Goal: Task Accomplishment & Management: Complete application form

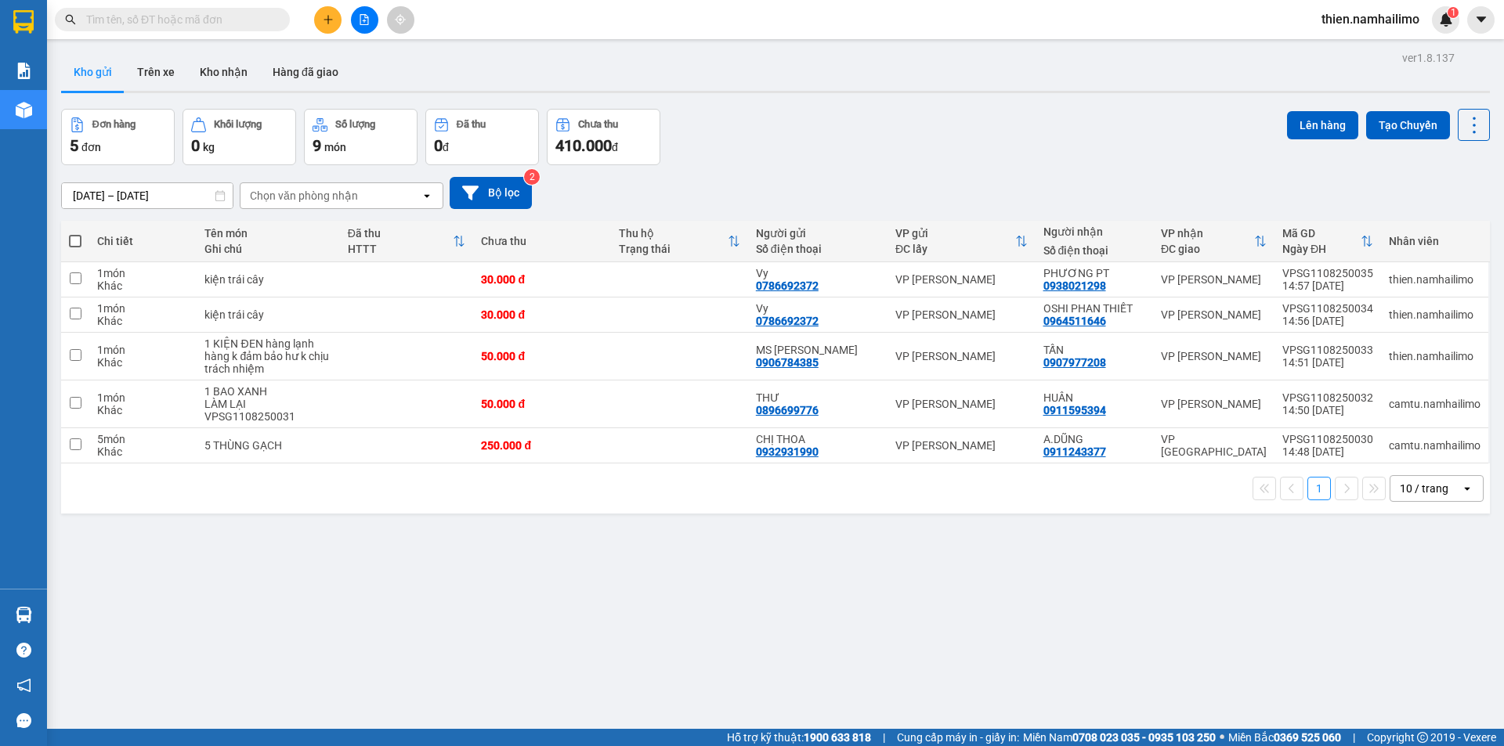
click at [329, 39] on body "Kết quả tìm kiếm ( 0 ) Bộ lọc No Data thien.namhailimo 1 Báo cáo Báo cáo dòng t…" at bounding box center [752, 373] width 1504 height 746
click at [202, 23] on input "text" at bounding box center [178, 19] width 185 height 17
click at [287, 55] on button "Hàng đã giao" at bounding box center [305, 72] width 91 height 38
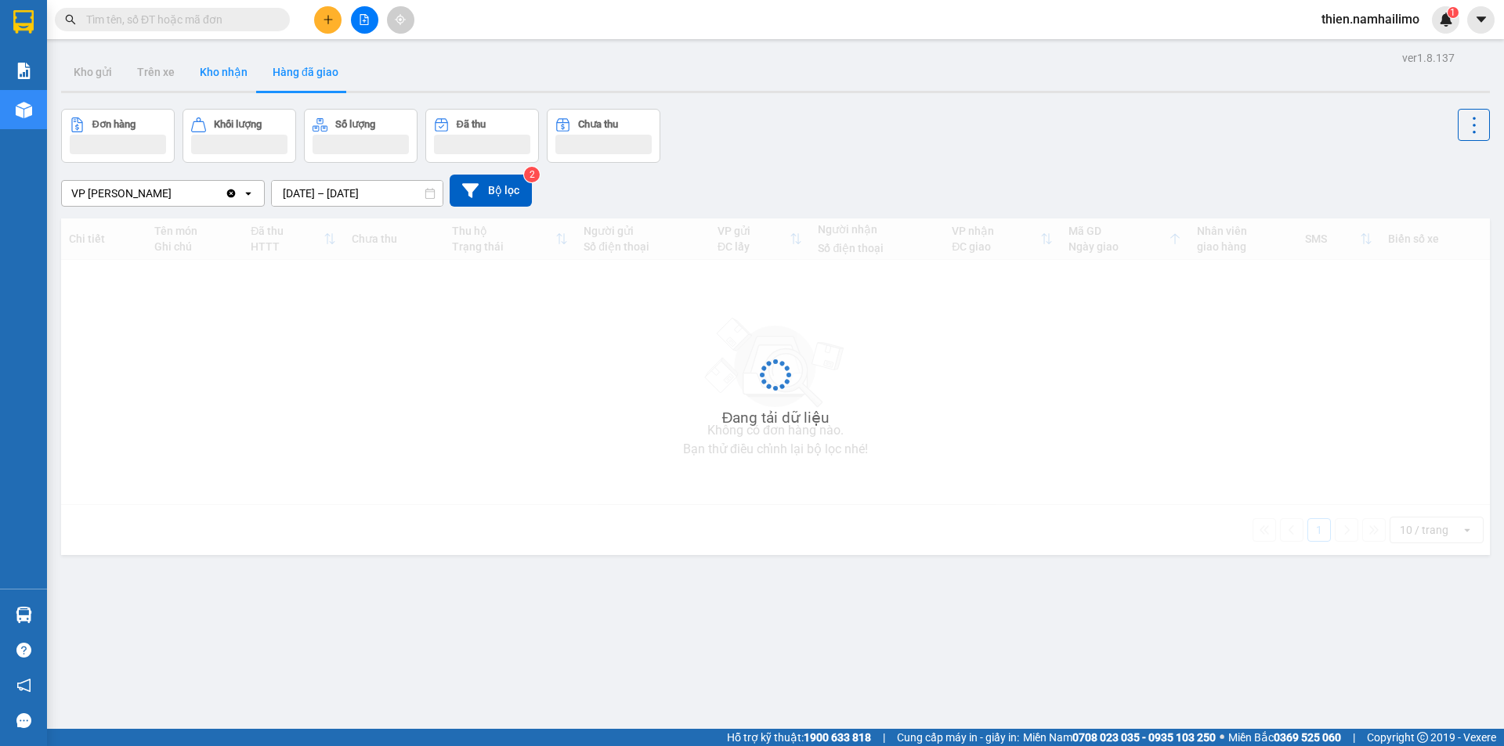
drag, startPoint x: 194, startPoint y: 99, endPoint x: 208, endPoint y: 84, distance: 21.1
click at [204, 92] on div "ver 1.8.137 Kho gửi Trên xe Kho nhận Hàng đã giao Đơn hàng Khối lượng Số lượng …" at bounding box center [775, 420] width 1441 height 746
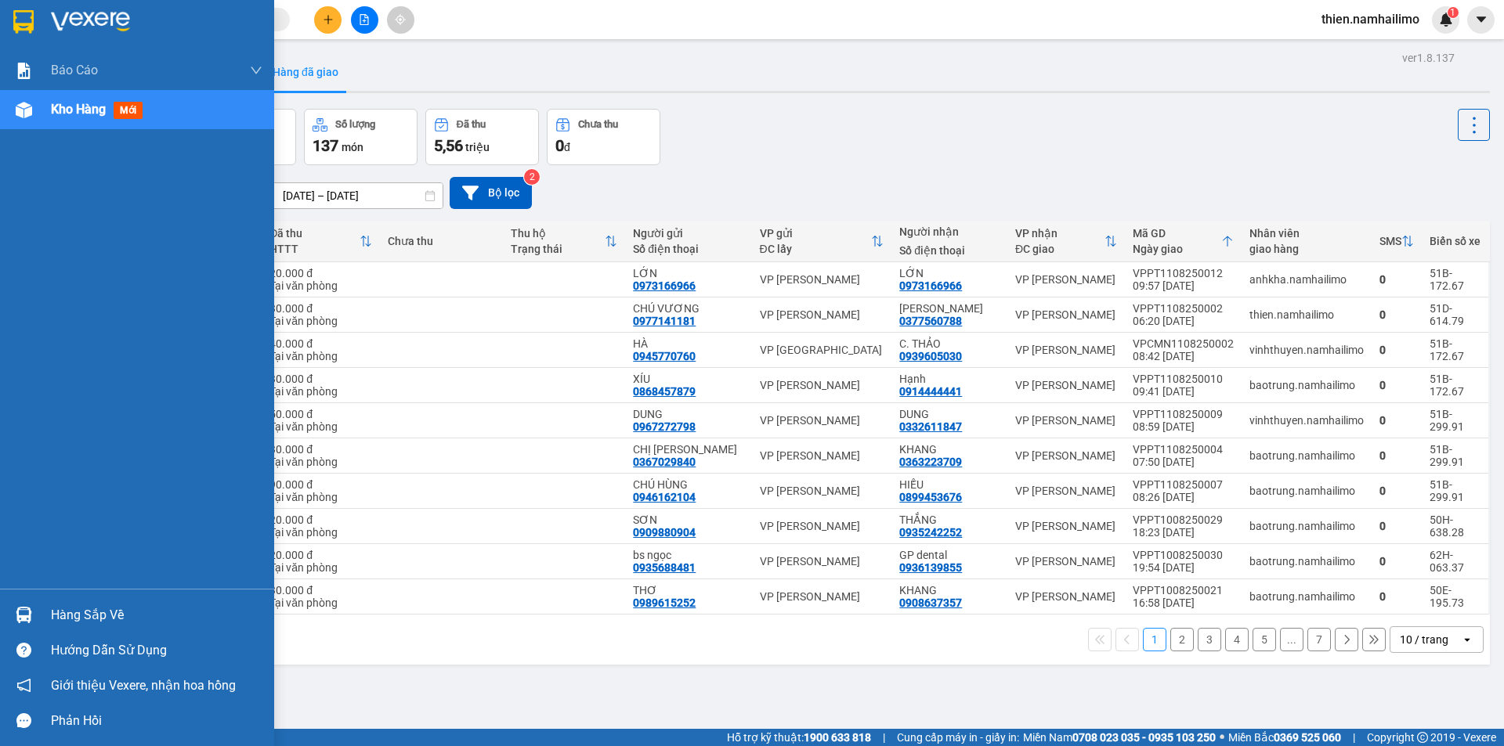
click at [26, 595] on div "Hàng sắp về Hướng dẫn sử dụng Giới thiệu Vexere, nhận hoa hồng Phản hồi" at bounding box center [137, 664] width 274 height 150
click at [26, 618] on img at bounding box center [24, 615] width 16 height 16
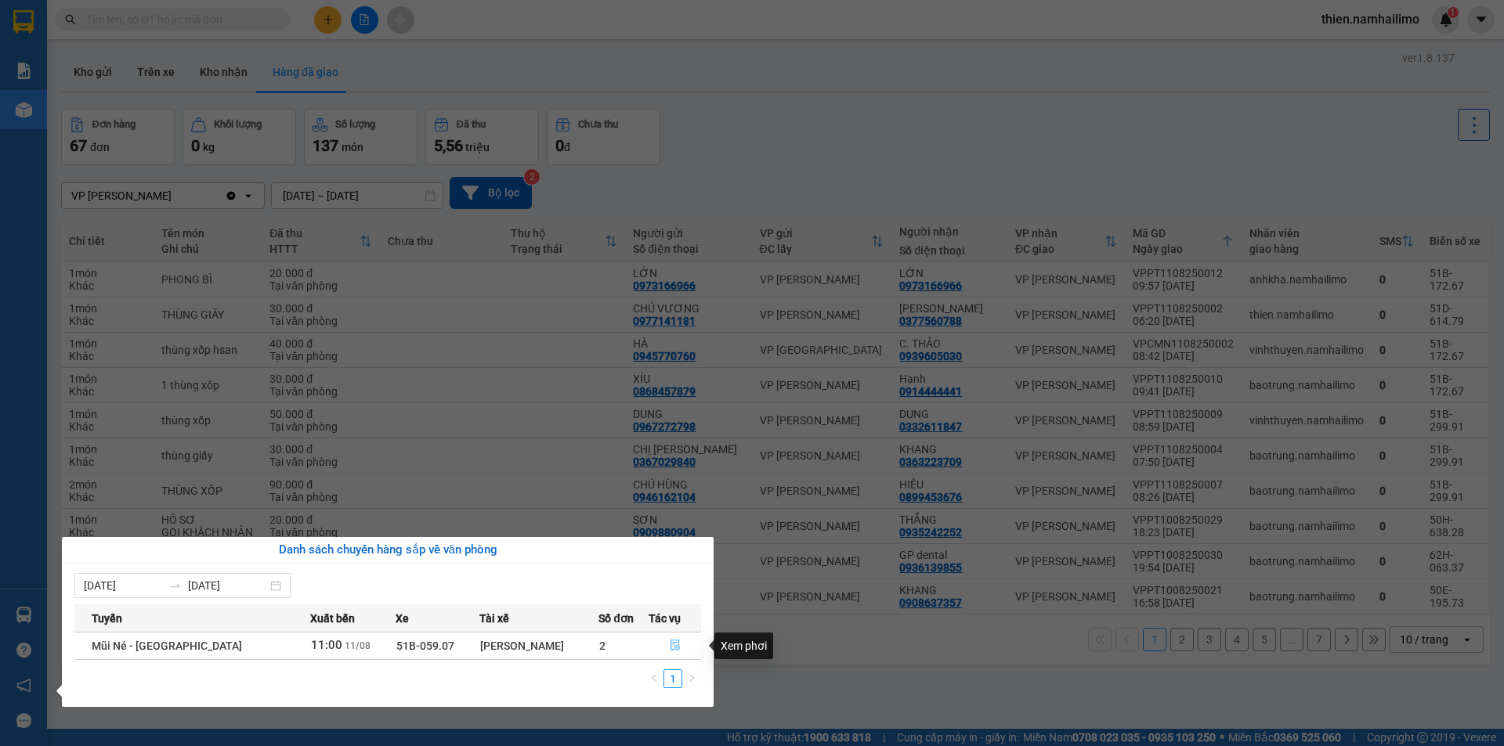
click at [670, 643] on icon "file-done" at bounding box center [675, 645] width 11 height 11
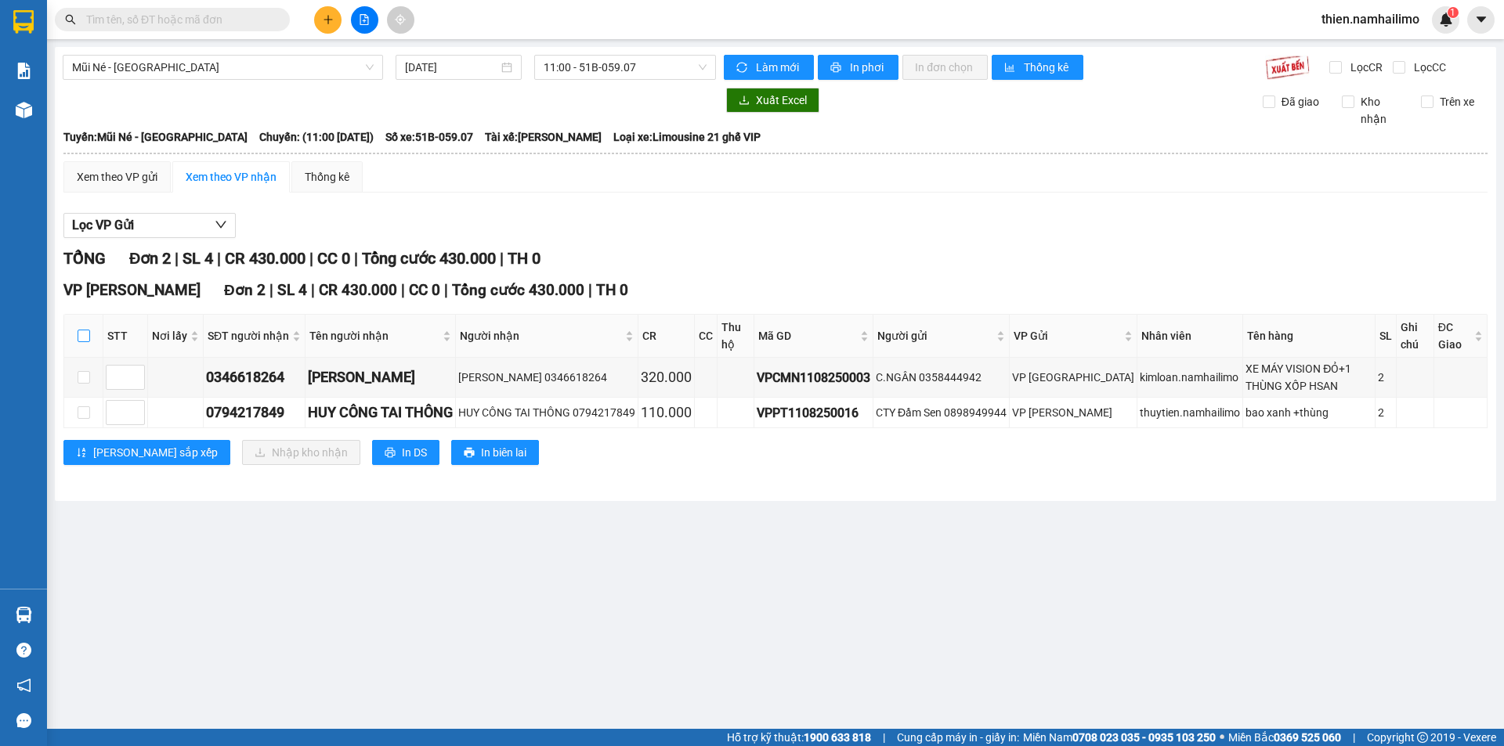
click at [88, 343] on label at bounding box center [84, 335] width 13 height 17
click at [88, 342] on input "checkbox" at bounding box center [84, 336] width 13 height 13
checkbox input "true"
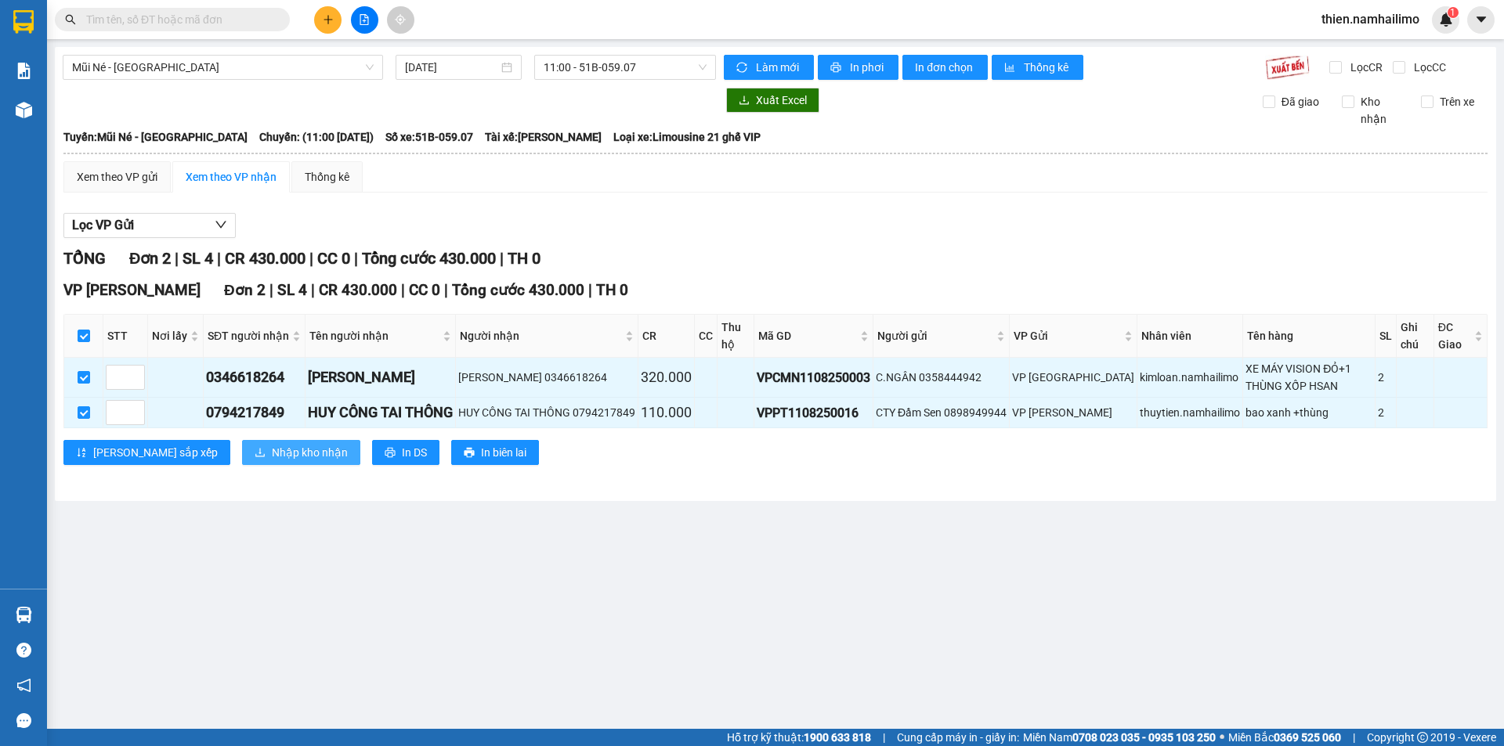
click at [242, 463] on button "Nhập kho nhận" at bounding box center [301, 452] width 118 height 25
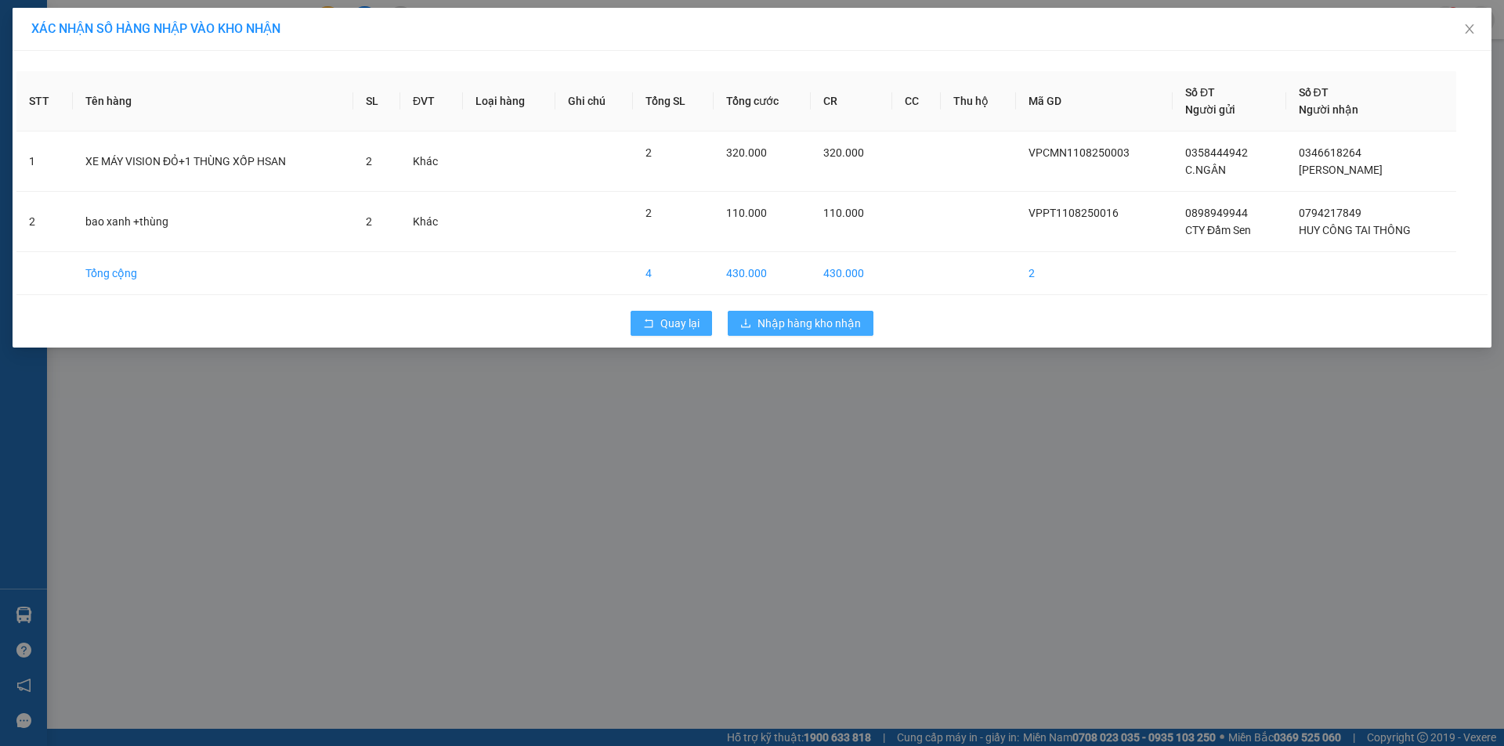
drag, startPoint x: 813, startPoint y: 328, endPoint x: 650, endPoint y: 324, distance: 163.0
click at [650, 324] on div "Quay lại Nhập hàng kho nhận" at bounding box center [751, 323] width 1471 height 41
click at [650, 324] on icon "rollback" at bounding box center [648, 323] width 11 height 11
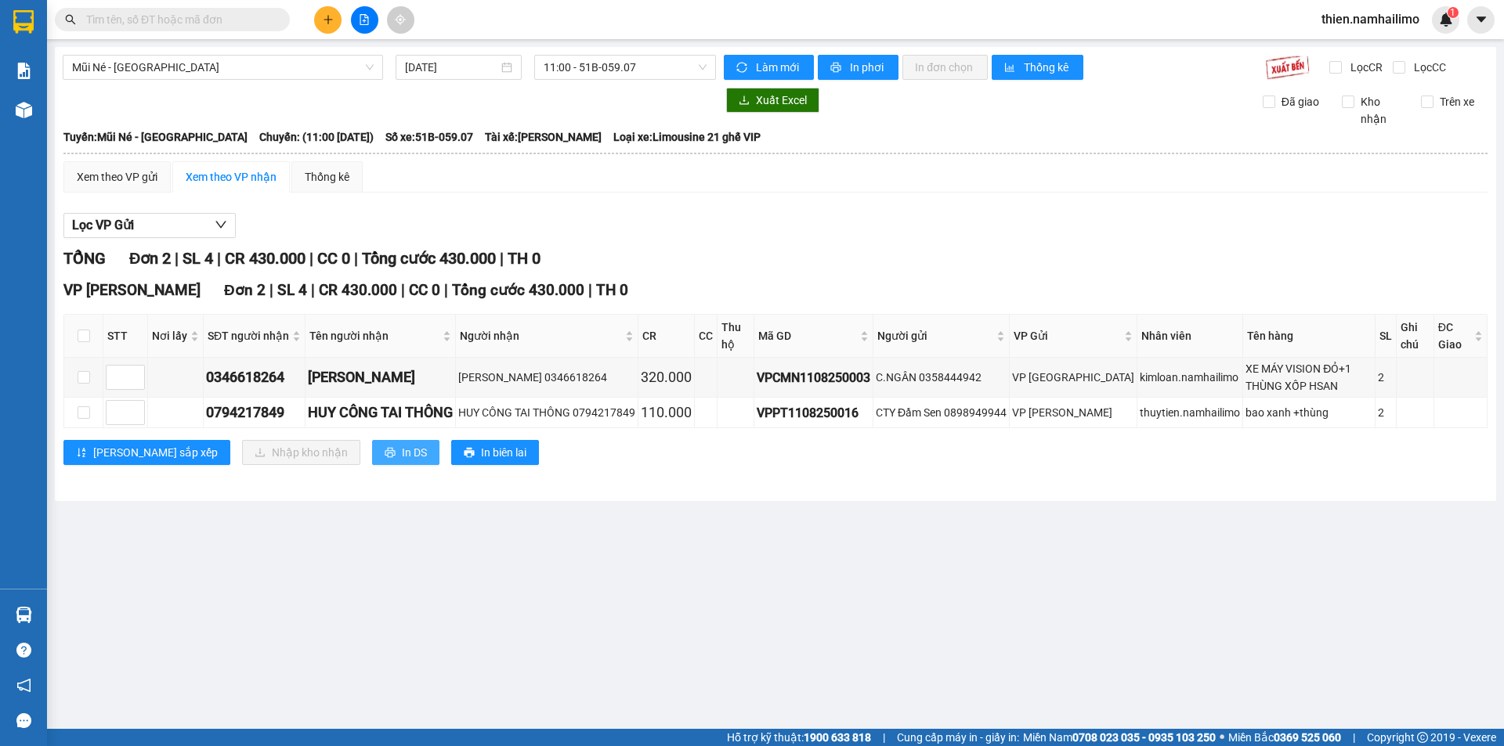
click at [402, 457] on span "In DS" at bounding box center [414, 452] width 25 height 17
drag, startPoint x: 87, startPoint y: 337, endPoint x: 190, endPoint y: 414, distance: 128.1
click at [97, 341] on th at bounding box center [83, 336] width 39 height 43
click at [82, 342] on input "checkbox" at bounding box center [84, 336] width 13 height 13
checkbox input "true"
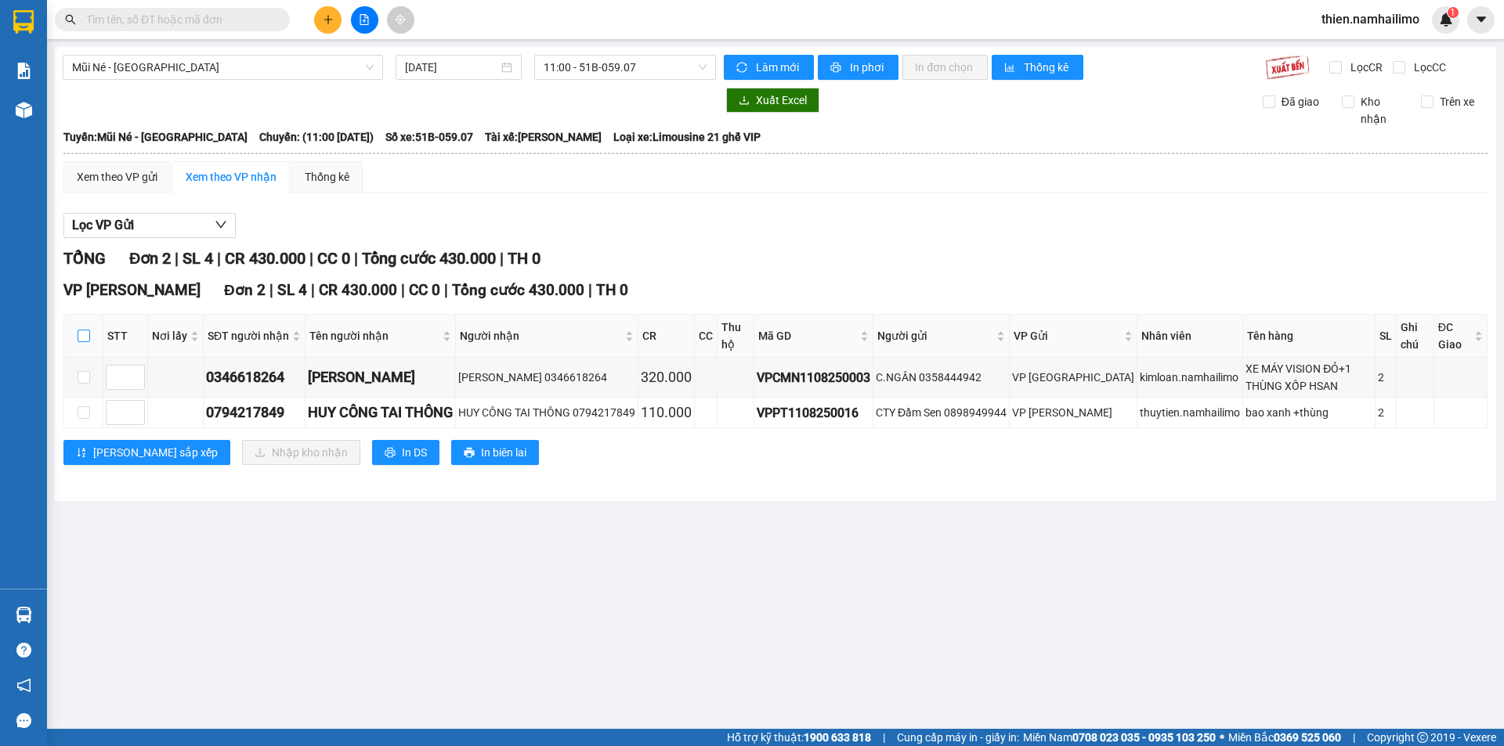
checkbox input "true"
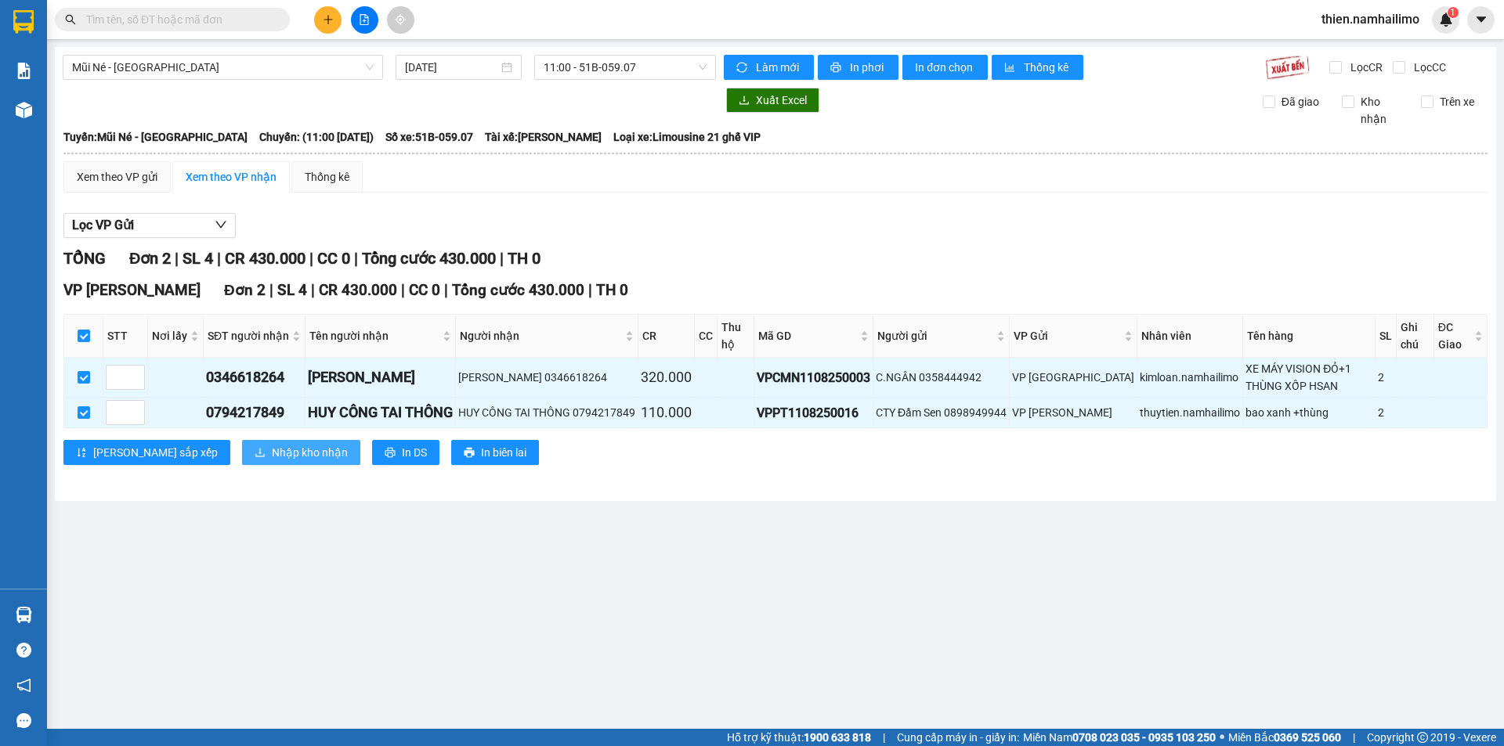
click at [276, 452] on span "Nhập kho nhận" at bounding box center [310, 452] width 76 height 17
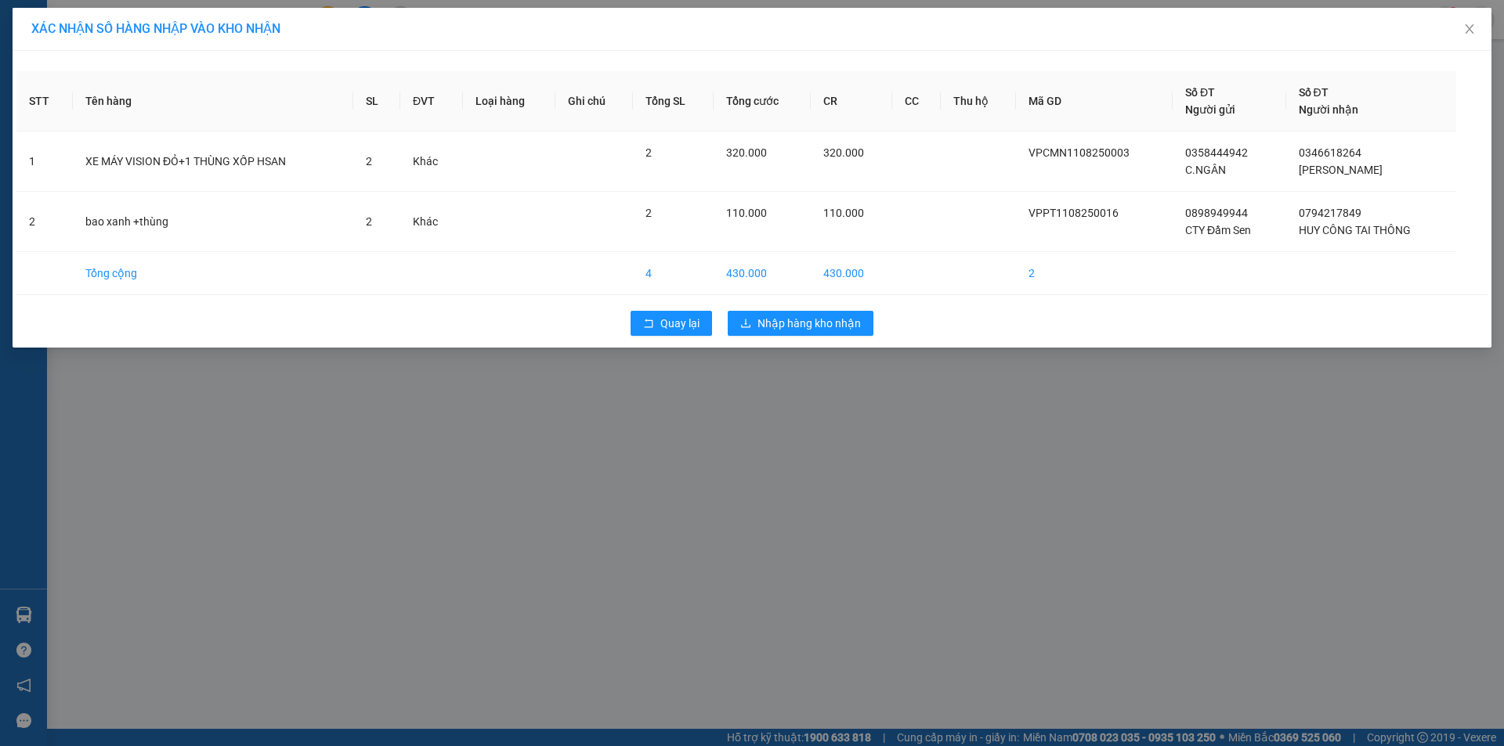
click at [806, 338] on div "Quay lại Nhập hàng kho nhận" at bounding box center [751, 323] width 1471 height 41
click at [808, 331] on span "Nhập hàng kho nhận" at bounding box center [808, 323] width 103 height 17
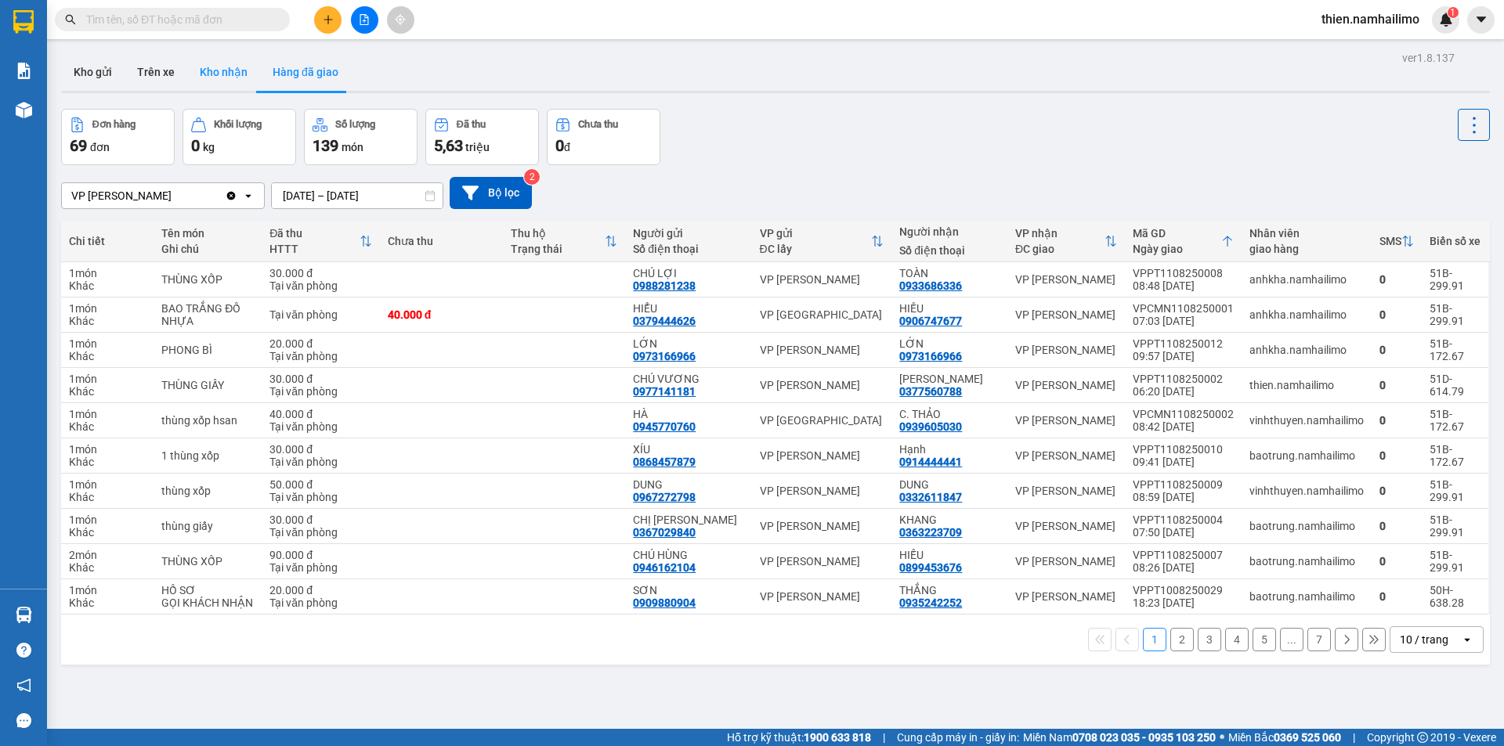
click at [211, 74] on button "Kho nhận" at bounding box center [223, 72] width 73 height 38
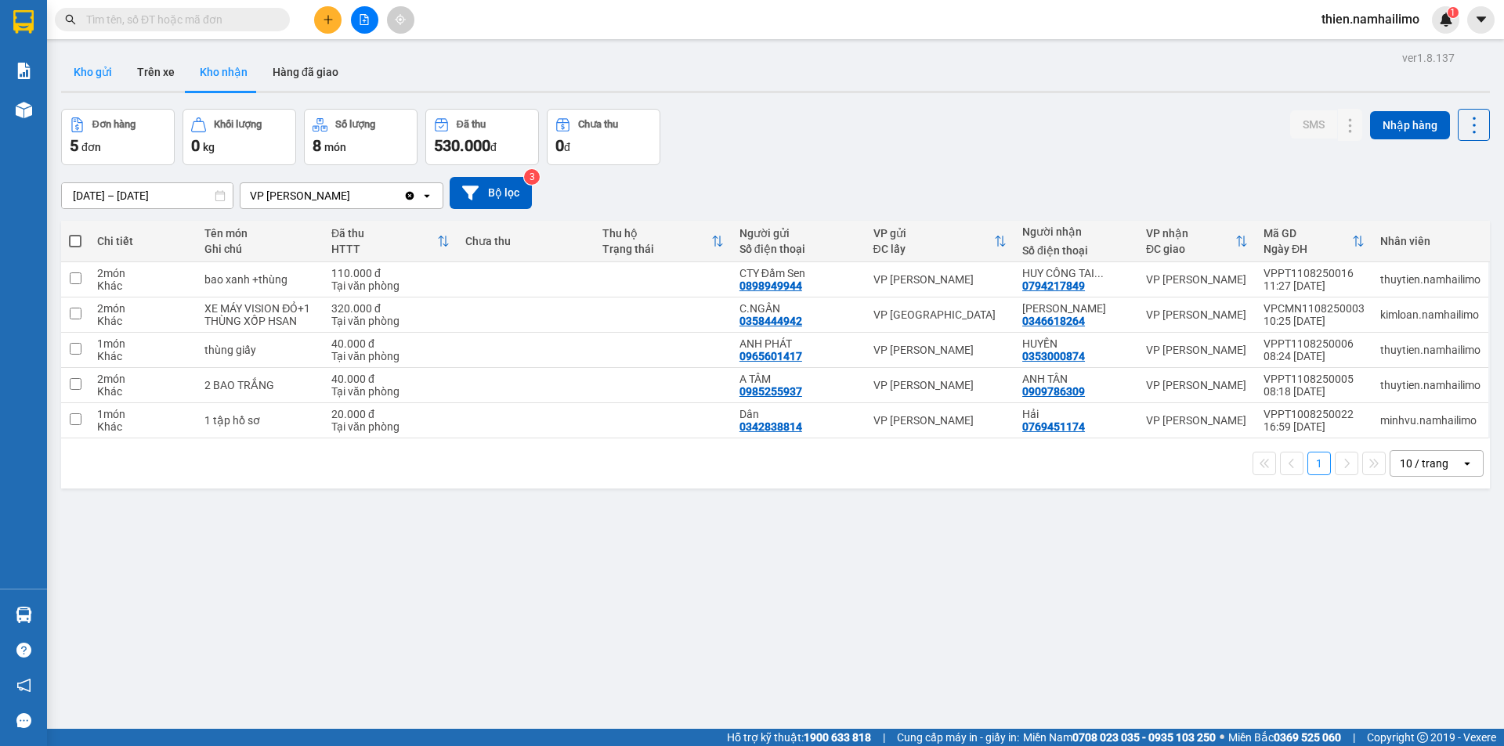
click at [113, 85] on button "Kho gửi" at bounding box center [92, 72] width 63 height 38
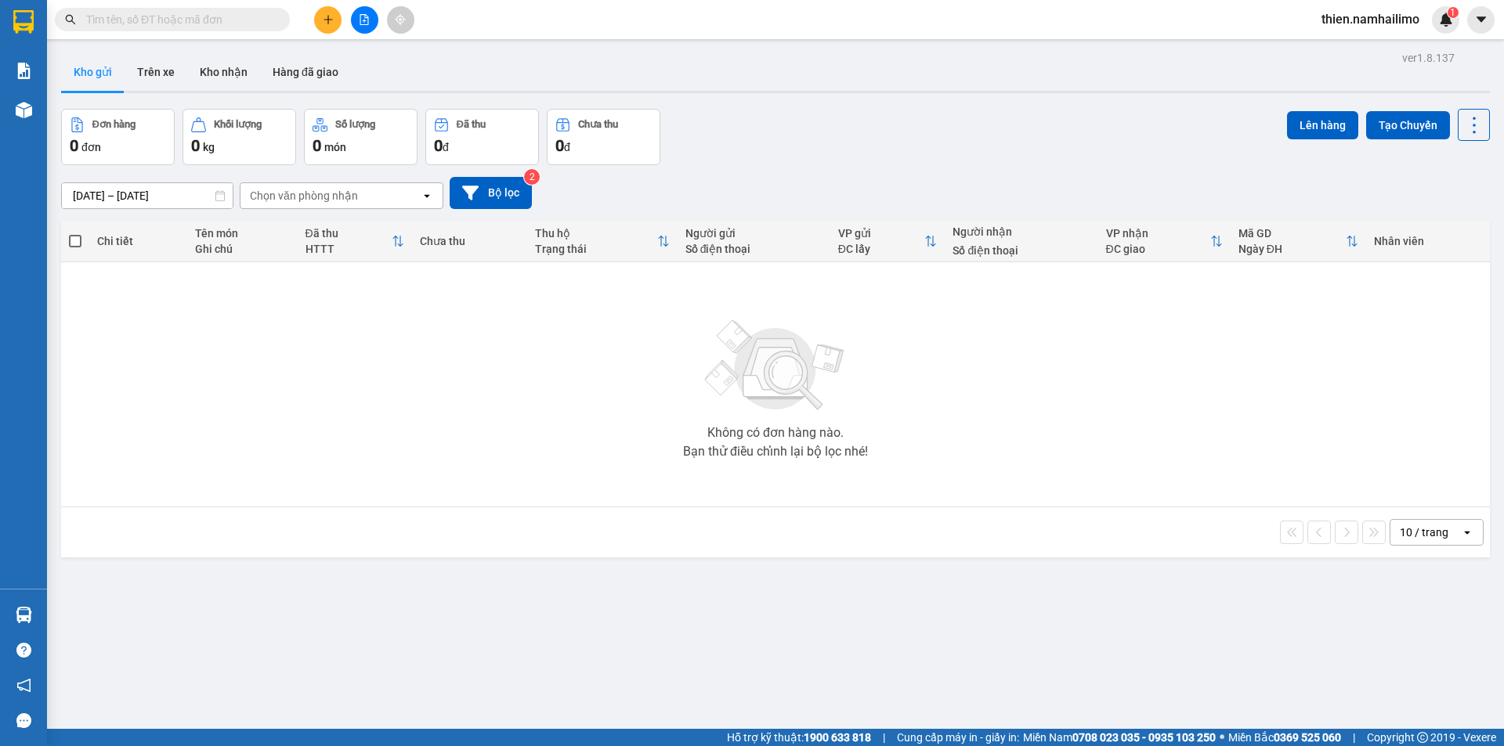
click at [99, 73] on button "Kho gửi" at bounding box center [92, 72] width 63 height 38
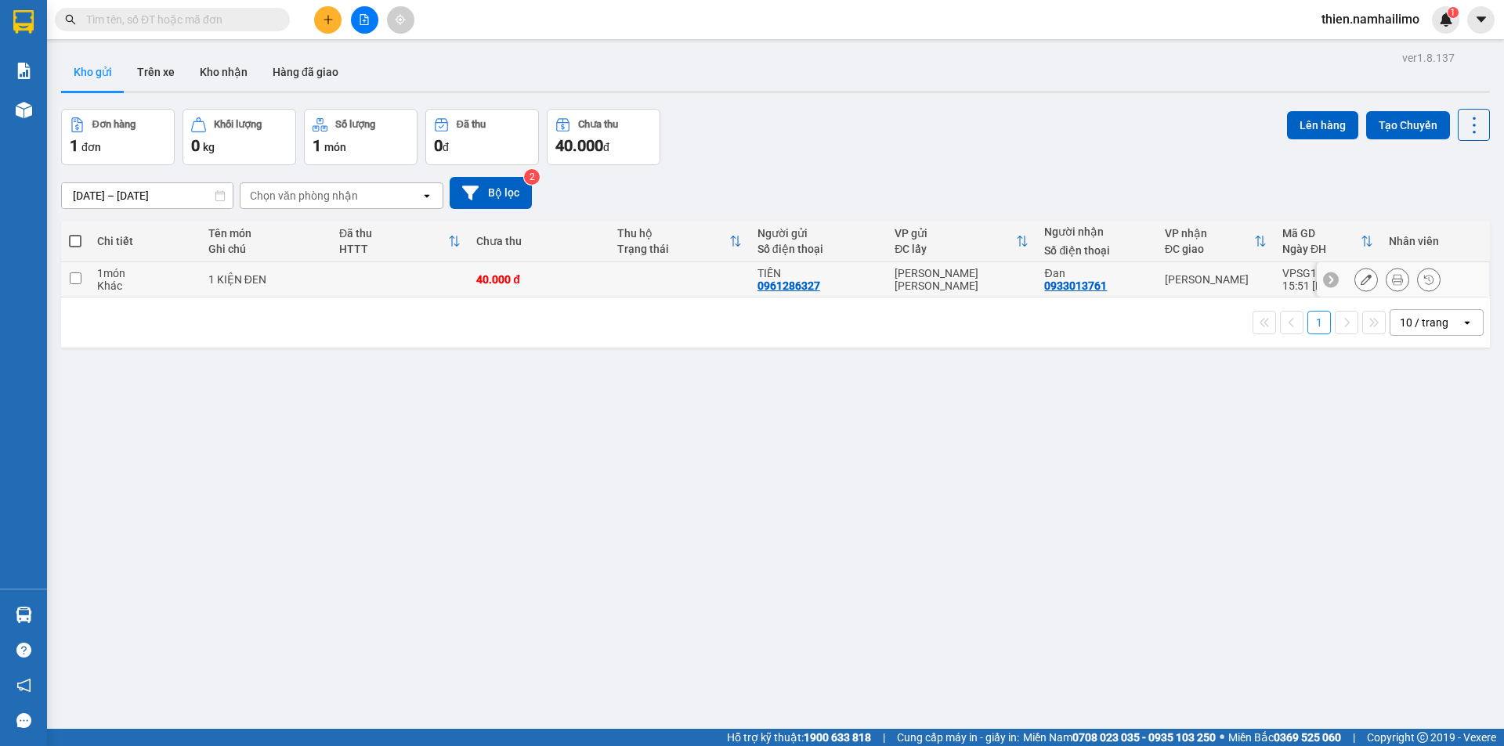
click at [1394, 283] on button at bounding box center [1397, 279] width 22 height 27
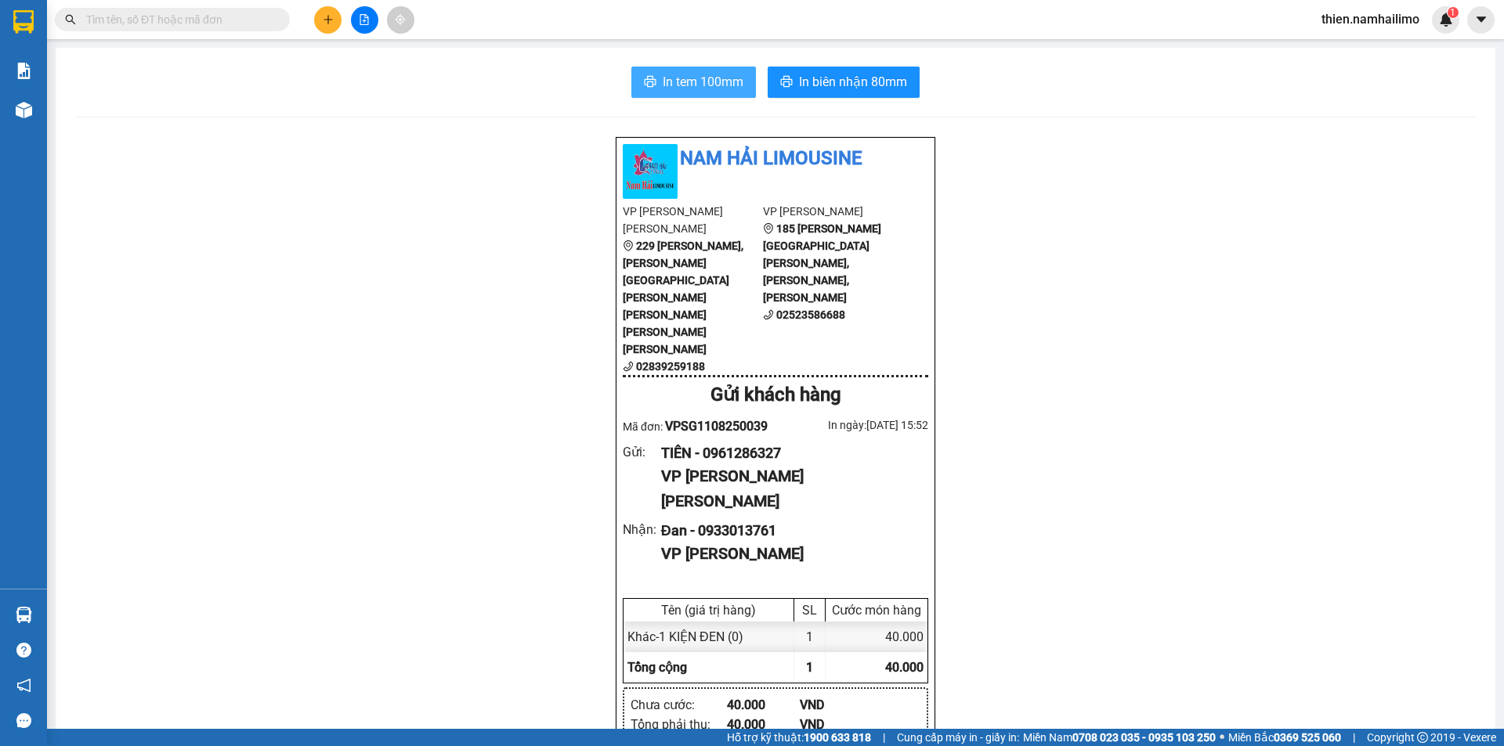
click at [634, 70] on button "In tem 100mm" at bounding box center [693, 82] width 125 height 31
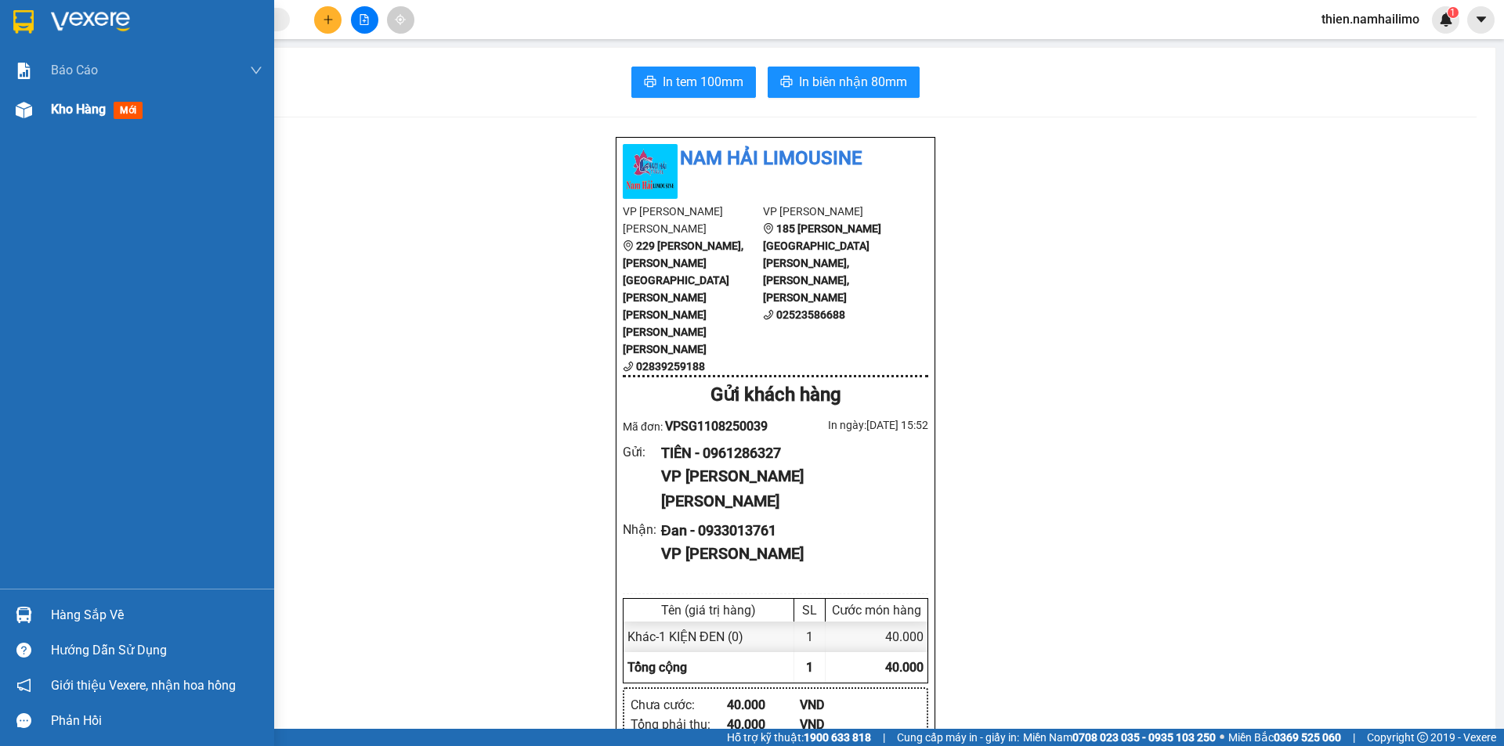
click at [16, 122] on div at bounding box center [23, 109] width 27 height 27
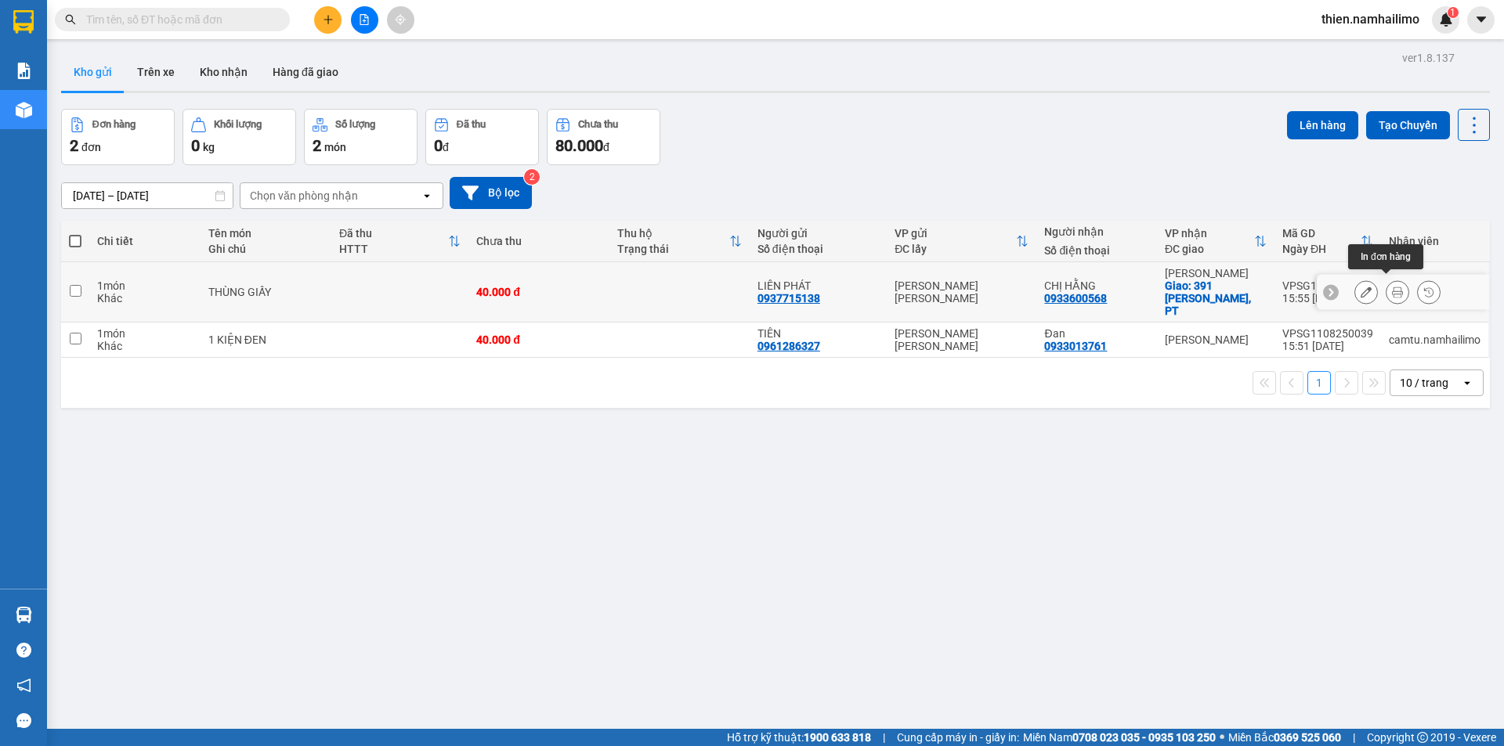
click at [1386, 285] on button at bounding box center [1397, 292] width 22 height 27
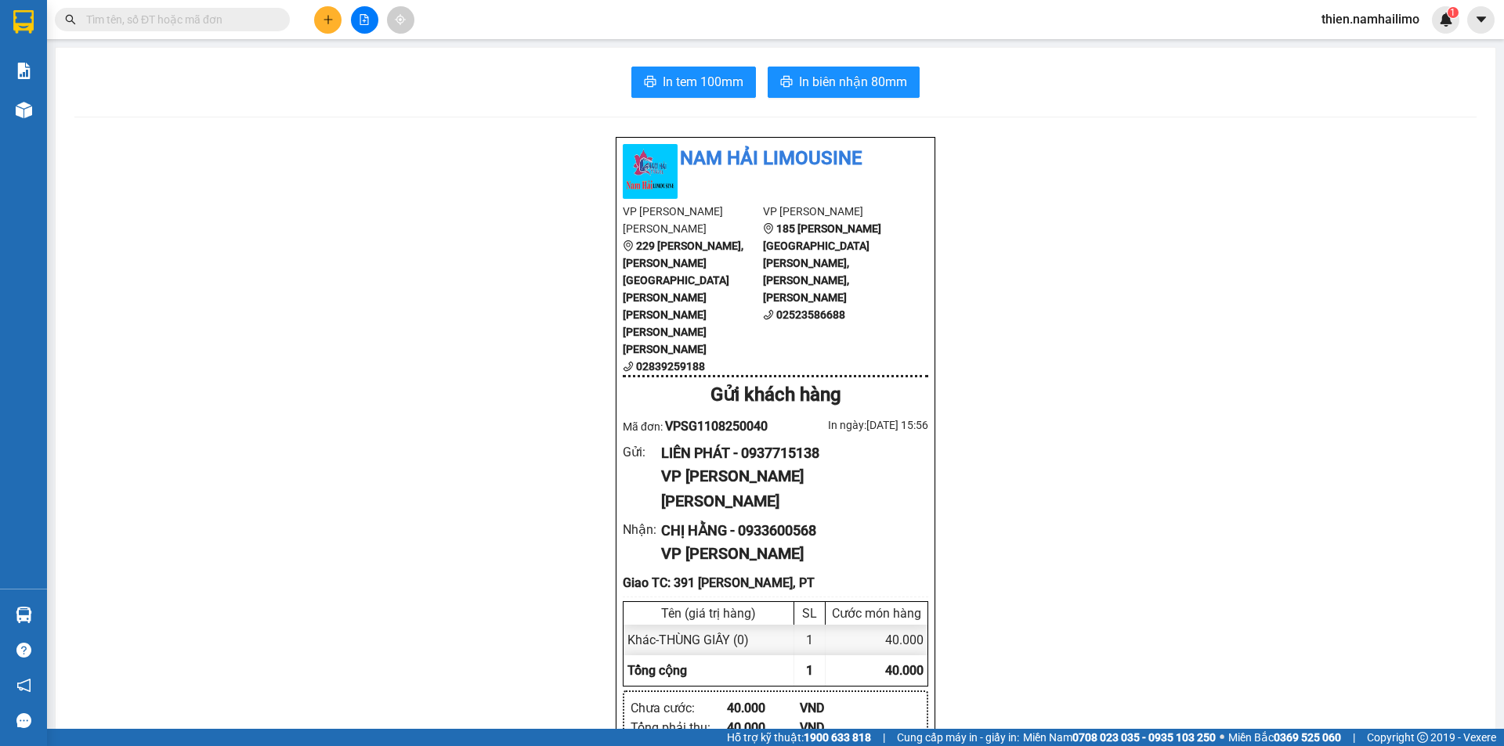
click at [656, 79] on button "In tem 100mm" at bounding box center [693, 82] width 125 height 31
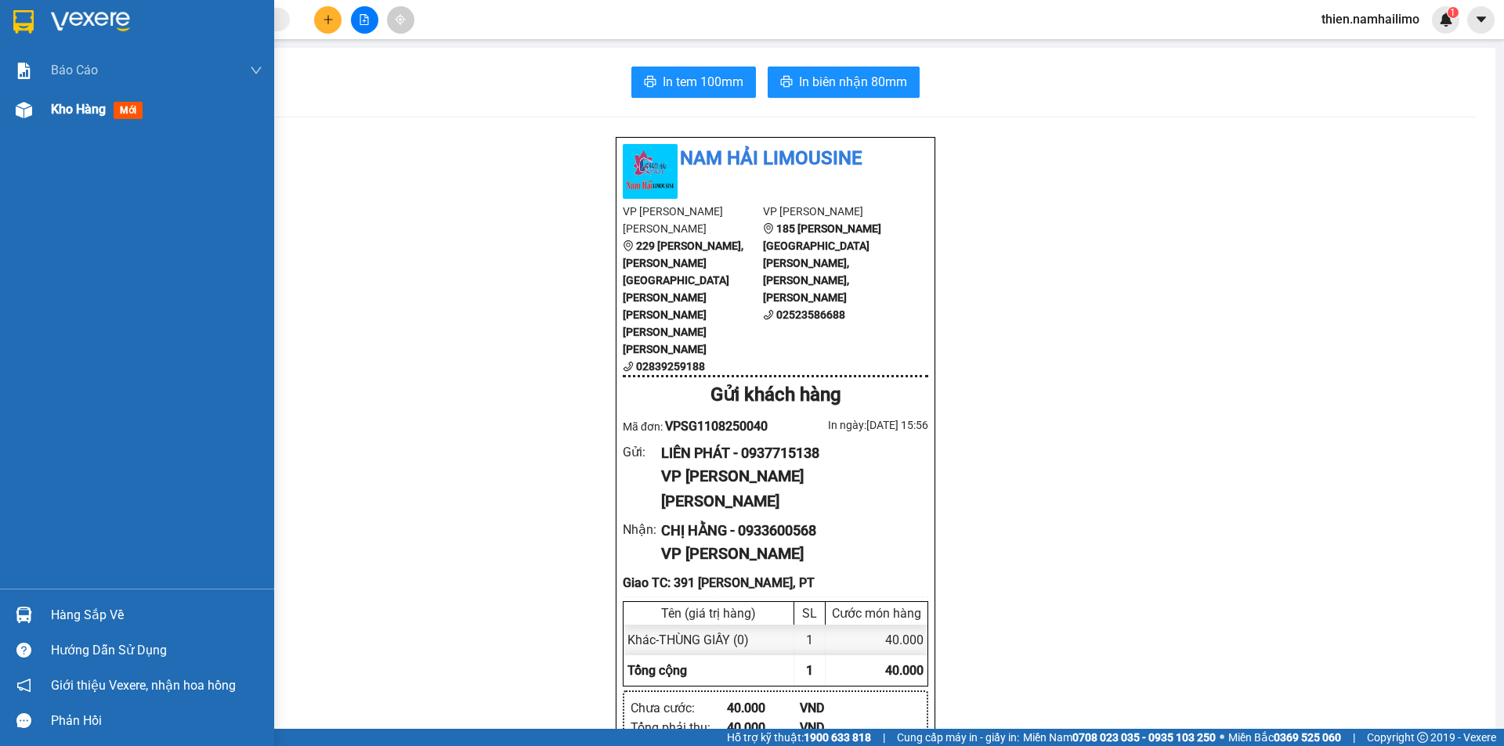
click at [60, 104] on span "Kho hàng" at bounding box center [78, 109] width 55 height 15
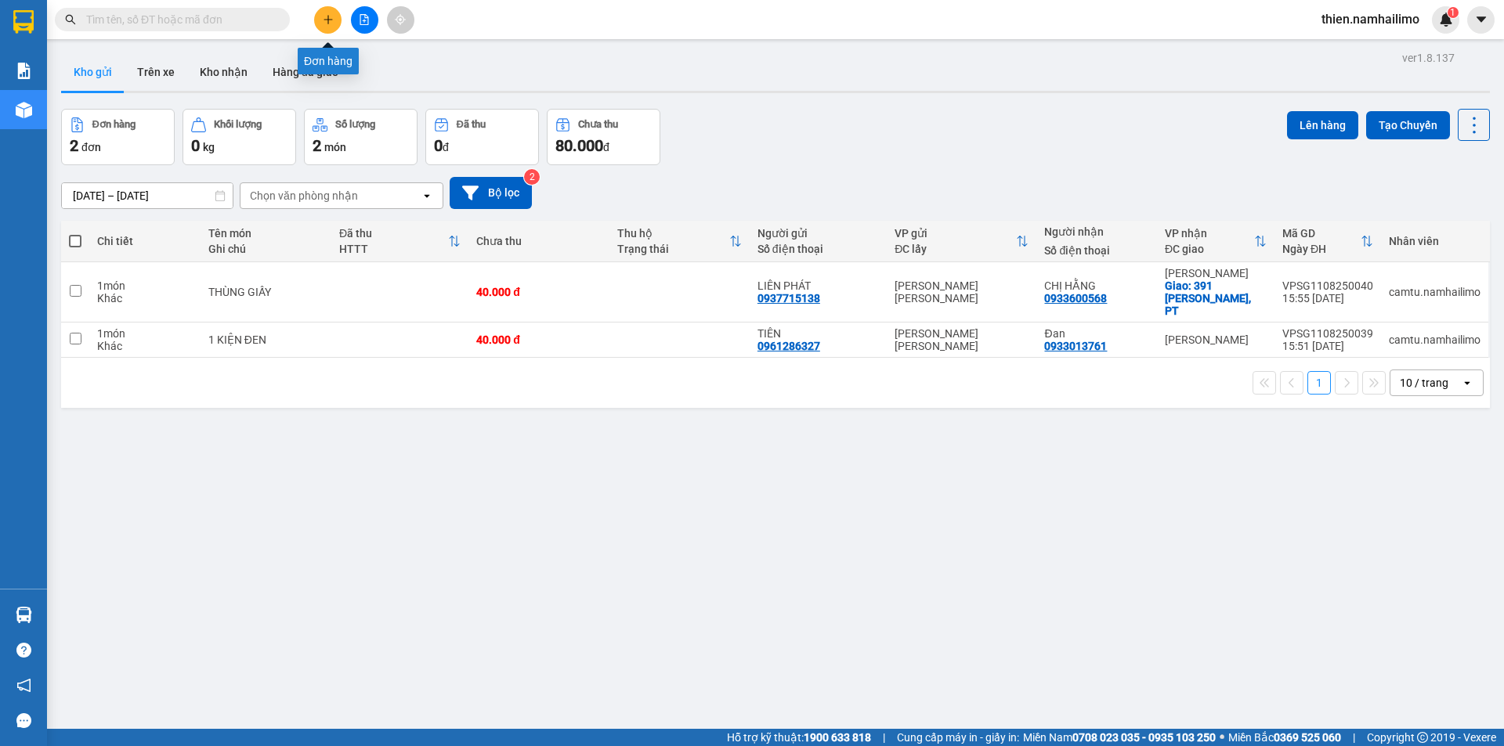
click at [328, 30] on button at bounding box center [327, 19] width 27 height 27
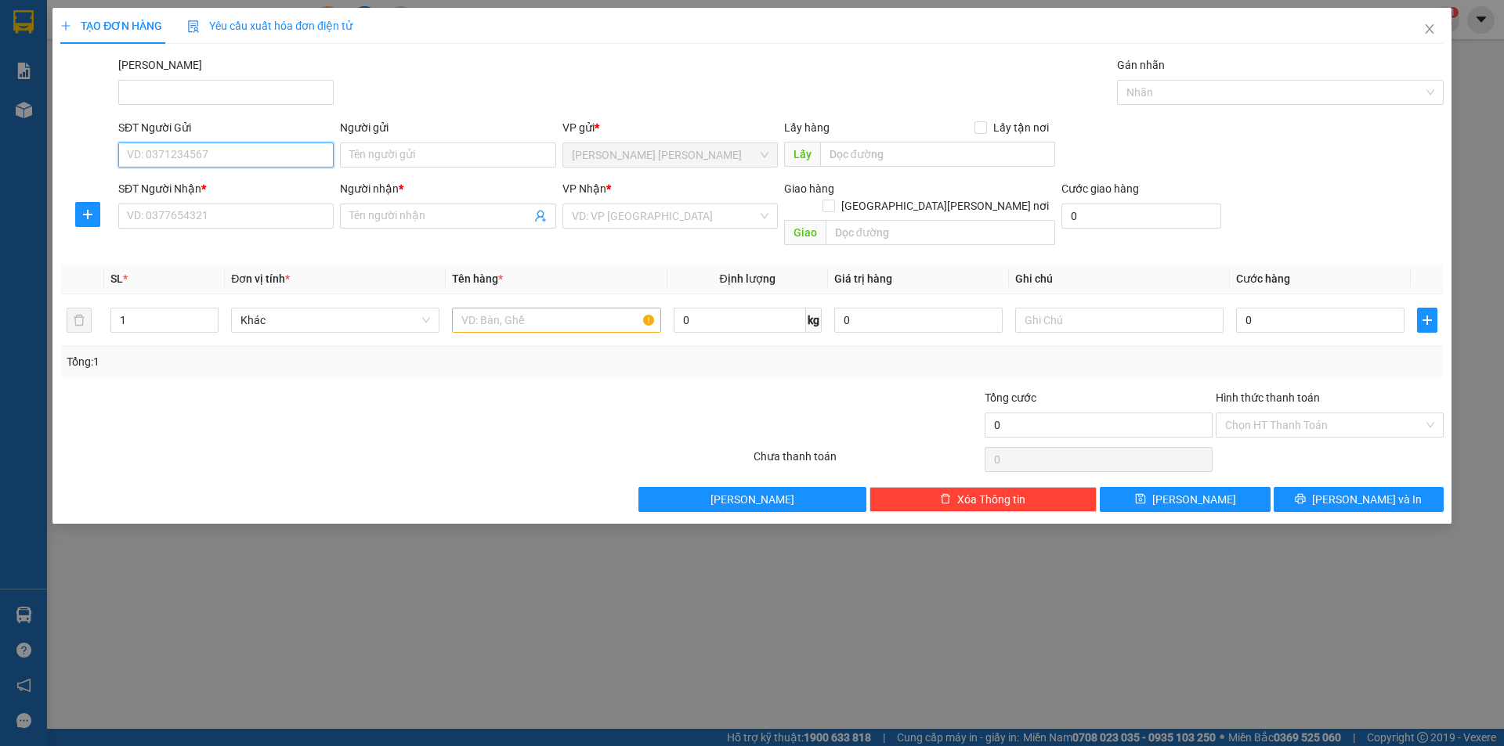
click at [254, 161] on input "SĐT Người Gửi" at bounding box center [225, 155] width 215 height 25
click at [231, 164] on input "SĐT Người Gửi" at bounding box center [225, 155] width 215 height 25
click at [229, 187] on div "0909544511 - HẬU" at bounding box center [226, 186] width 197 height 17
type input "0909544511"
type input "HẬU"
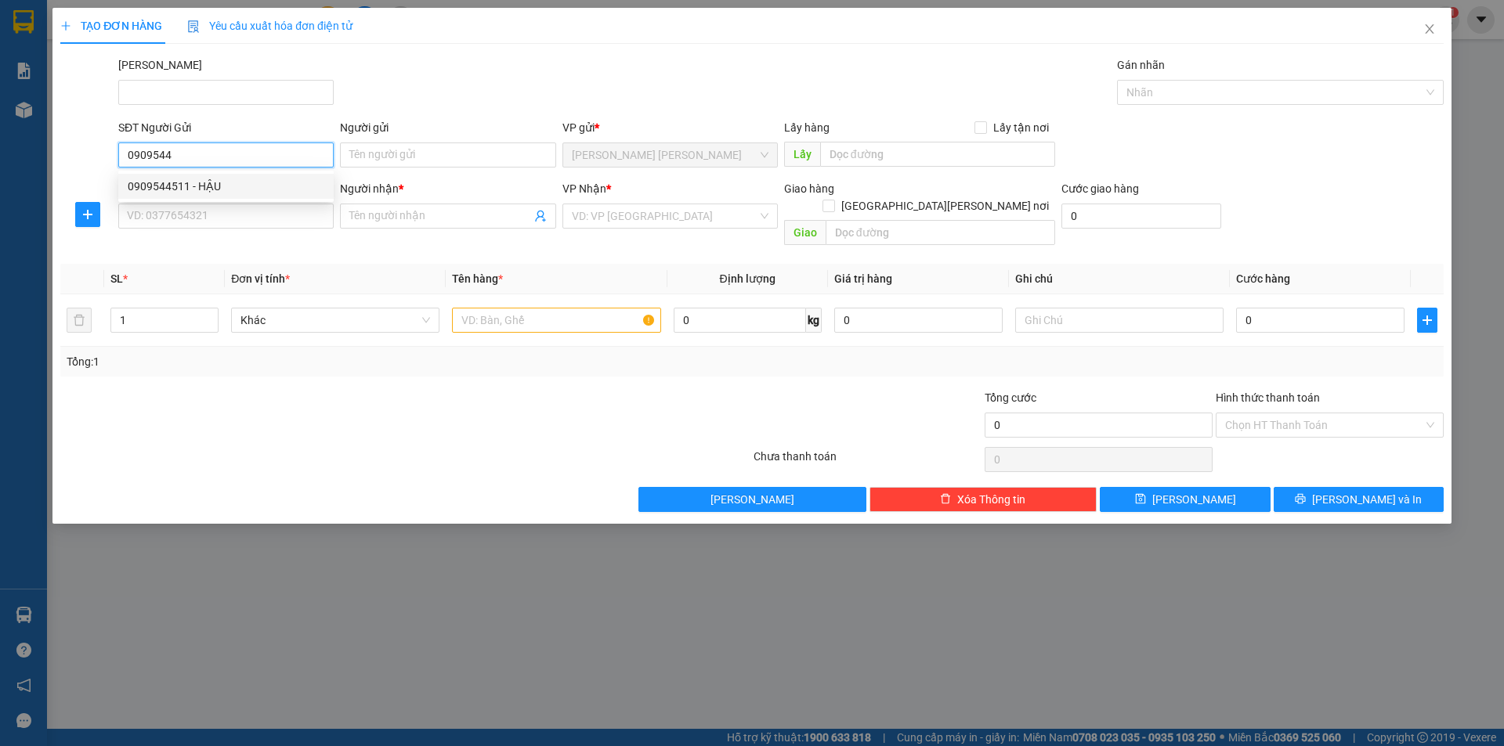
type input "0855170196"
type input "KIỀU ANH"
type input "30.000"
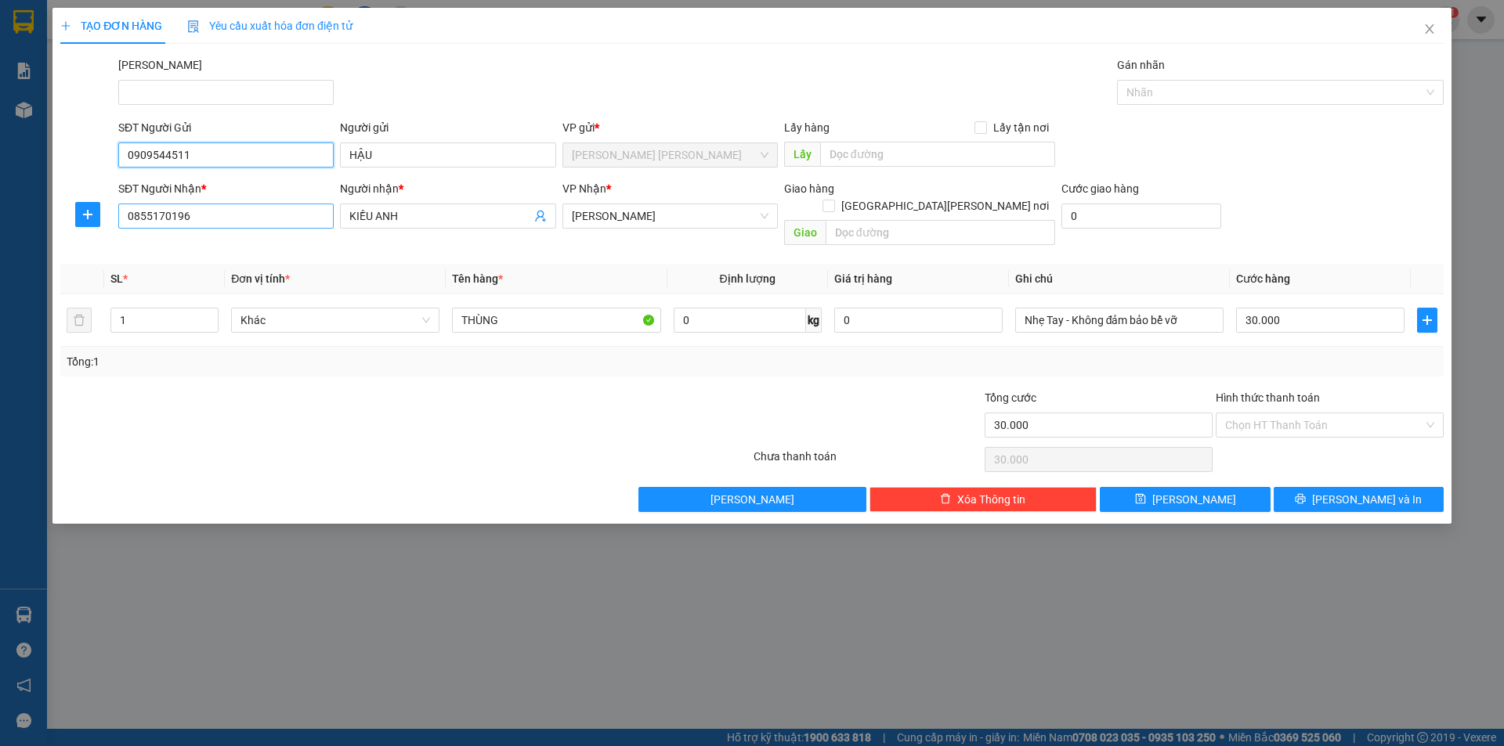
type input "0909544511"
click at [276, 222] on input "0855170196" at bounding box center [225, 216] width 215 height 25
click at [276, 221] on input "0855170196" at bounding box center [225, 216] width 215 height 25
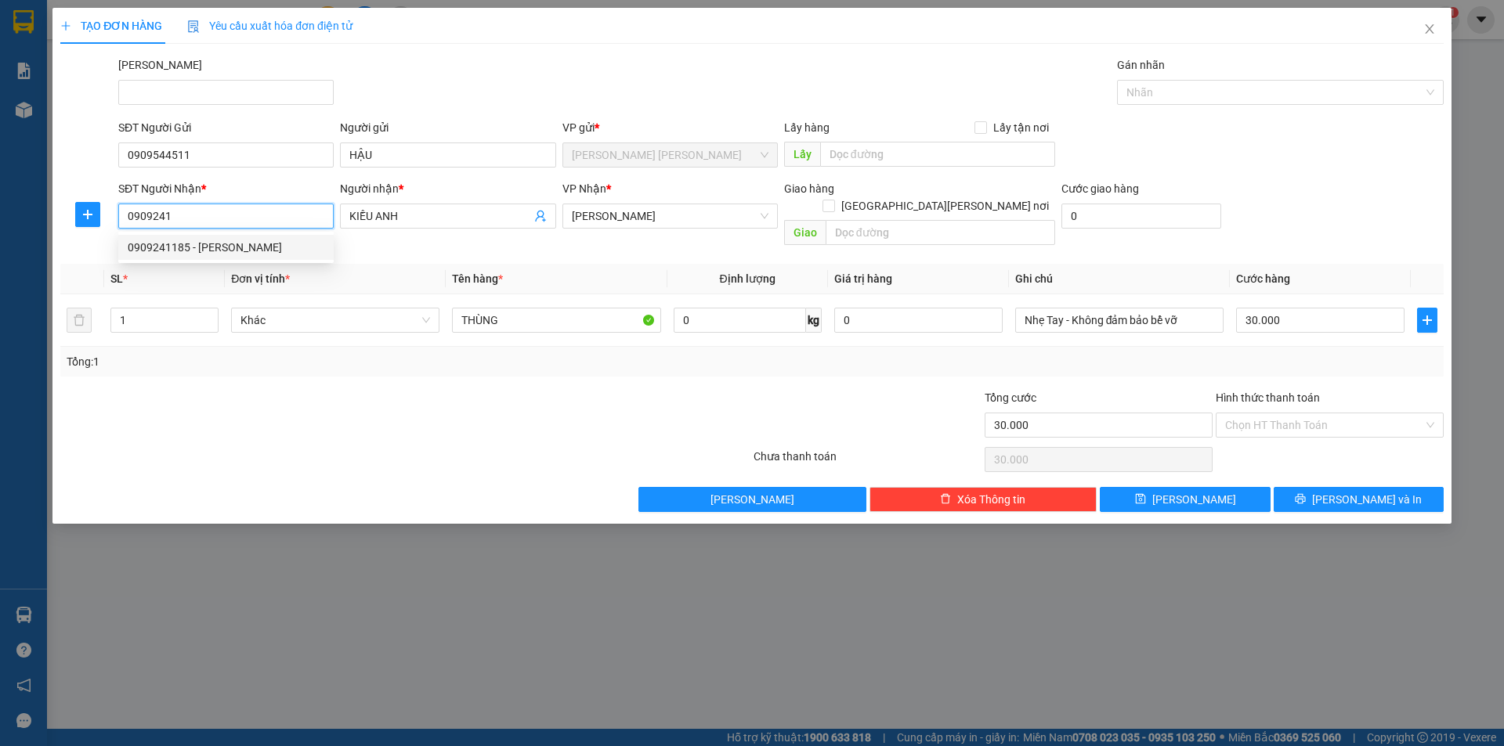
click at [251, 247] on div "0909241185 - ANH DƯƠNG" at bounding box center [226, 247] width 197 height 17
type input "0909241185"
type input "ANH DƯƠNG"
type input "0909241185"
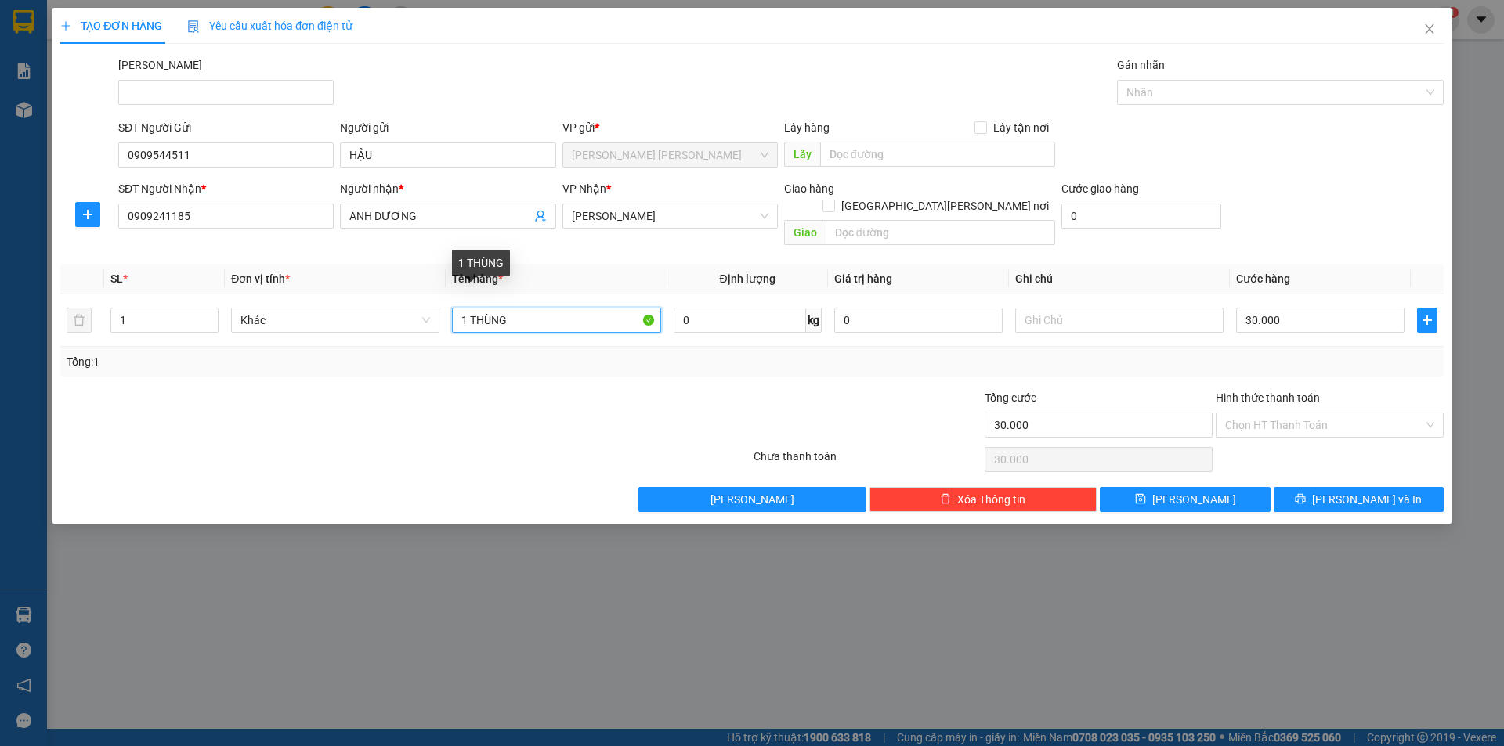
click at [373, 341] on div "SL * Đơn vị tính * Tên hàng * Định lượng Giá trị hàng Ghi chú Cước hàng 1 Khác …" at bounding box center [751, 320] width 1383 height 113
type input "bìa giấy tờ"
click at [1294, 308] on input "30.000" at bounding box center [1320, 320] width 168 height 25
type input "2"
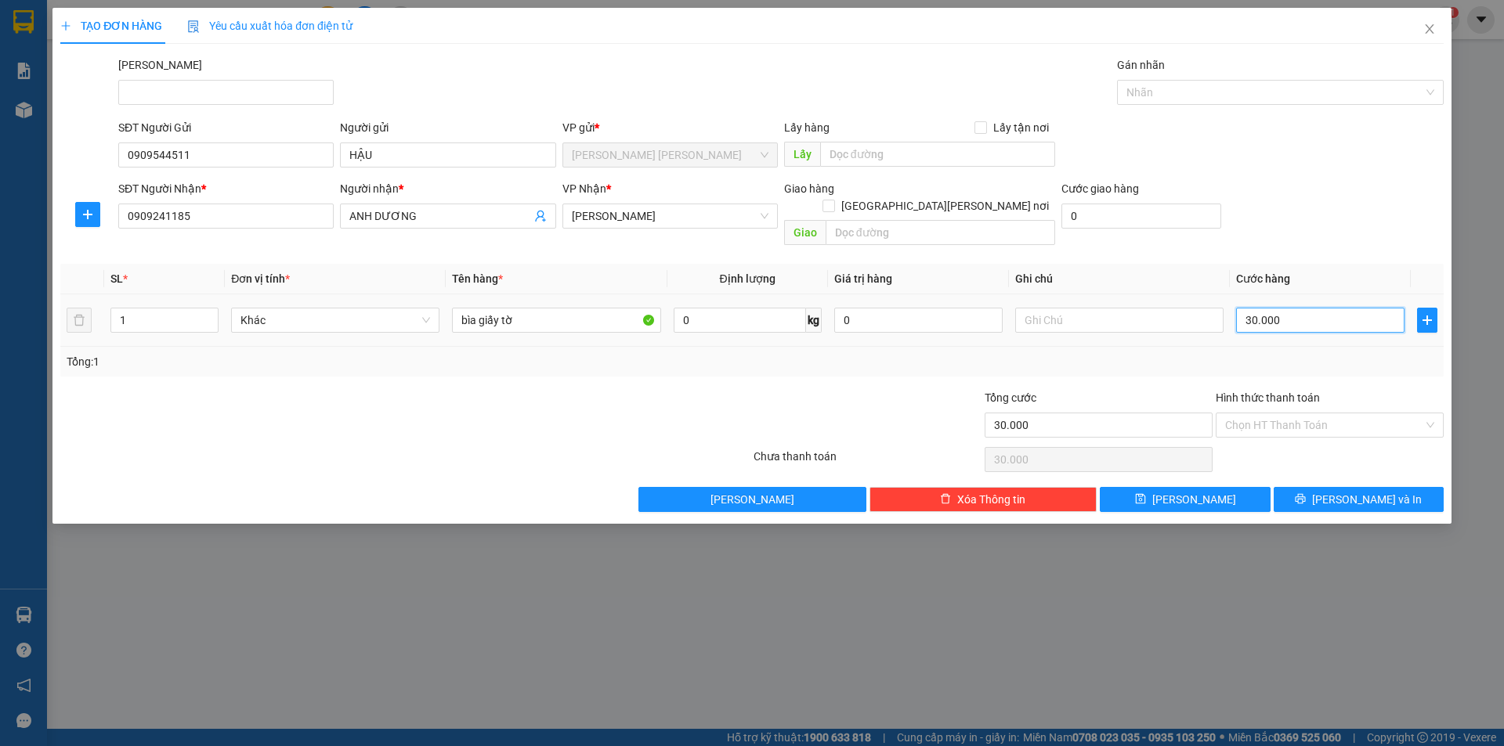
type input "2"
type input "20"
type input "20.000"
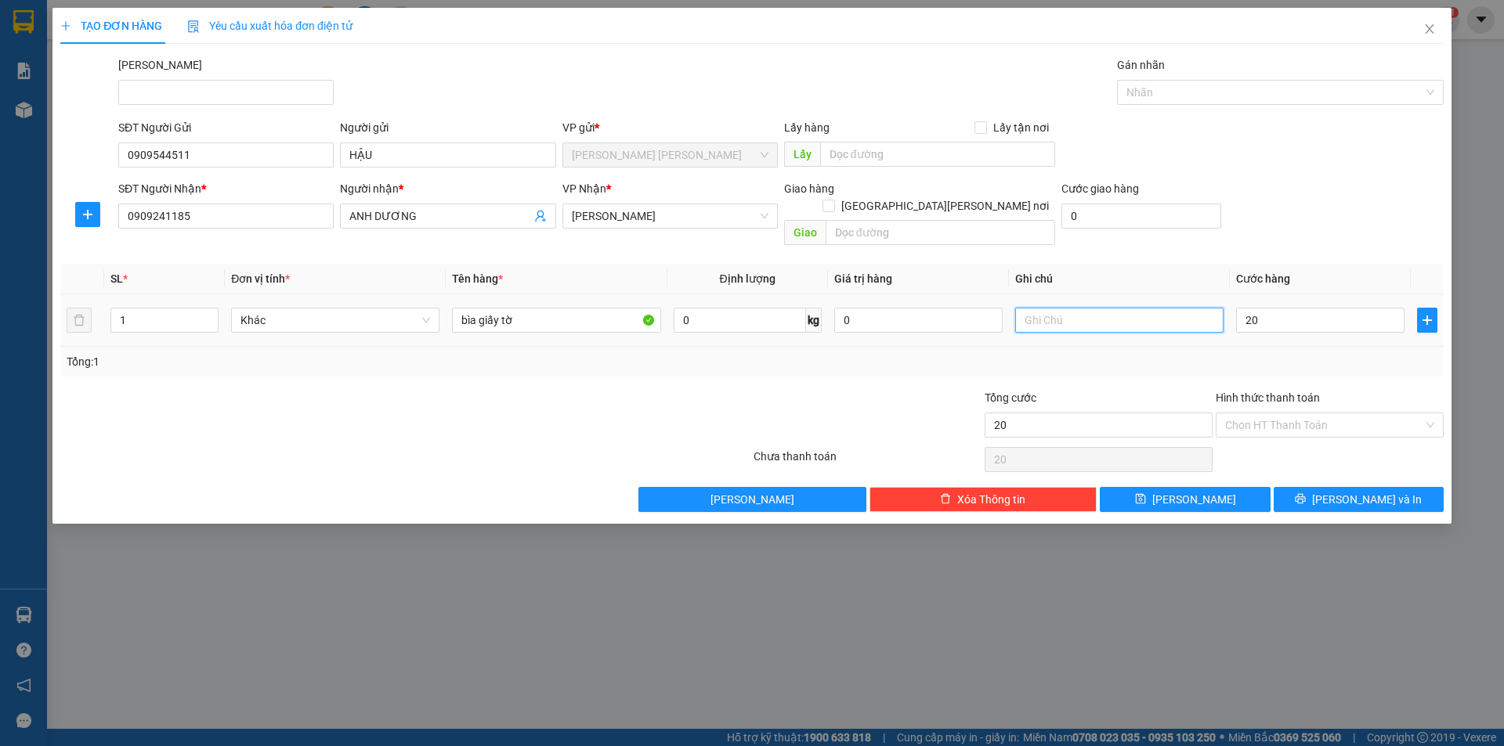
type input "20.000"
click at [1140, 308] on input "text" at bounding box center [1119, 320] width 208 height 25
type input "hàng gấp tới gọi liền"
click at [1017, 353] on div "Tổng: 1" at bounding box center [752, 361] width 1371 height 17
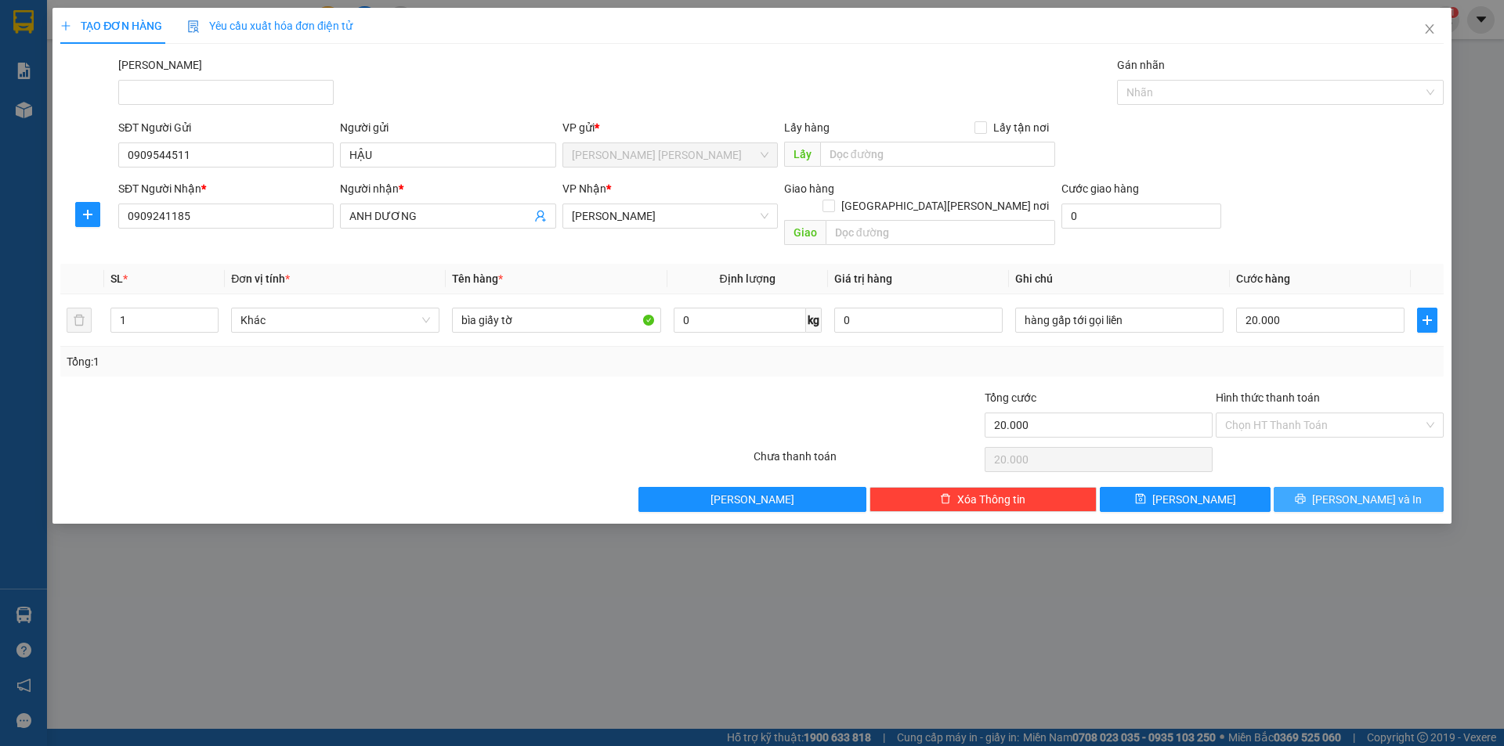
click at [1390, 487] on button "Lưu và In" at bounding box center [1359, 499] width 170 height 25
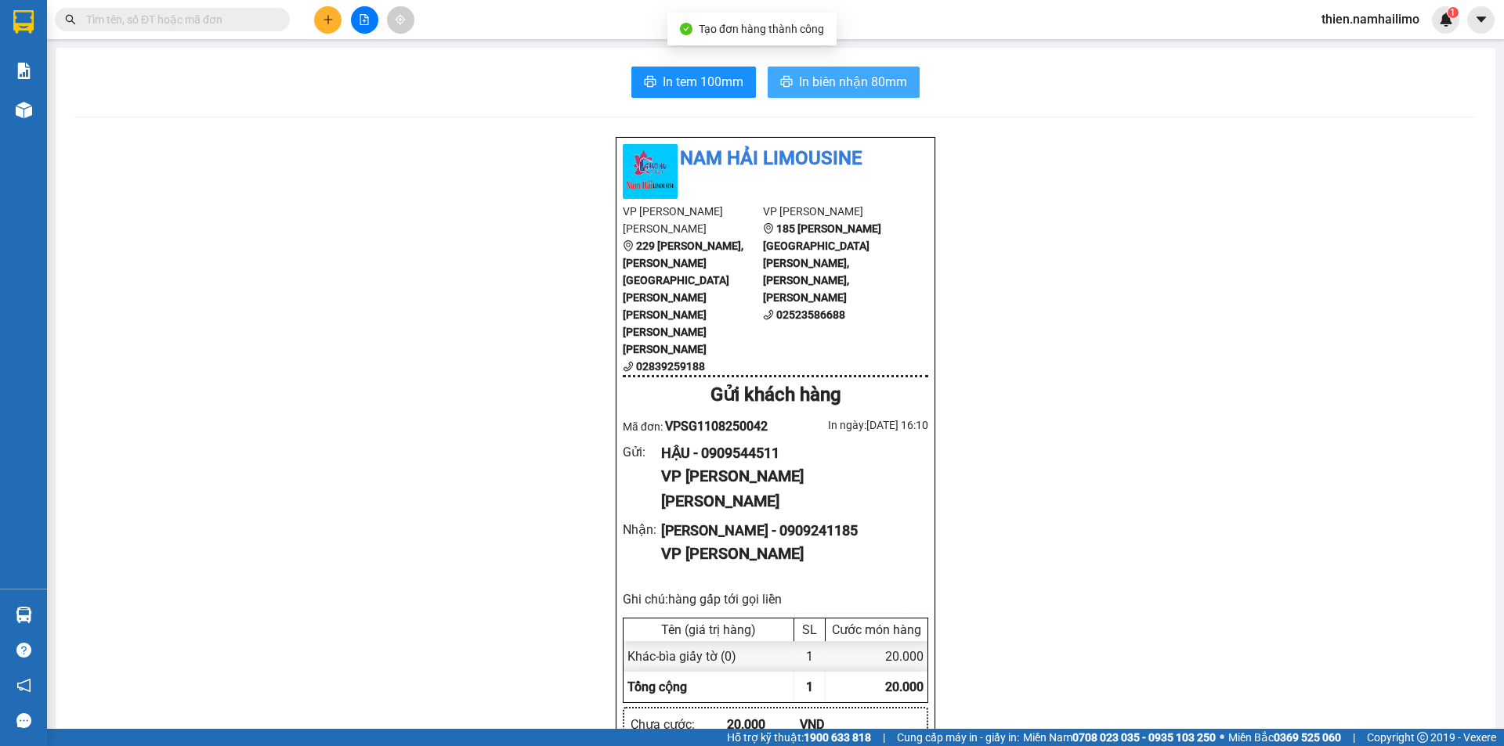
drag, startPoint x: 852, startPoint y: 103, endPoint x: 853, endPoint y: 88, distance: 15.7
click at [853, 87] on span "In biên nhận 80mm" at bounding box center [853, 82] width 108 height 20
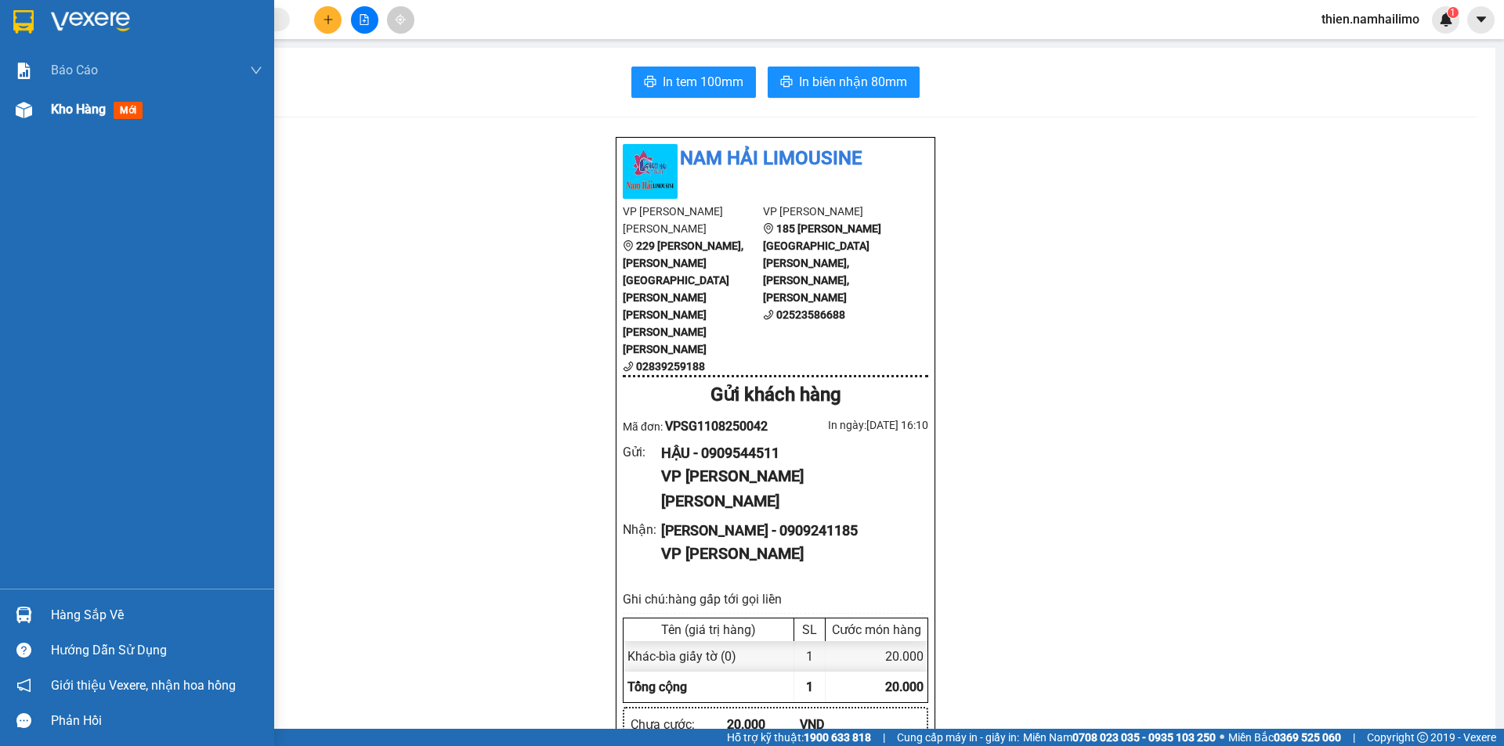
click at [73, 114] on span "Kho hàng" at bounding box center [78, 109] width 55 height 15
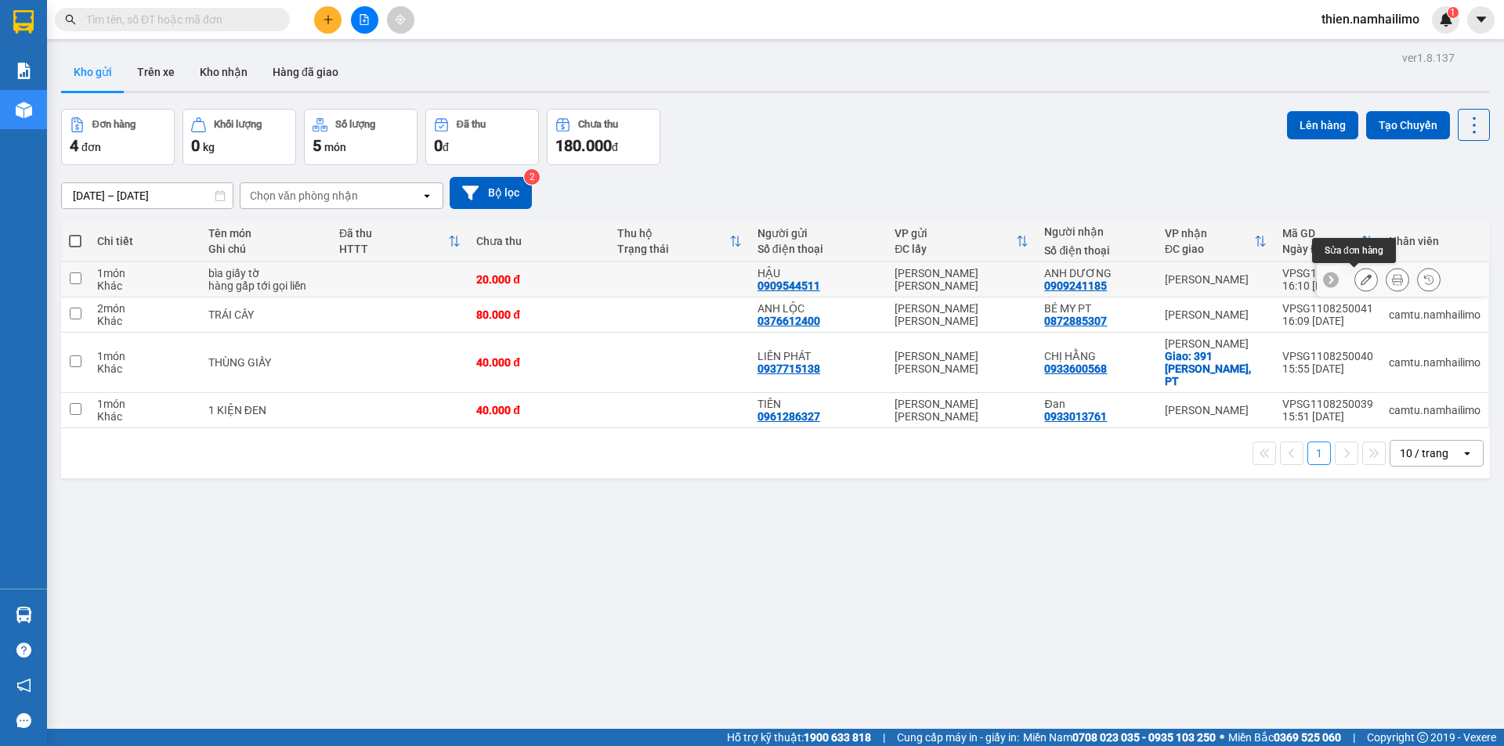
click at [1361, 275] on icon at bounding box center [1366, 279] width 11 height 11
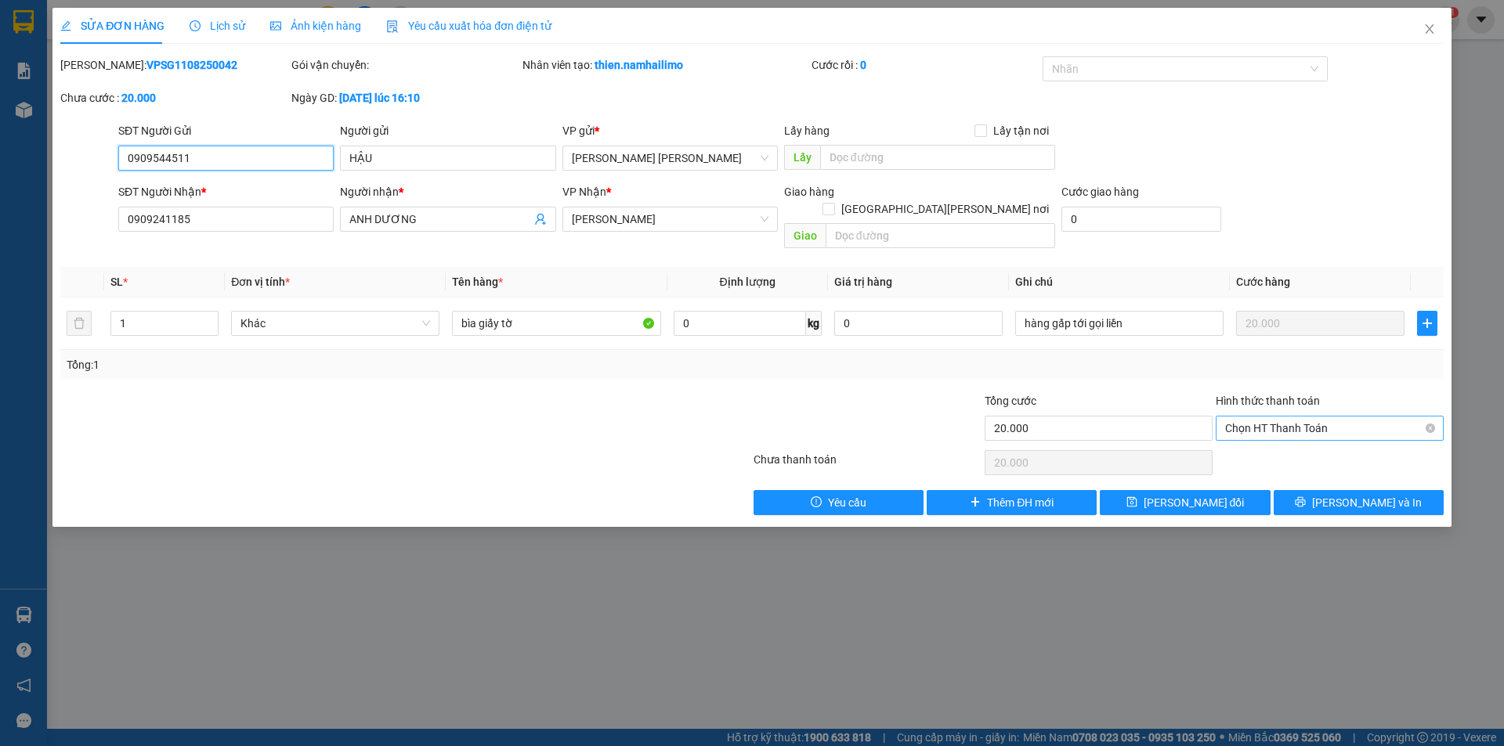
click at [1380, 417] on span "Chọn HT Thanh Toán" at bounding box center [1329, 428] width 209 height 23
drag, startPoint x: 1325, startPoint y: 450, endPoint x: 1318, endPoint y: 459, distance: 12.2
click at [1325, 450] on div "Tại văn phòng" at bounding box center [1329, 442] width 209 height 17
type input "0"
click at [1310, 490] on button "Lưu và In" at bounding box center [1359, 502] width 170 height 25
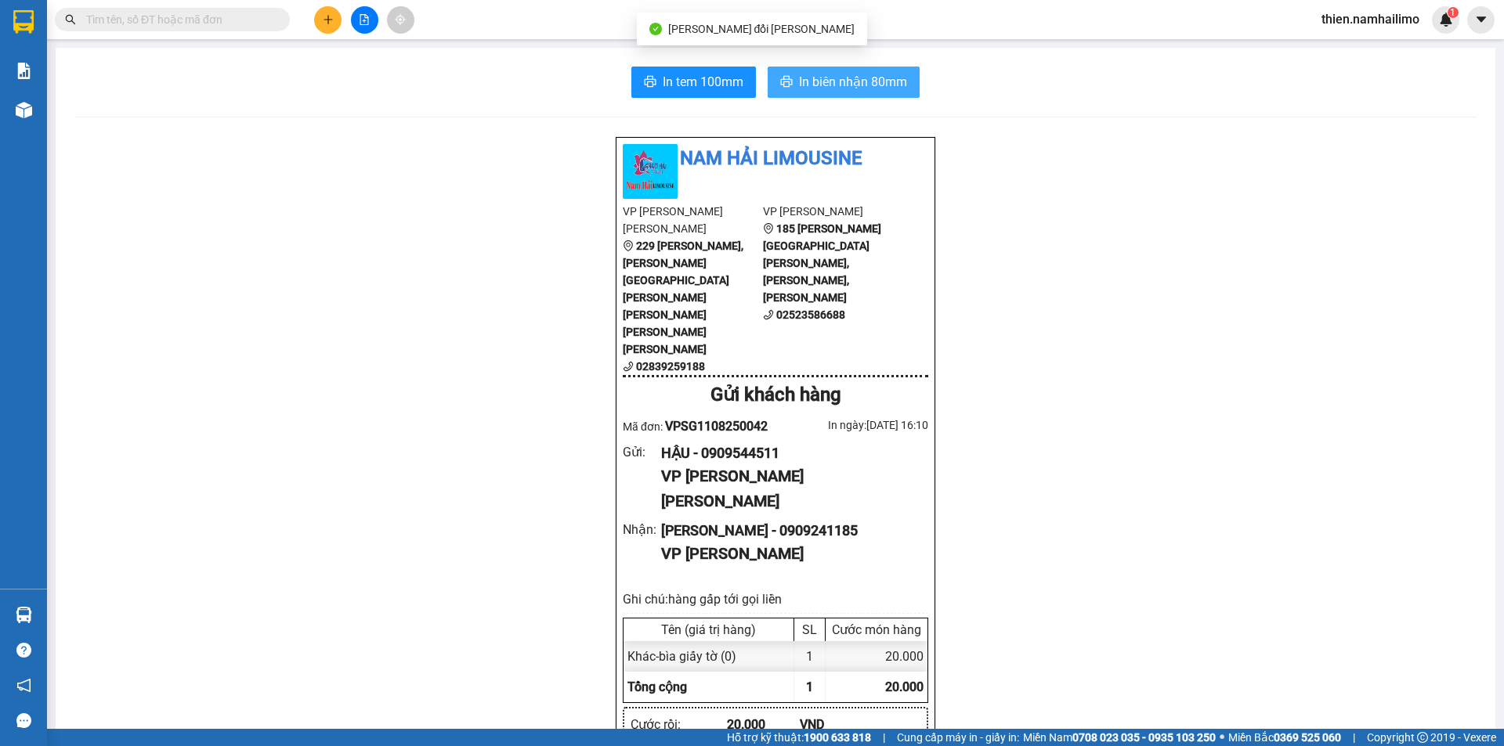
click at [797, 94] on button "In biên nhận 80mm" at bounding box center [844, 82] width 152 height 31
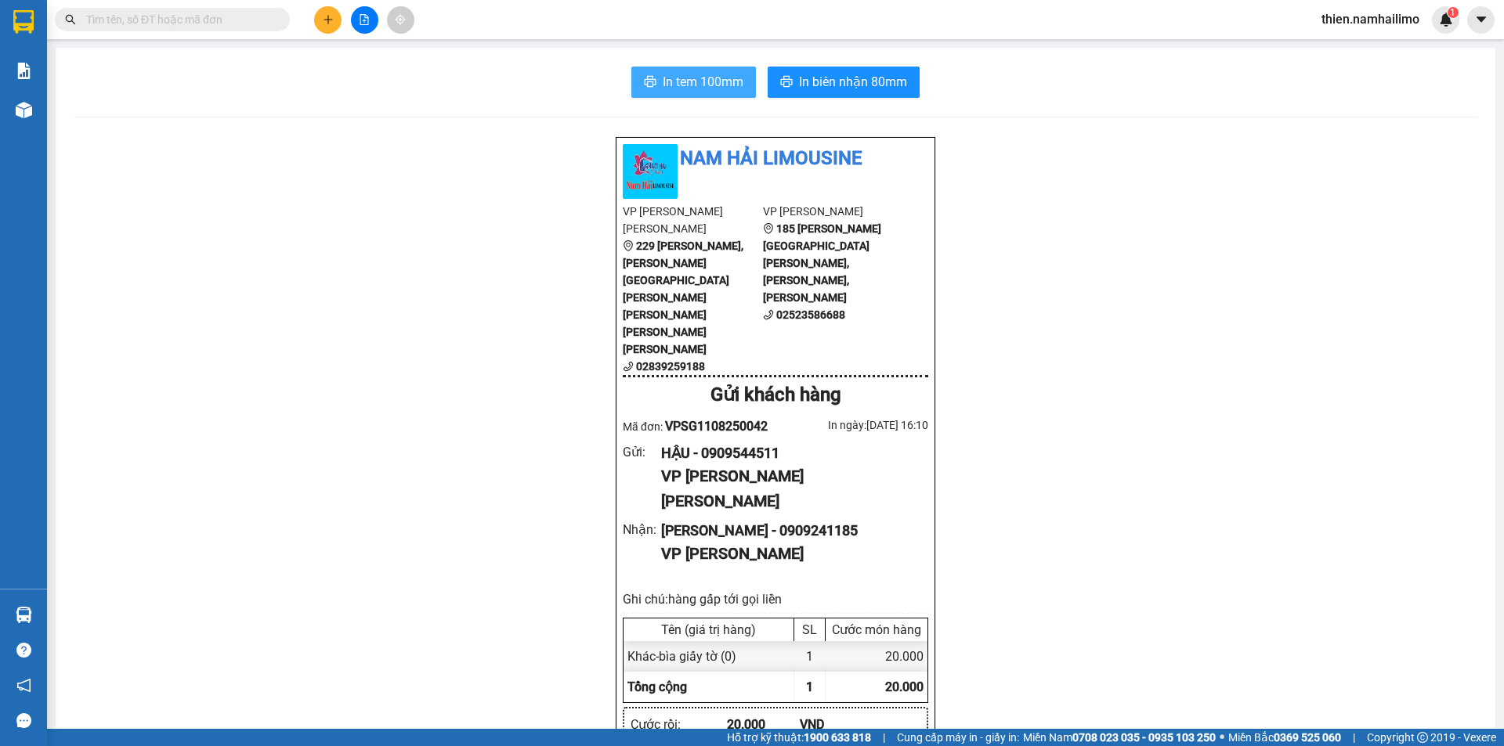
click at [652, 79] on button "In tem 100mm" at bounding box center [693, 82] width 125 height 31
drag, startPoint x: 652, startPoint y: 79, endPoint x: 731, endPoint y: 56, distance: 82.5
click at [654, 80] on button "In tem 100mm" at bounding box center [693, 82] width 125 height 31
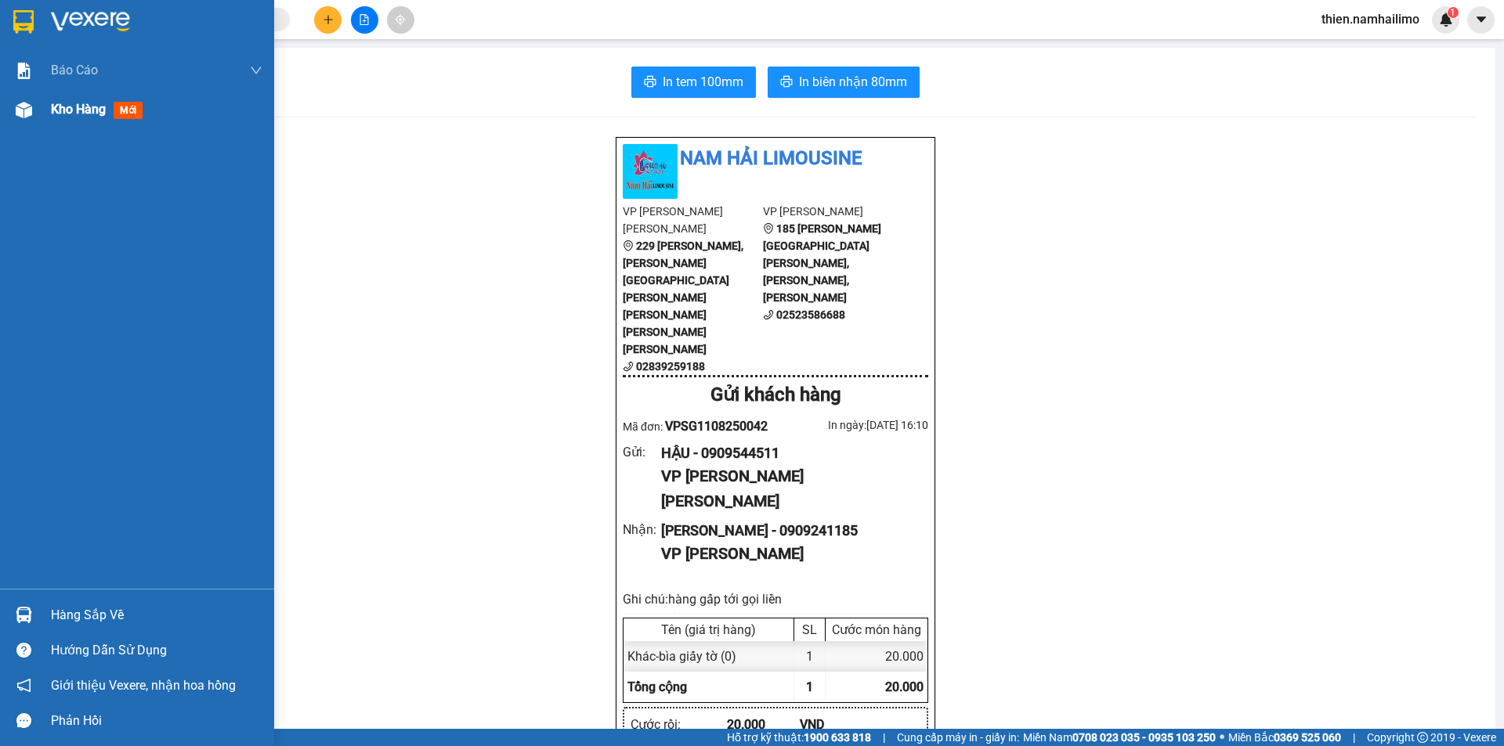
click at [20, 117] on img at bounding box center [24, 110] width 16 height 16
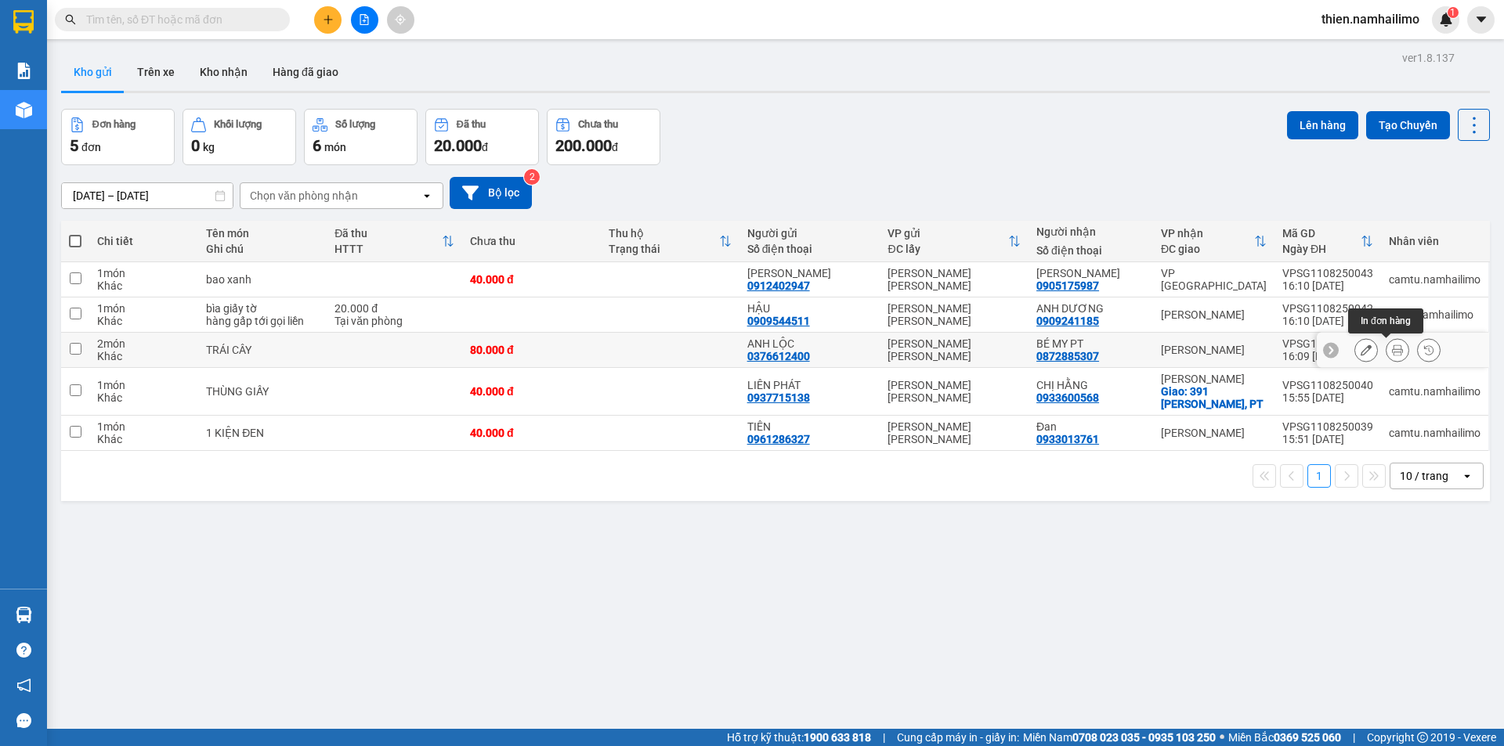
click at [1386, 359] on button at bounding box center [1397, 350] width 22 height 27
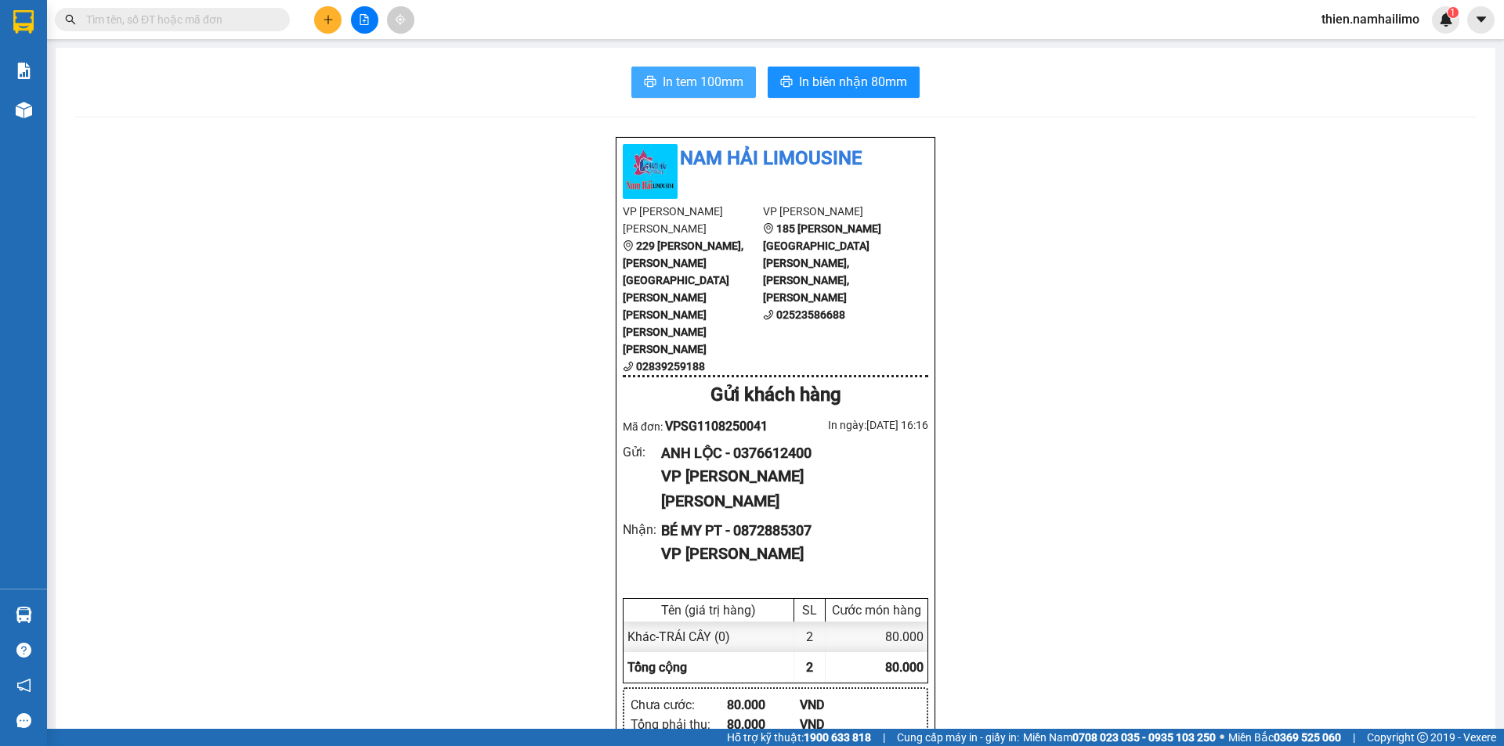
drag, startPoint x: 696, startPoint y: 76, endPoint x: 750, endPoint y: 92, distance: 55.7
click at [698, 78] on span "In tem 100mm" at bounding box center [703, 82] width 81 height 20
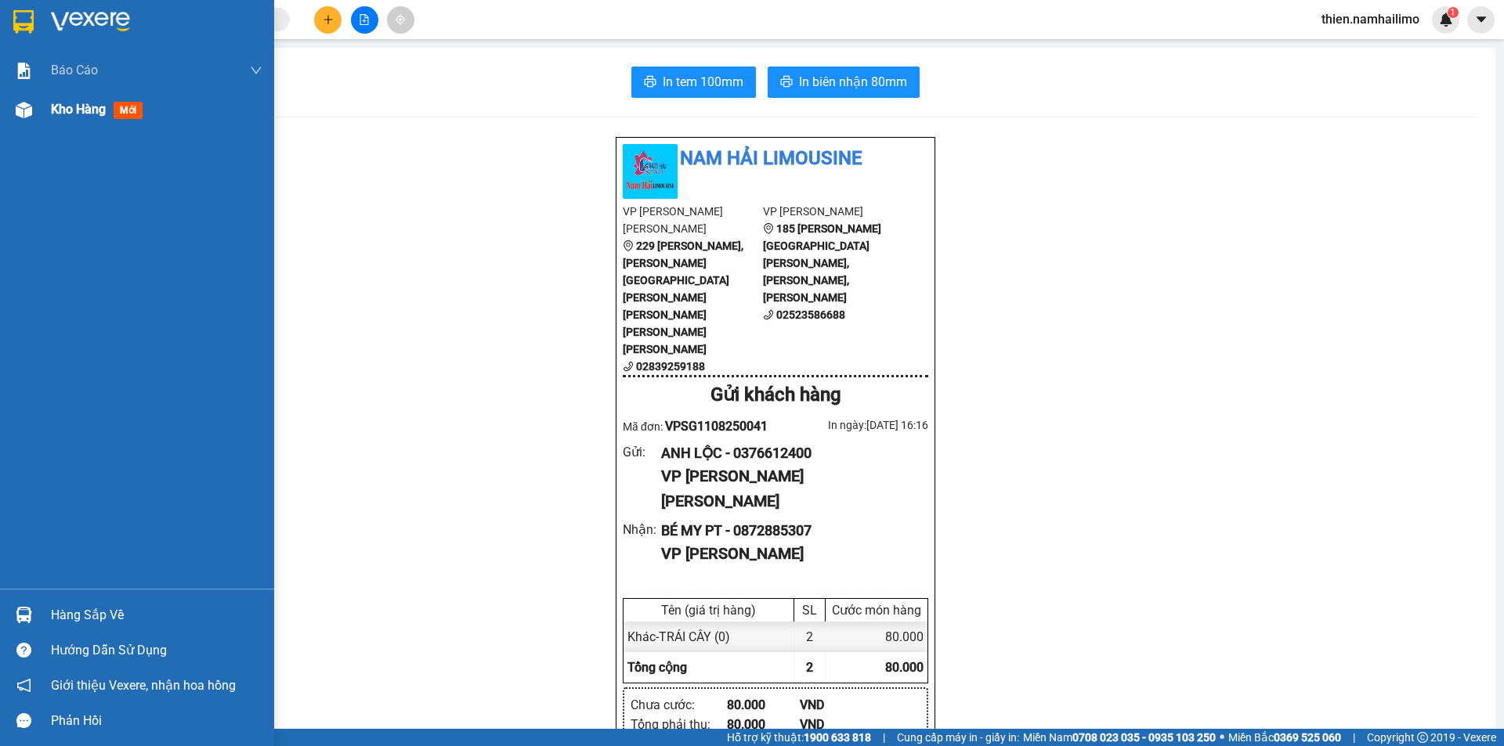
click at [53, 121] on div "Kho hàng mới" at bounding box center [156, 109] width 211 height 39
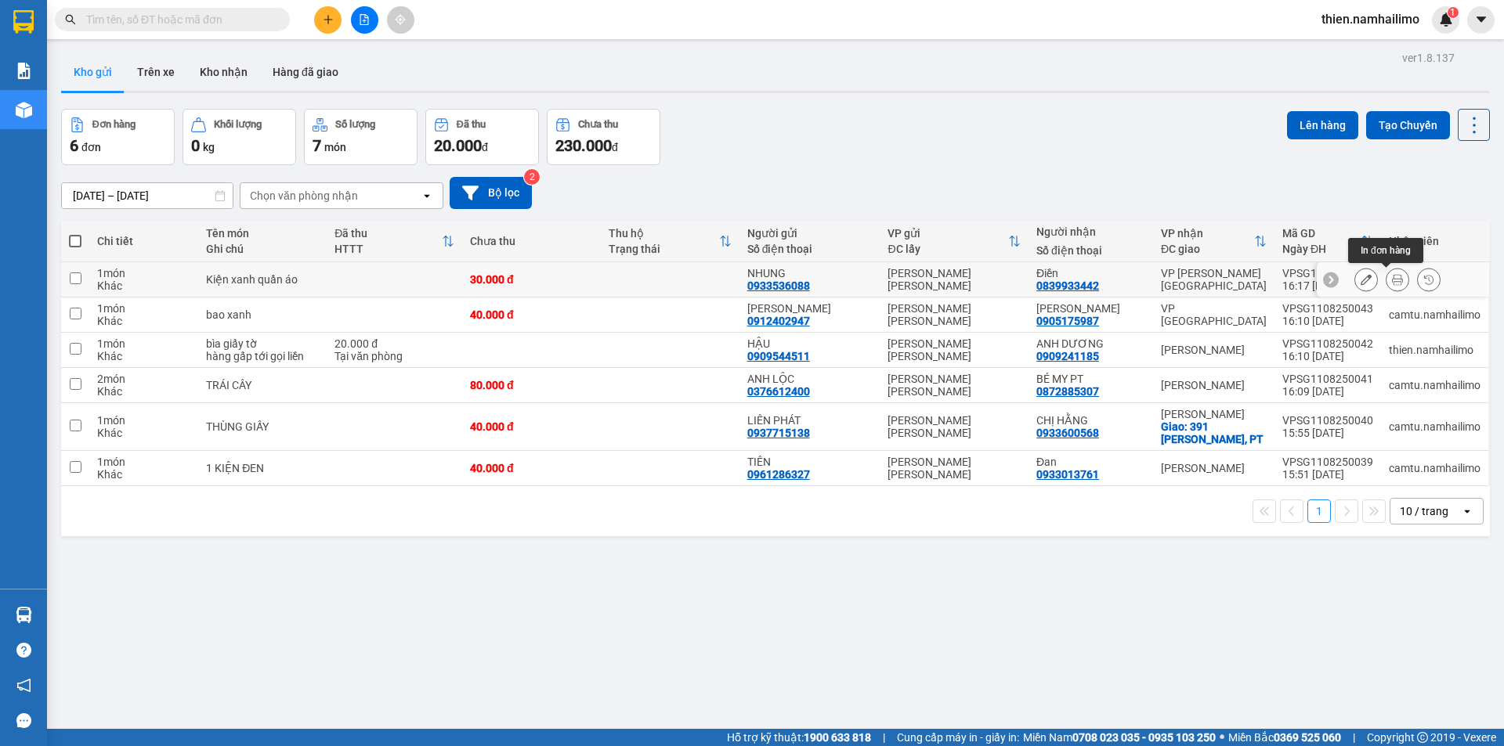
click at [1392, 282] on icon at bounding box center [1397, 279] width 11 height 11
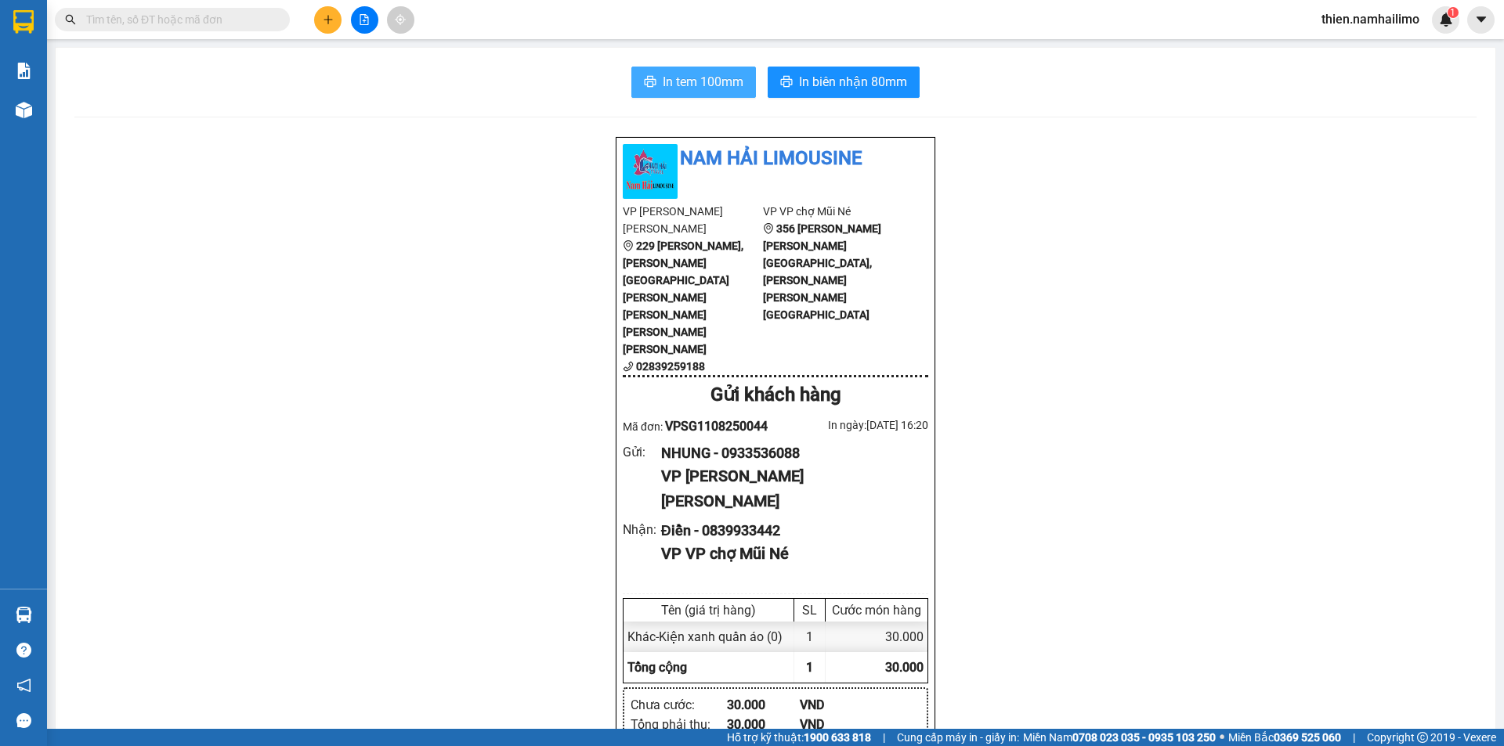
click at [649, 78] on icon "printer" at bounding box center [650, 81] width 13 height 13
drag, startPoint x: 940, startPoint y: 52, endPoint x: 1107, endPoint y: 8, distance: 172.7
click at [1107, 9] on section "Kết quả tìm kiếm ( 0 ) Bộ lọc No Data thien.namhailimo 1 Báo cáo Báo cáo dòng t…" at bounding box center [752, 373] width 1504 height 746
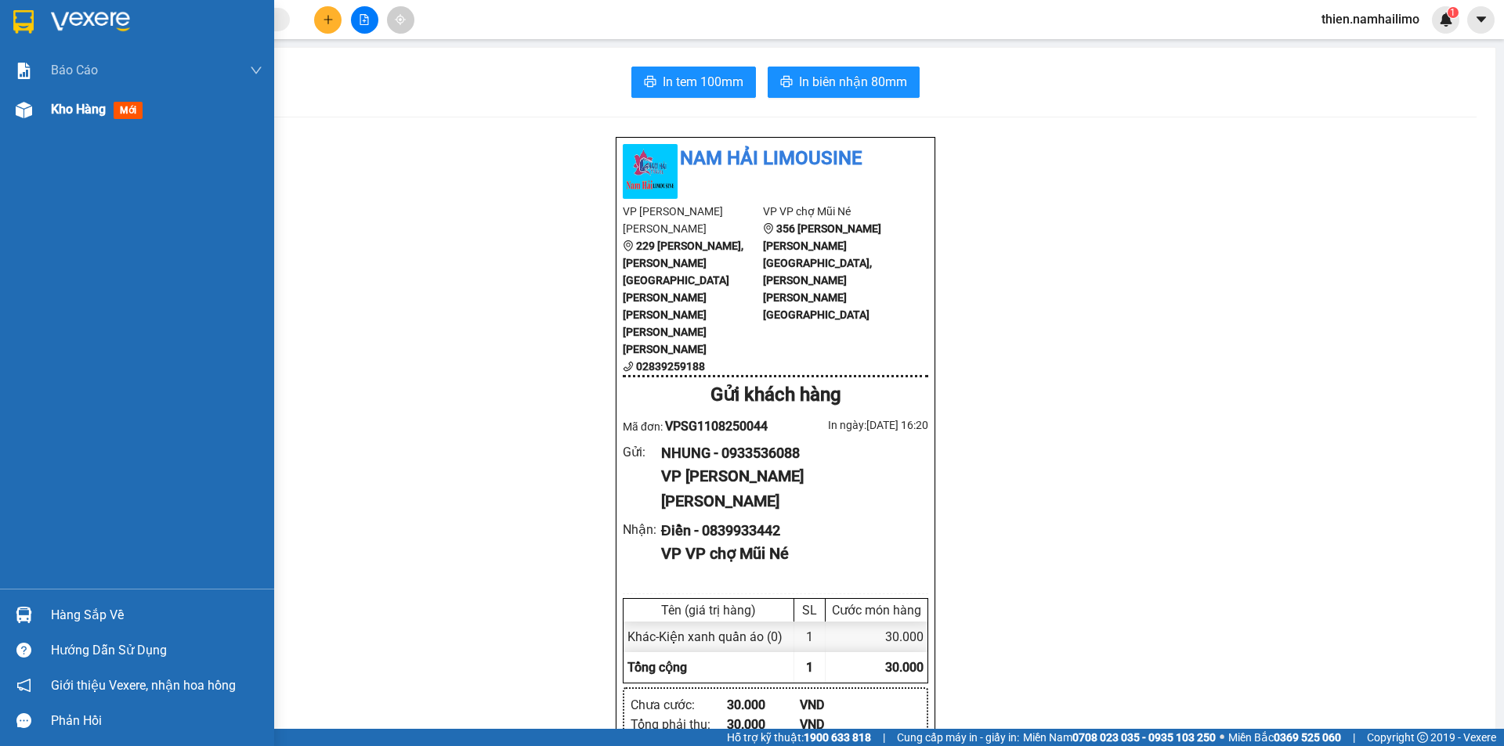
click at [97, 110] on span "Kho hàng" at bounding box center [78, 109] width 55 height 15
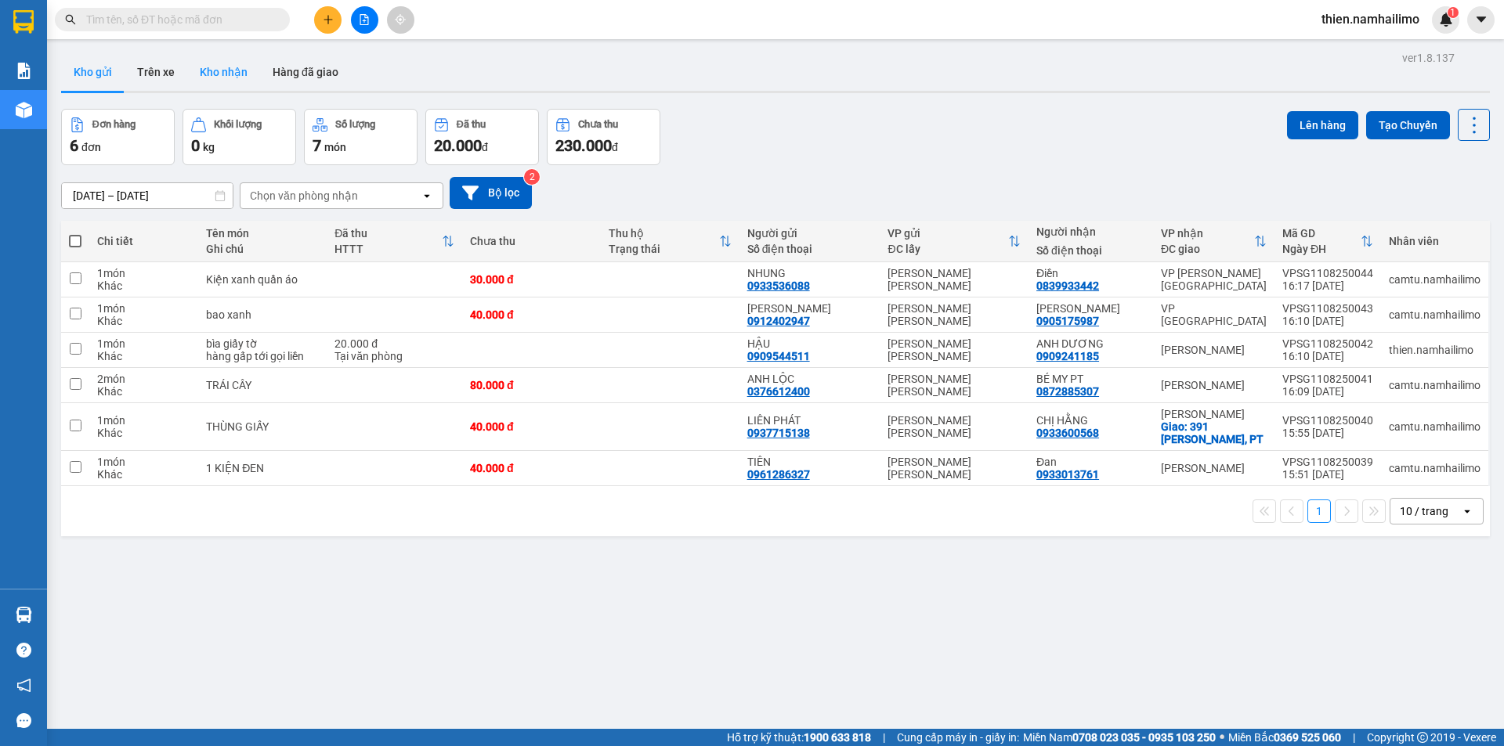
click at [215, 87] on button "Kho nhận" at bounding box center [223, 72] width 73 height 38
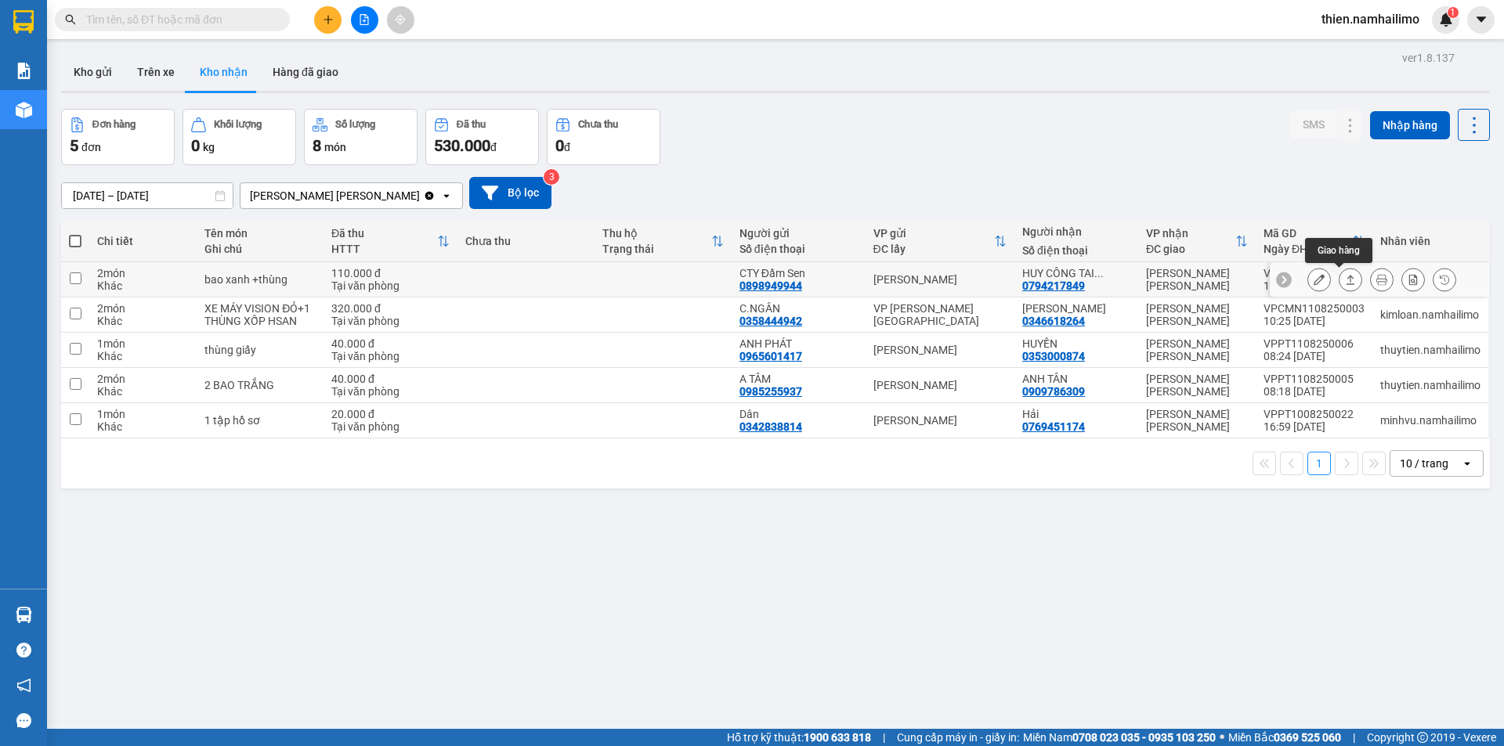
click at [1345, 277] on icon at bounding box center [1350, 279] width 11 height 11
click at [1314, 283] on icon at bounding box center [1319, 279] width 11 height 11
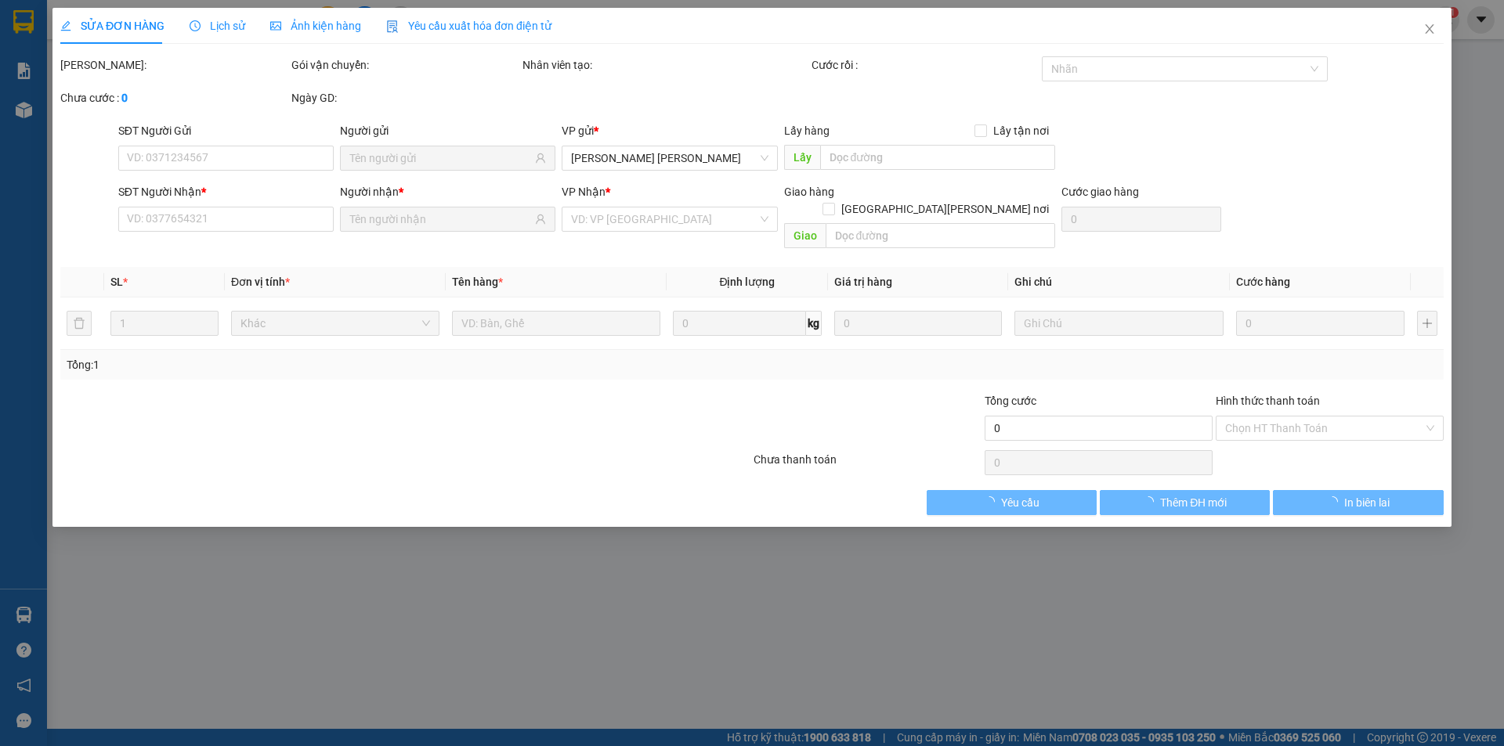
type input "0898949944"
type input "CTY Đầm Sen"
type input "0794217849"
type input "HUY CÔNG TAI THÔNG"
type input "110.000"
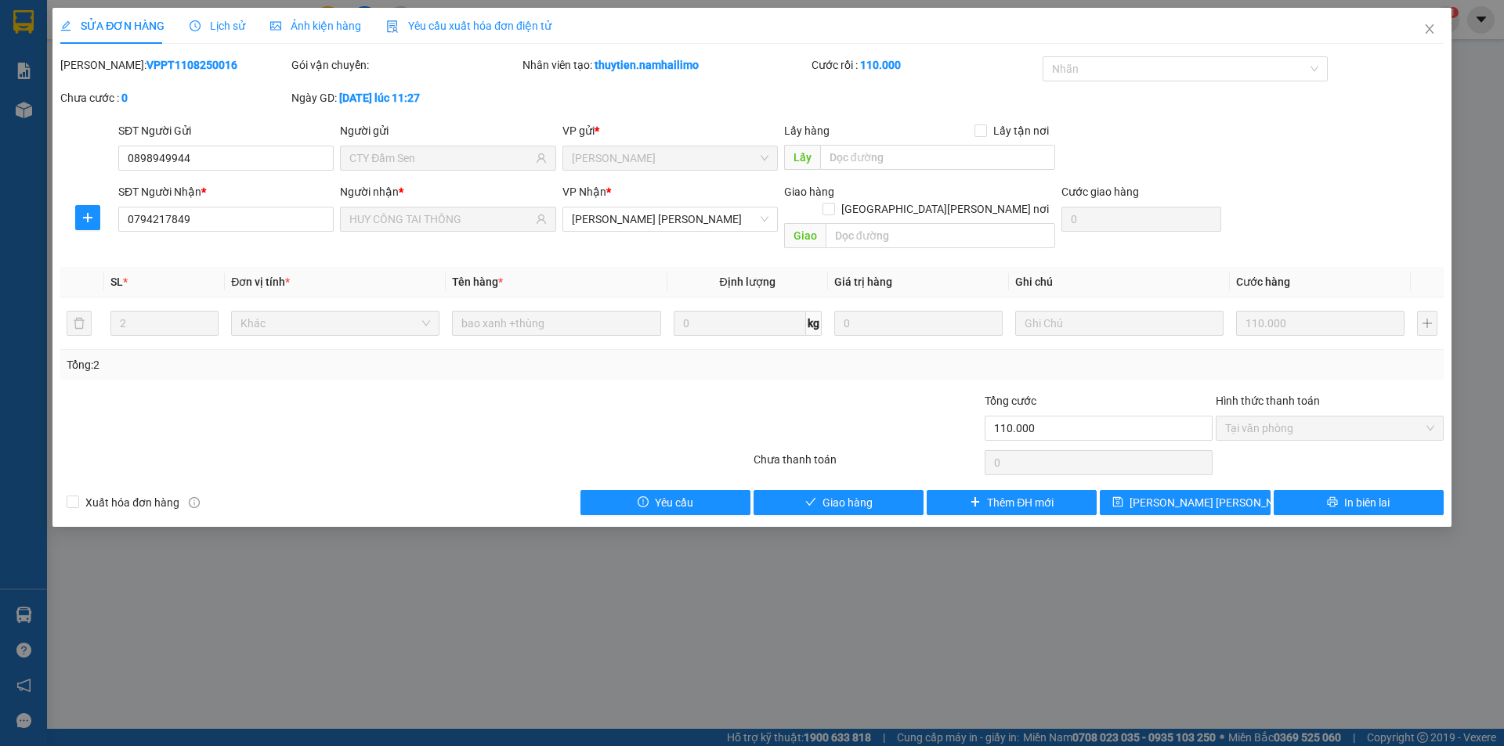
click at [789, 470] on div "Total Paid Fee 110.000 Total UnPaid Fee 0 Cash Collection Total Fee Mã ĐH: VPPT…" at bounding box center [751, 285] width 1383 height 459
drag, startPoint x: 788, startPoint y: 472, endPoint x: 774, endPoint y: 476, distance: 14.9
click at [783, 474] on div "Total Paid Fee 110.000 Total UnPaid Fee 0 Cash Collection Total Fee Mã ĐH: VPPT…" at bounding box center [751, 285] width 1383 height 459
drag, startPoint x: 757, startPoint y: 479, endPoint x: 746, endPoint y: 481, distance: 10.3
click at [750, 490] on div "Xuất hóa đơn hàng Yêu cầu Giao hàng Thêm ĐH mới Lưu chuyển hoàn In biên lai" at bounding box center [752, 502] width 1386 height 25
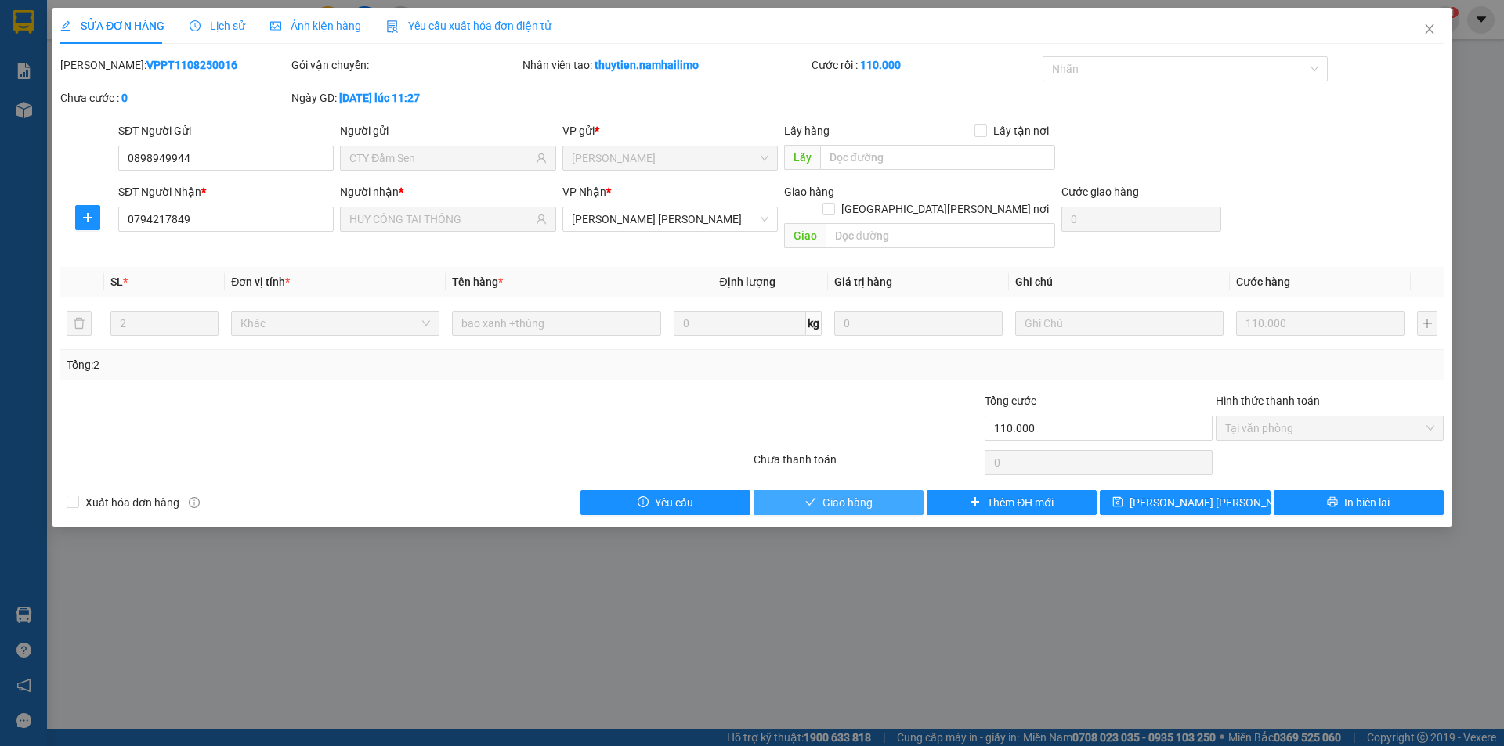
click at [769, 490] on button "Giao hàng" at bounding box center [839, 502] width 170 height 25
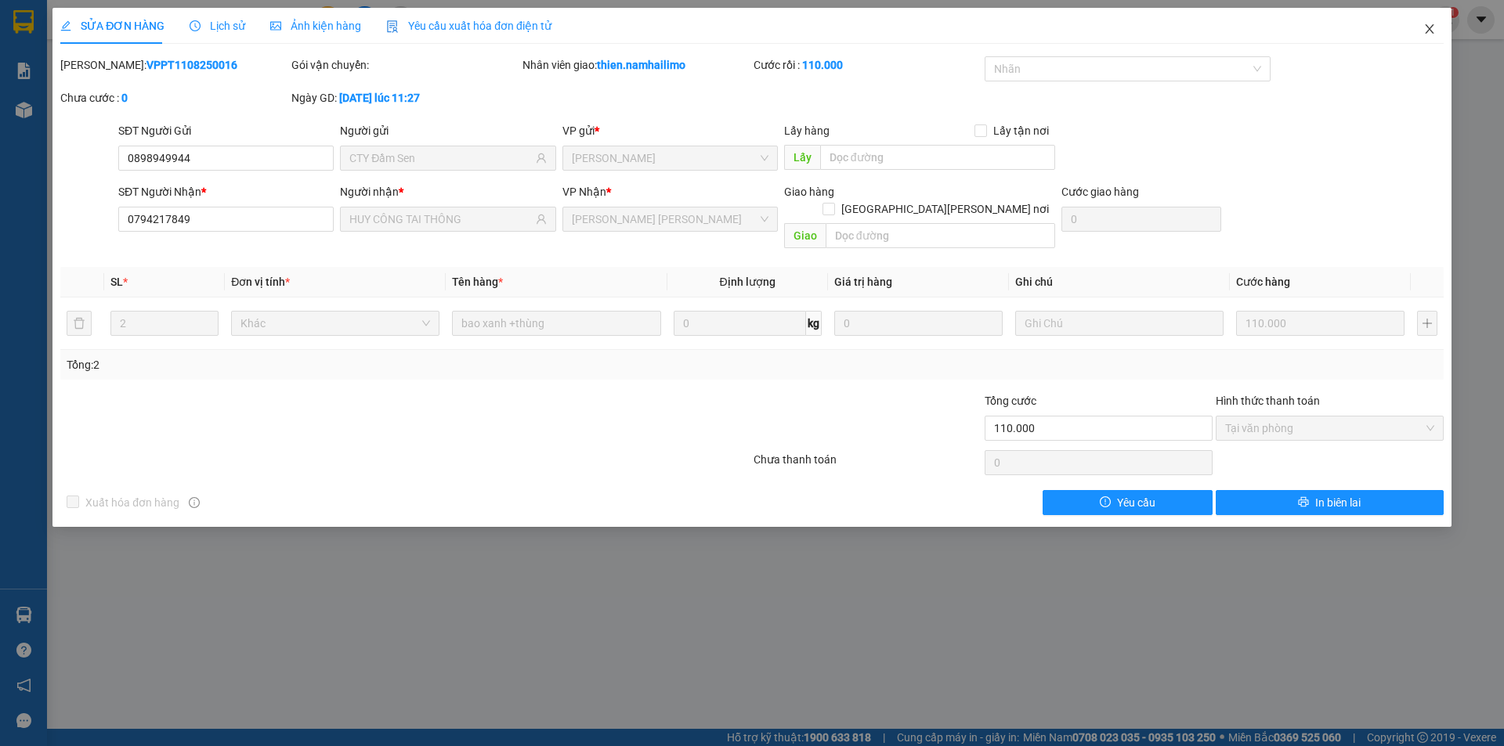
click at [1433, 27] on icon "close" at bounding box center [1429, 28] width 9 height 9
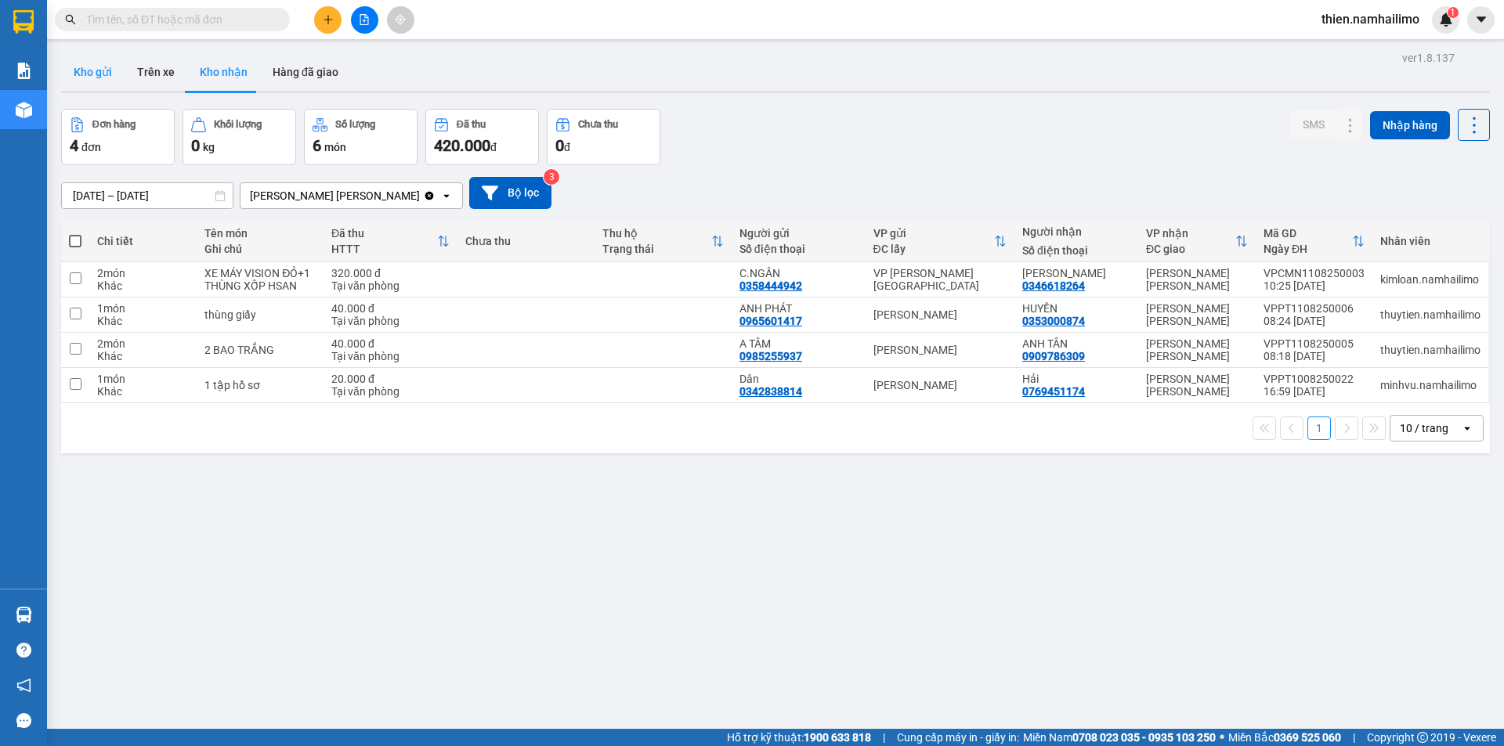
click at [115, 78] on button "Kho gửi" at bounding box center [92, 72] width 63 height 38
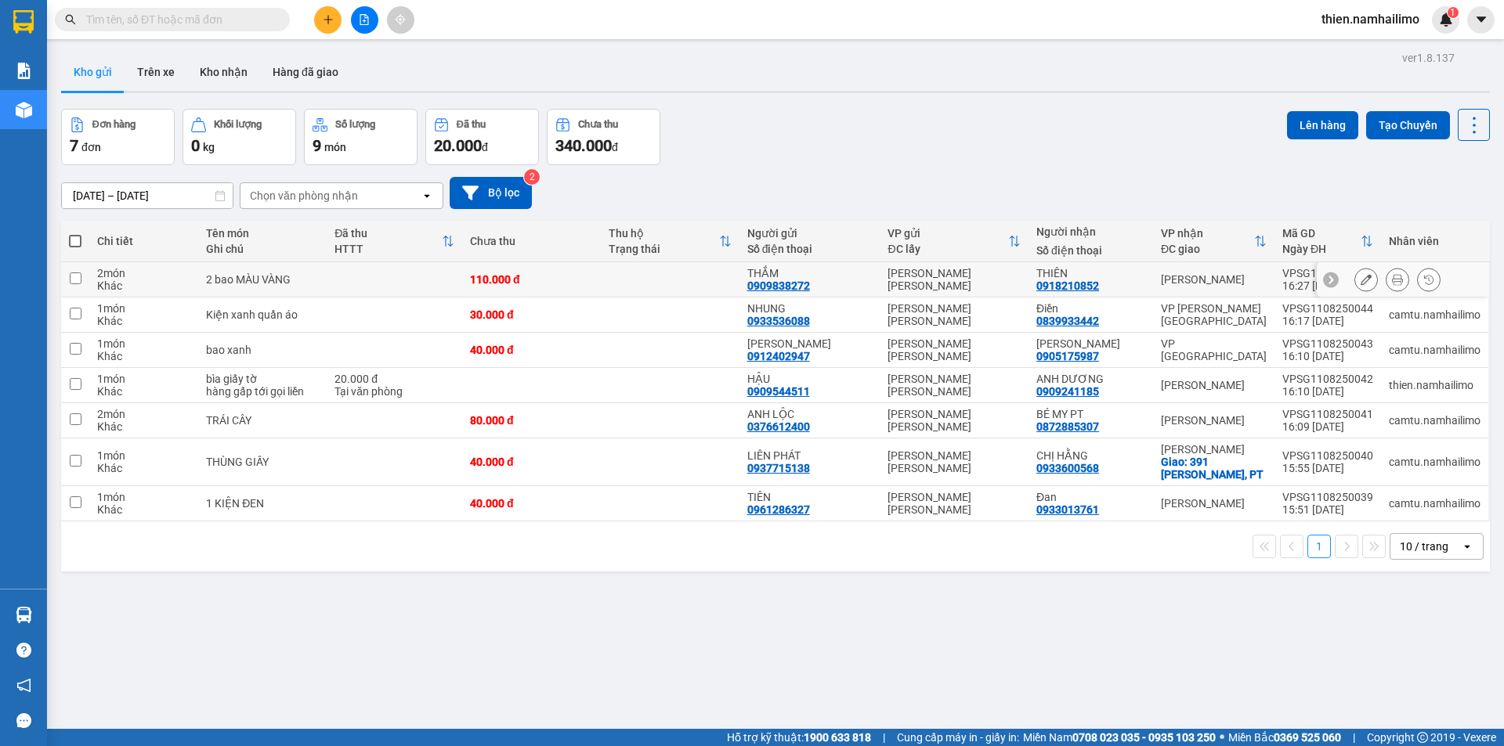
click at [1386, 271] on div at bounding box center [1397, 279] width 23 height 23
click at [1386, 272] on button at bounding box center [1397, 279] width 22 height 27
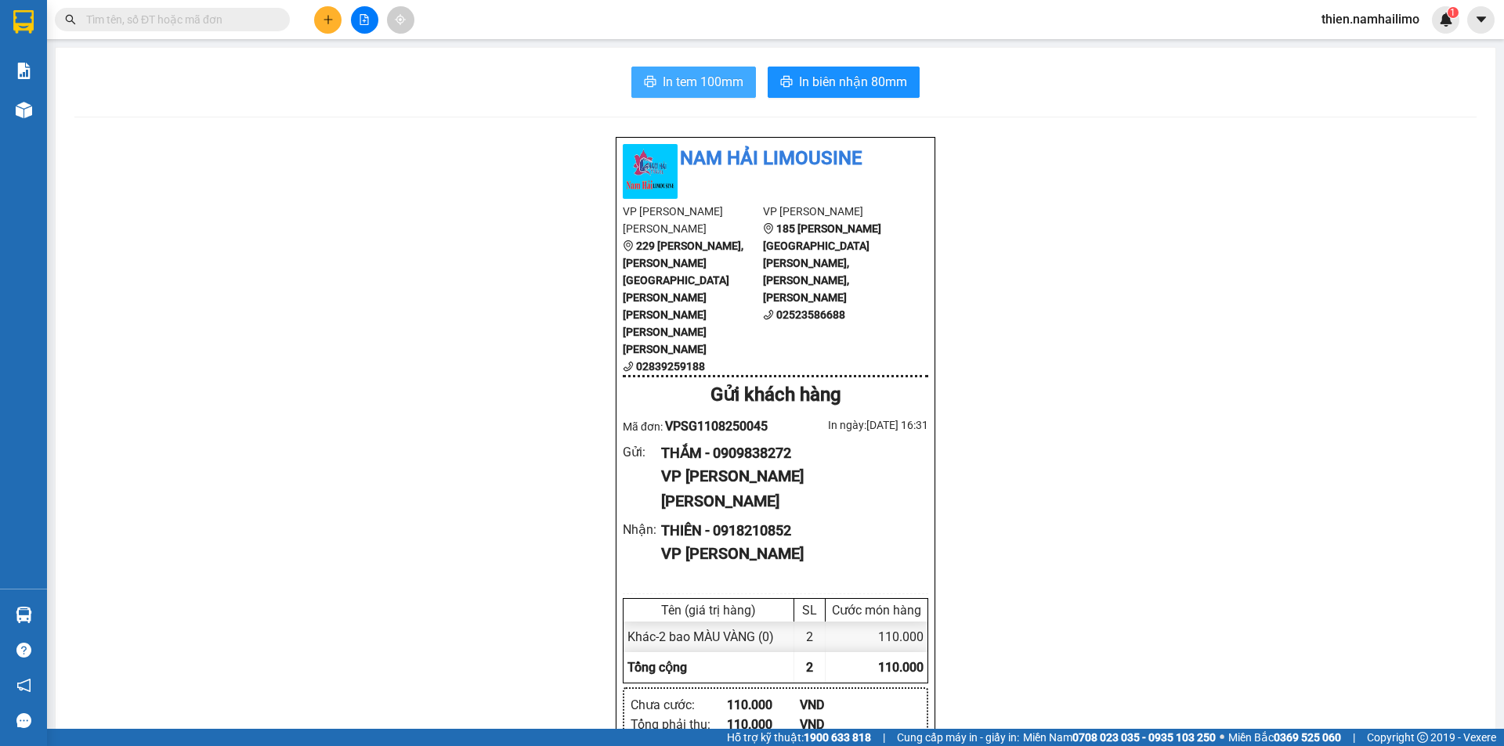
click at [681, 86] on span "In tem 100mm" at bounding box center [703, 82] width 81 height 20
click at [703, 81] on span "In tem 100mm" at bounding box center [703, 82] width 81 height 20
click at [328, 24] on icon "plus" at bounding box center [328, 19] width 11 height 11
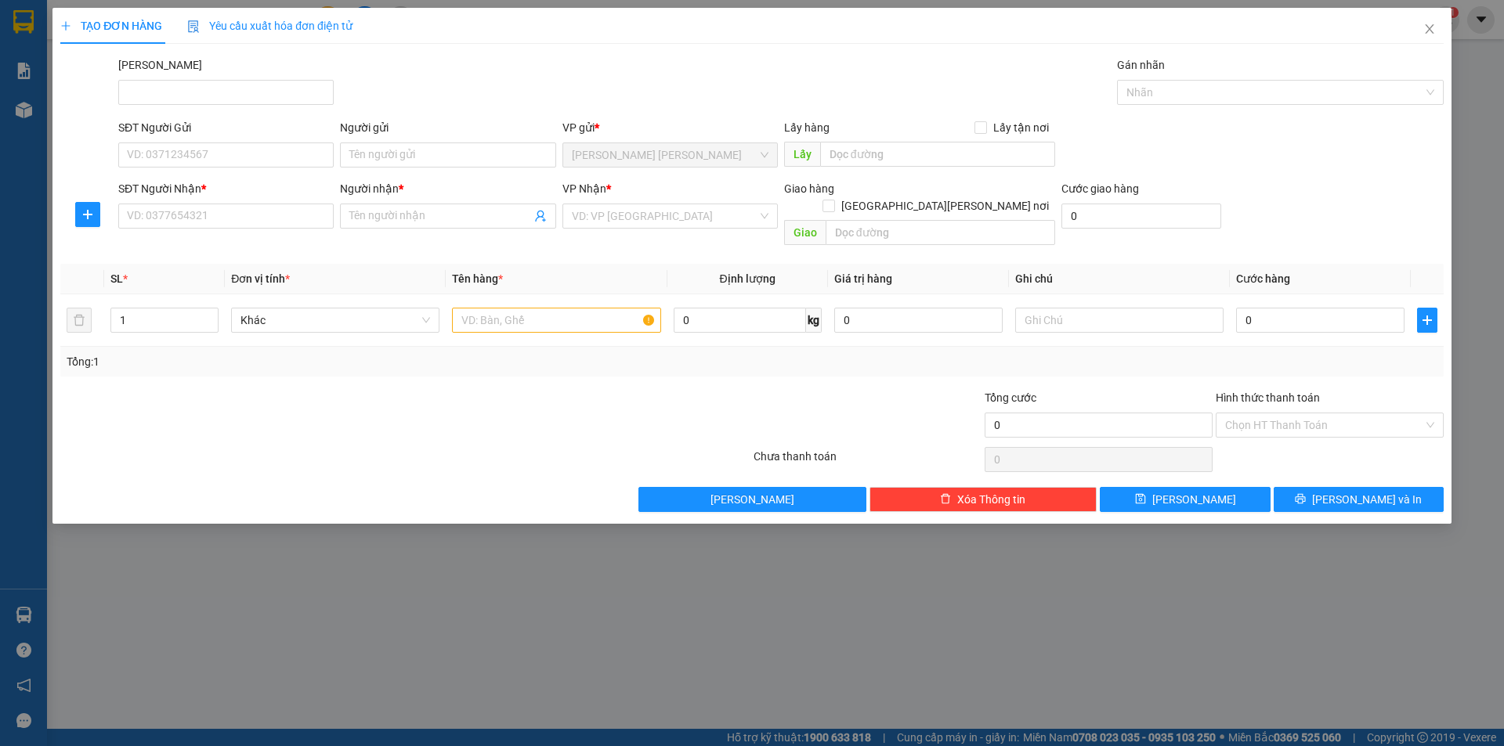
click at [259, 201] on div "SĐT Người Nhận *" at bounding box center [225, 191] width 215 height 23
click at [248, 218] on input "SĐT Người Nhận *" at bounding box center [225, 216] width 215 height 25
click at [157, 161] on input "SĐT Người Gửi" at bounding box center [225, 155] width 215 height 25
click at [193, 177] on div "0378767086 - Ngan" at bounding box center [225, 186] width 215 height 25
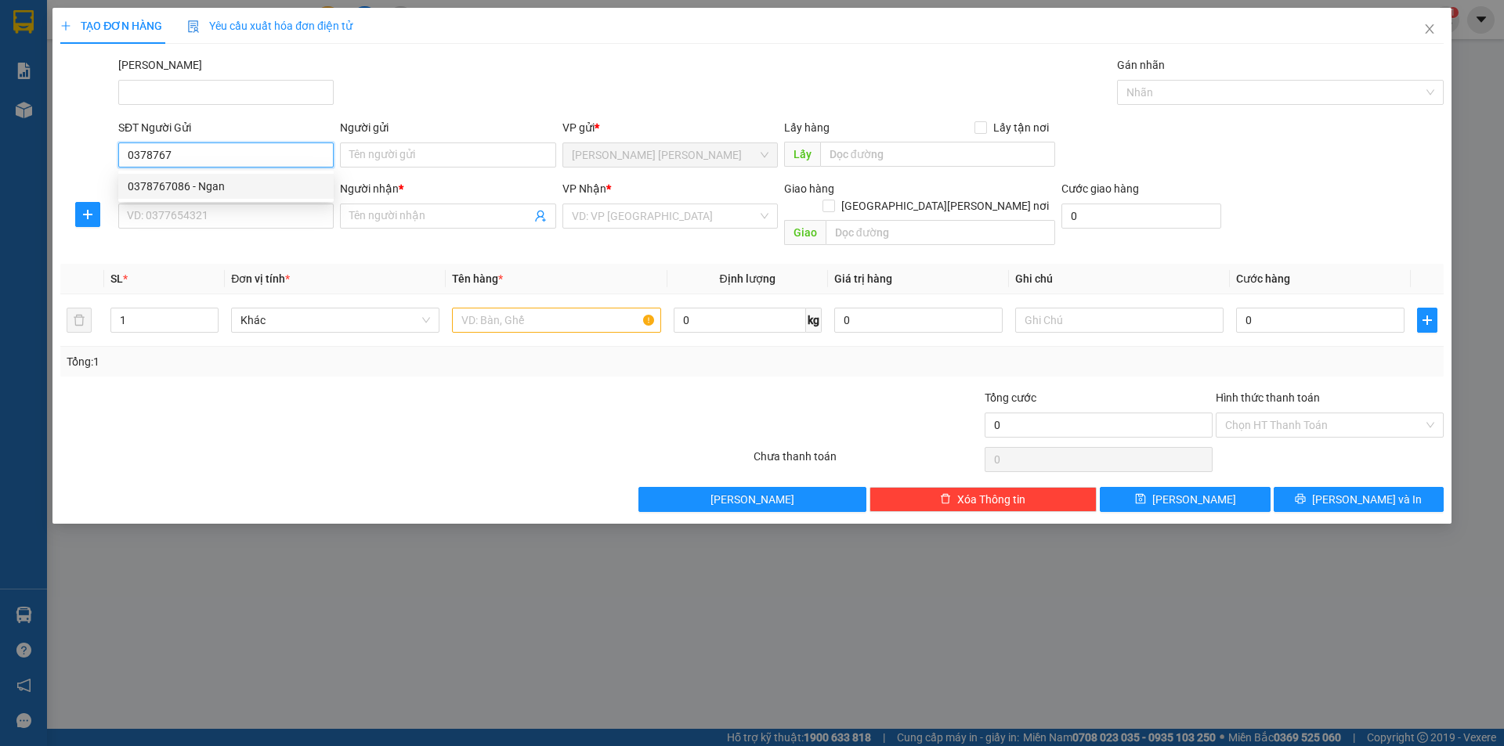
type input "0378767086"
type input "Ngan"
type input "0888802280"
type input "VÕ TRINH"
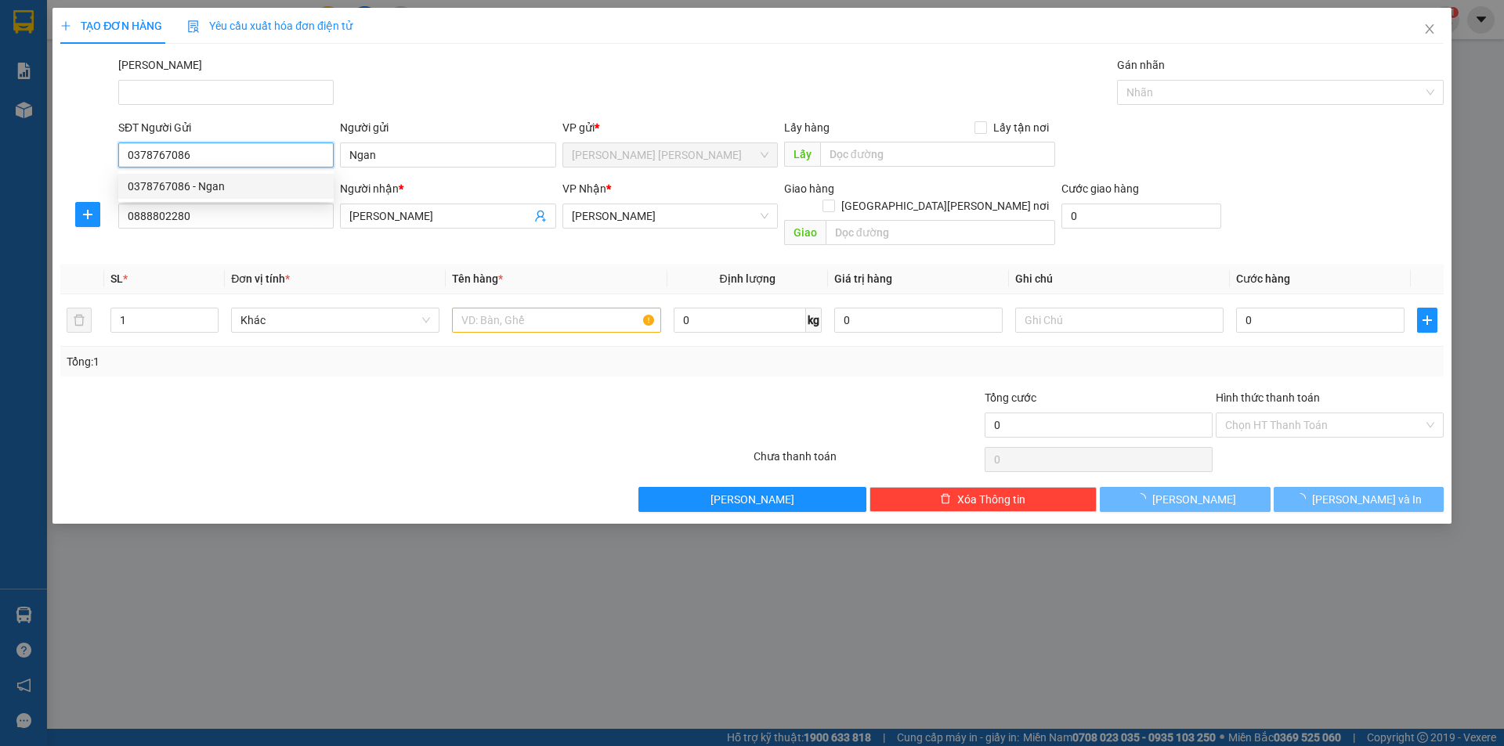
type input "30.000"
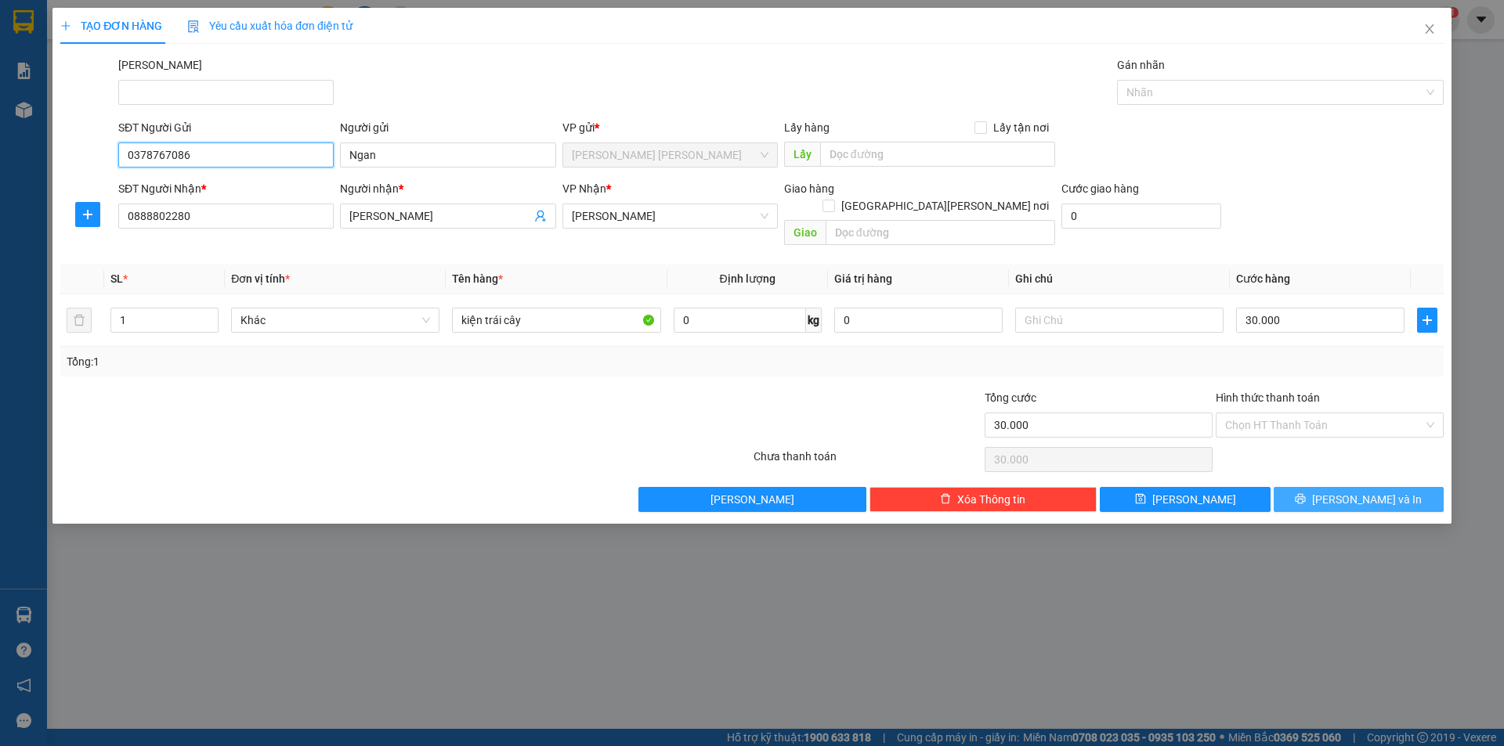
type input "0378767086"
click at [1307, 487] on button "Lưu và In" at bounding box center [1359, 499] width 170 height 25
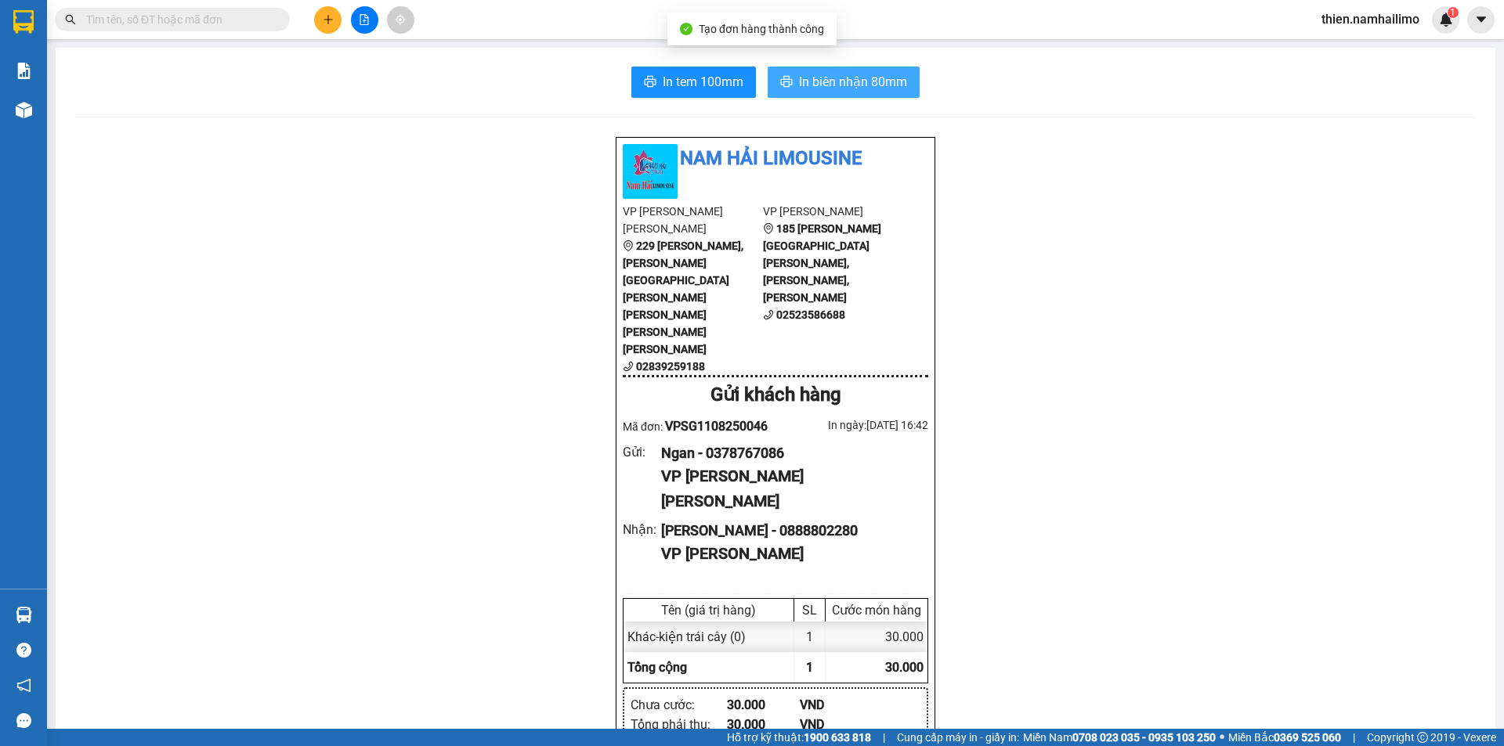
click at [883, 94] on button "In biên nhận 80mm" at bounding box center [844, 82] width 152 height 31
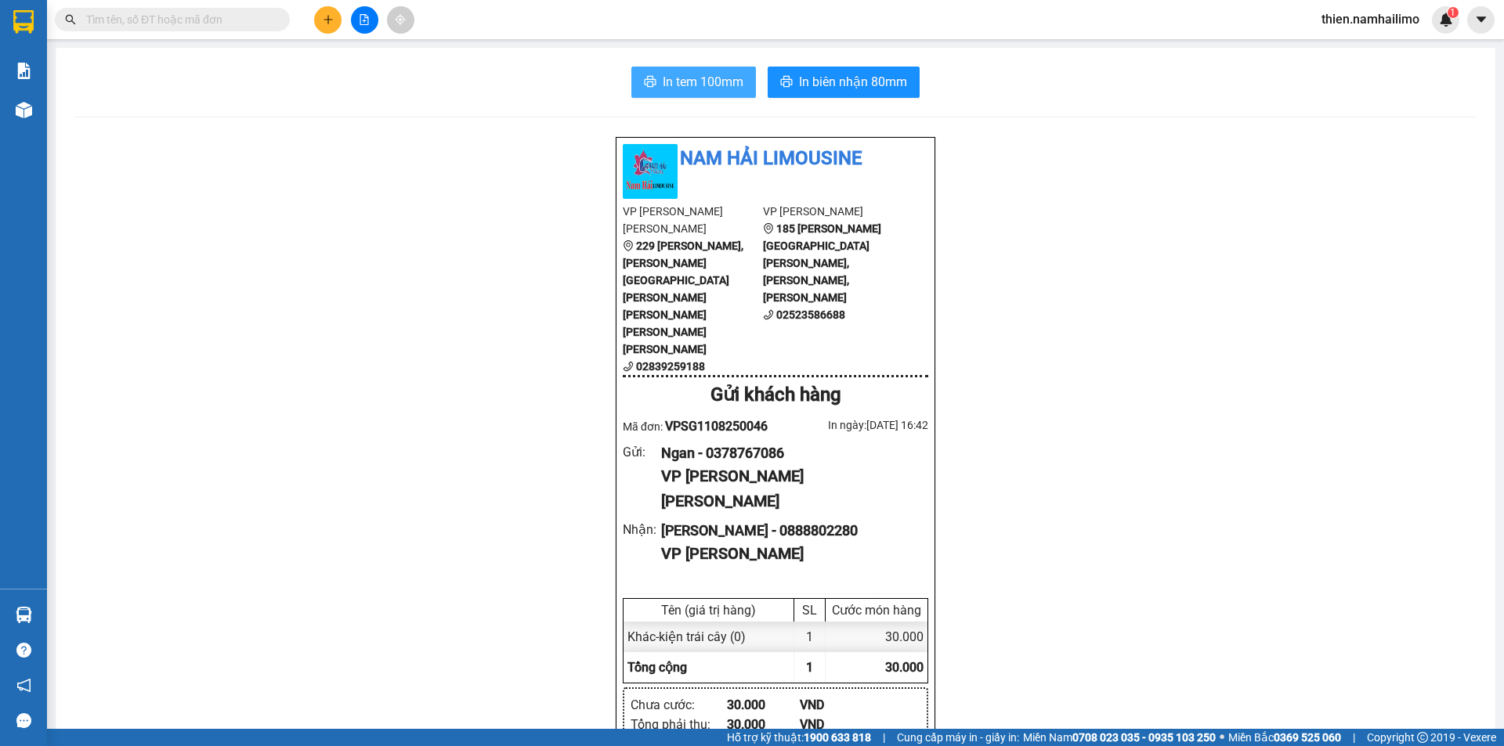
drag, startPoint x: 642, startPoint y: 58, endPoint x: 652, endPoint y: 81, distance: 25.6
drag, startPoint x: 652, startPoint y: 81, endPoint x: 678, endPoint y: 70, distance: 28.4
click at [652, 83] on button "In tem 100mm" at bounding box center [693, 82] width 125 height 31
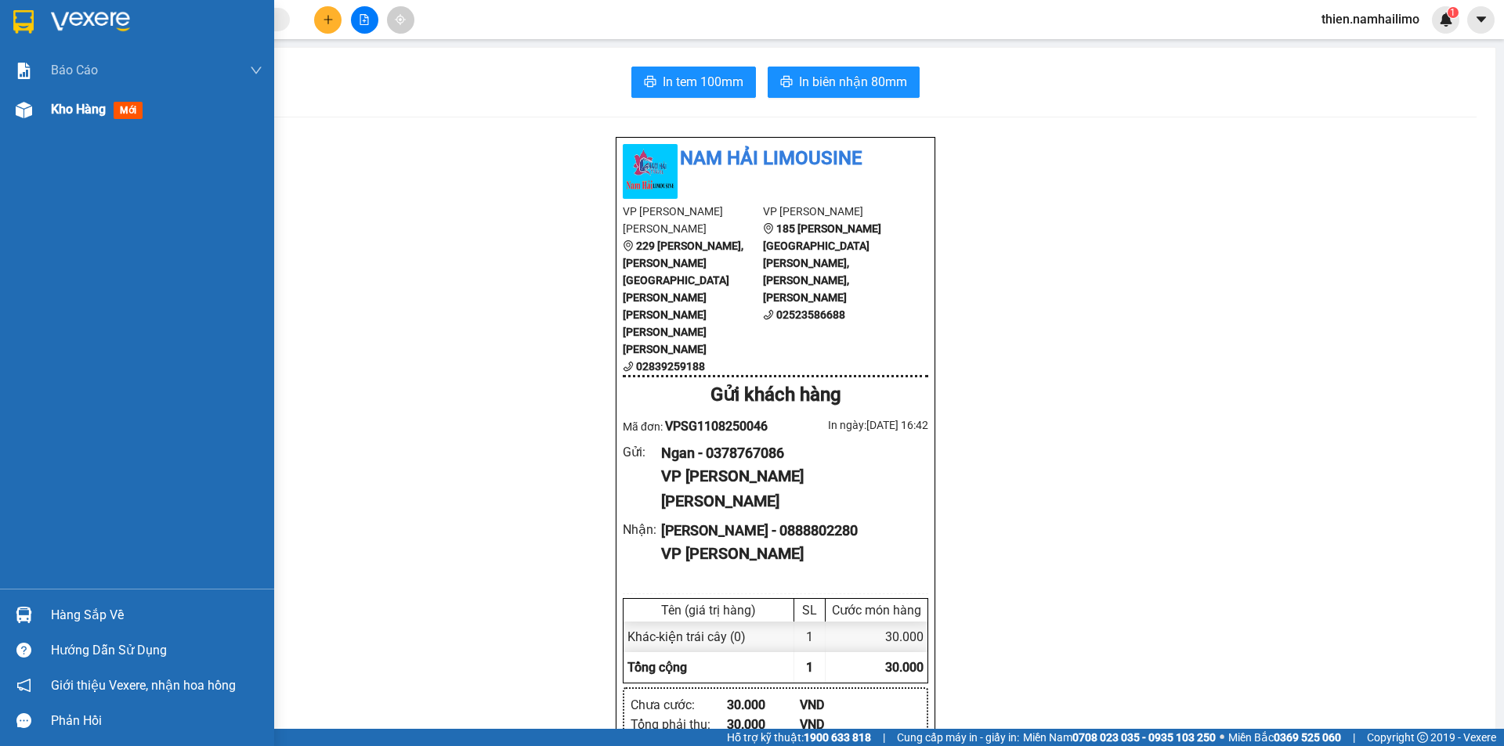
click at [30, 128] on div "Kho hàng mới" at bounding box center [137, 109] width 274 height 39
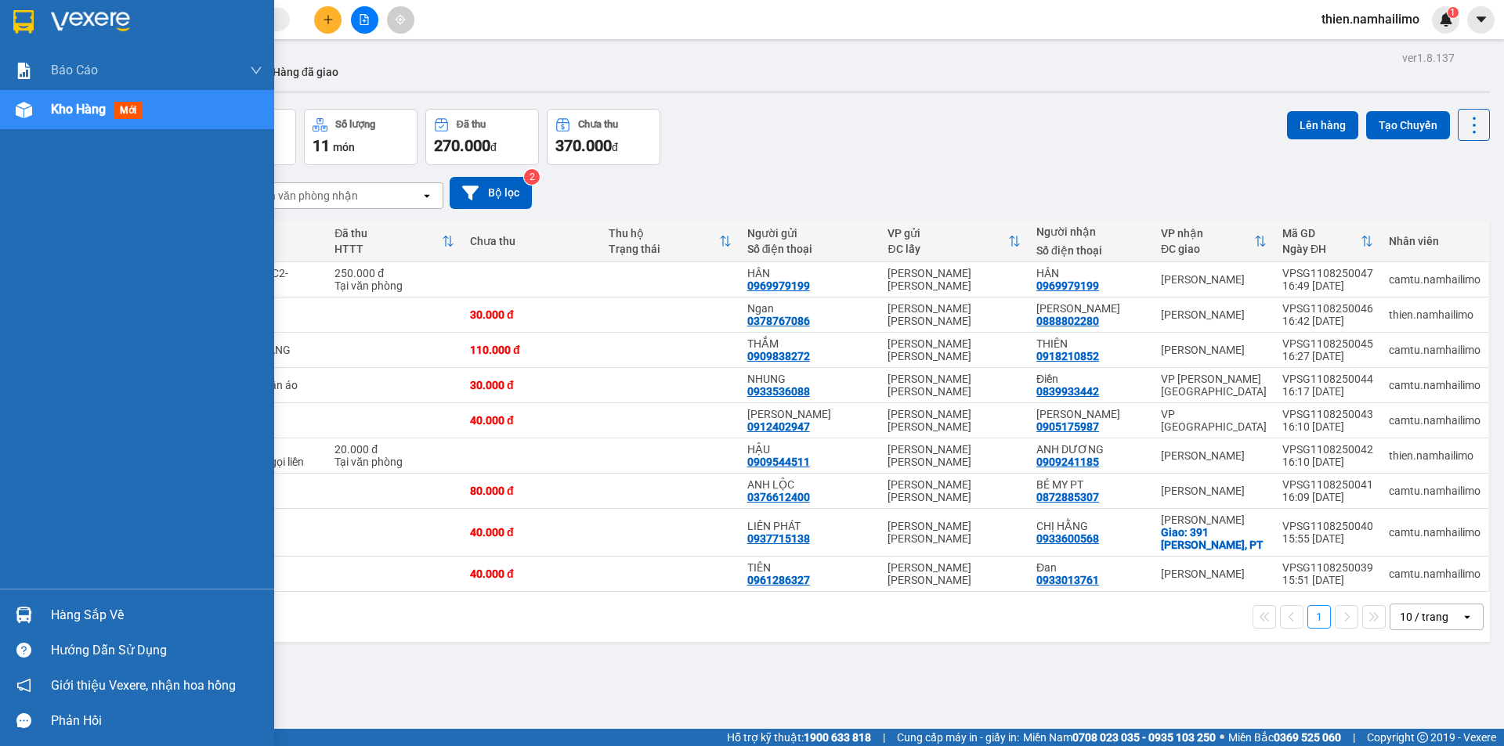
click at [42, 617] on div "Hàng sắp về" at bounding box center [137, 615] width 274 height 35
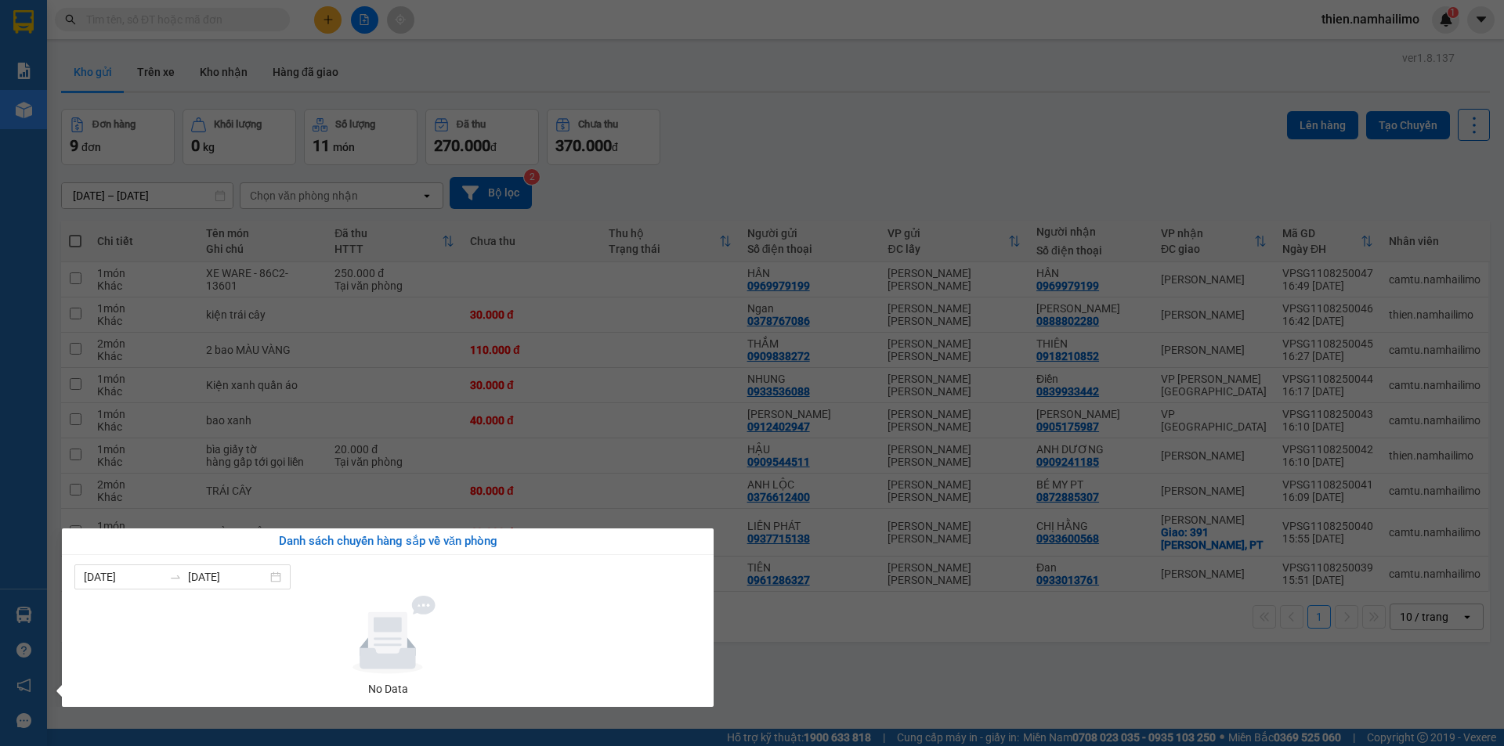
click at [780, 126] on section "Kết quả tìm kiếm ( 0 ) Bộ lọc No Data thien.namhailimo 1 Báo cáo Báo cáo dòng t…" at bounding box center [752, 373] width 1504 height 746
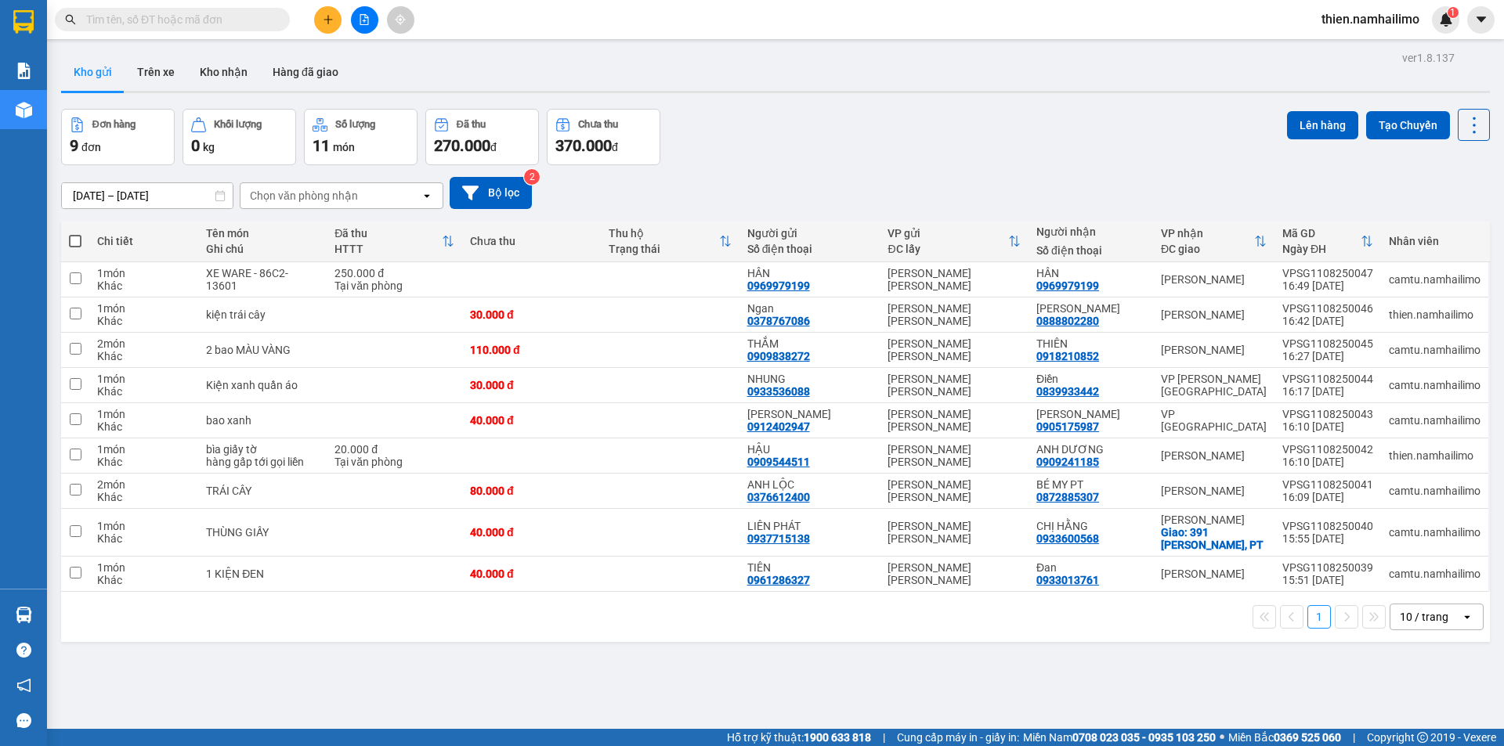
click at [793, 131] on div "Đơn hàng 9 đơn Khối lượng 0 kg Số lượng 11 món Đã thu 270.000 đ Chưa thu 370.00…" at bounding box center [775, 137] width 1429 height 56
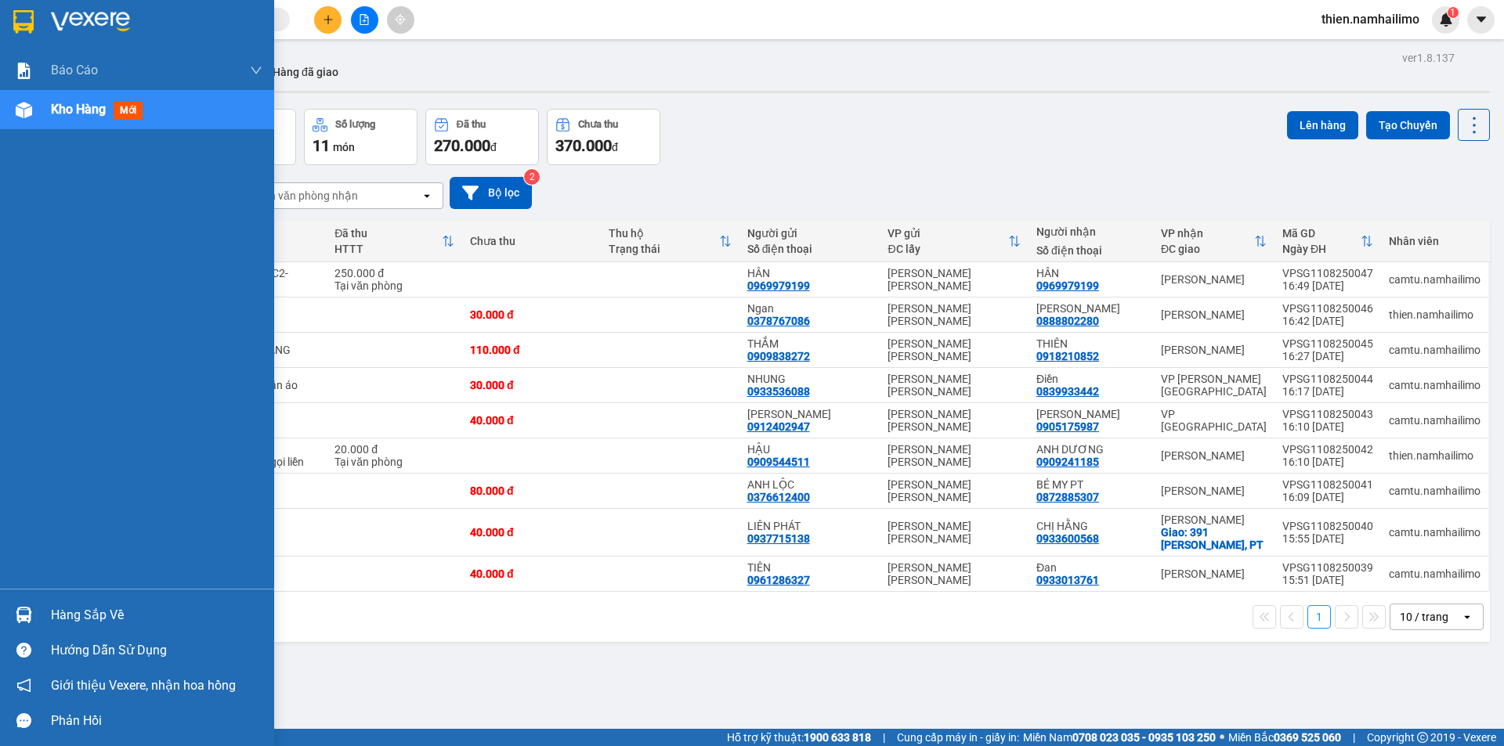
click at [66, 113] on span "Kho hàng" at bounding box center [78, 109] width 55 height 15
click at [17, 129] on div "Báo cáo Báo cáo dòng tiền (trạm) Doanh số tạo đơn theo VP gửi (trạm) Kho hàng m…" at bounding box center [137, 320] width 274 height 538
click at [18, 128] on div "Kho hàng mới" at bounding box center [137, 109] width 274 height 39
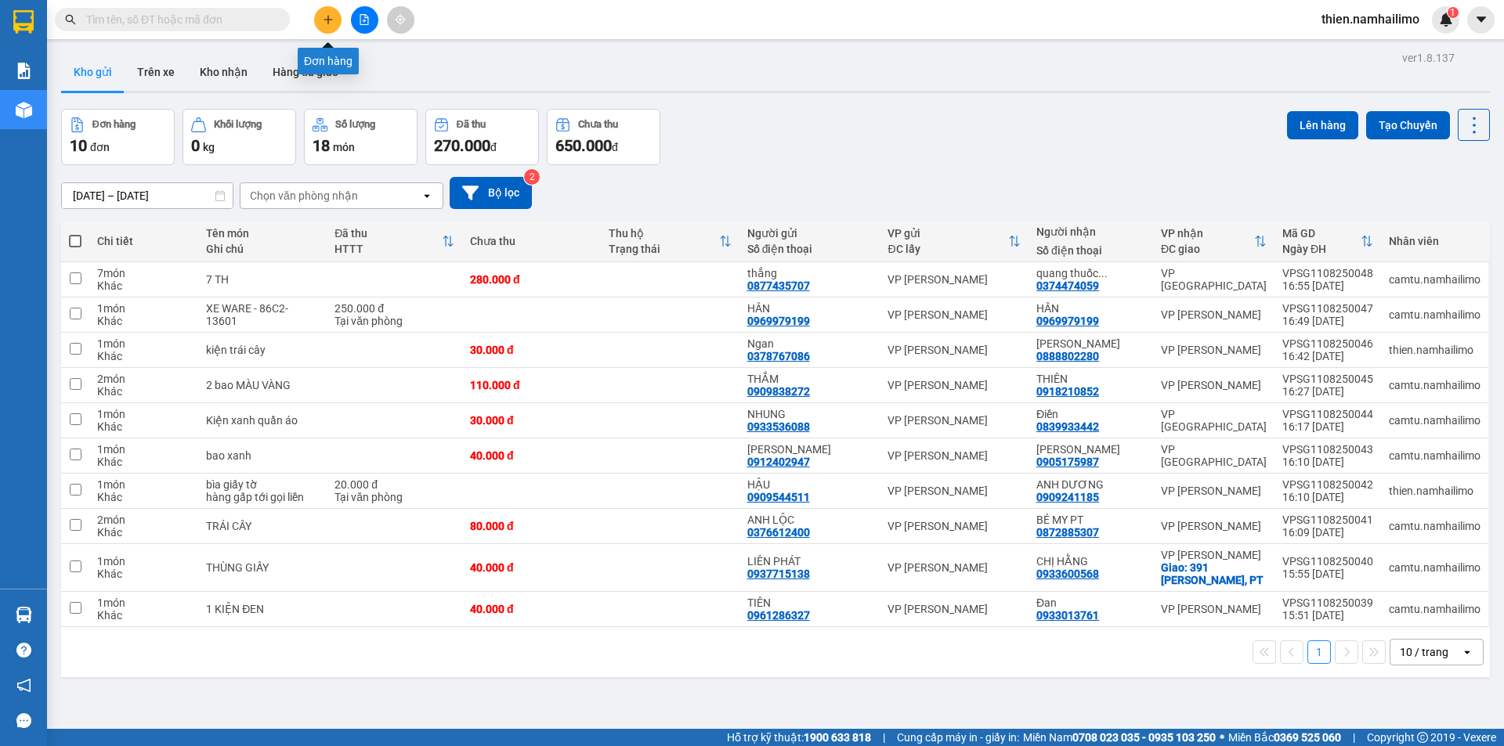
click at [320, 23] on button at bounding box center [327, 19] width 27 height 27
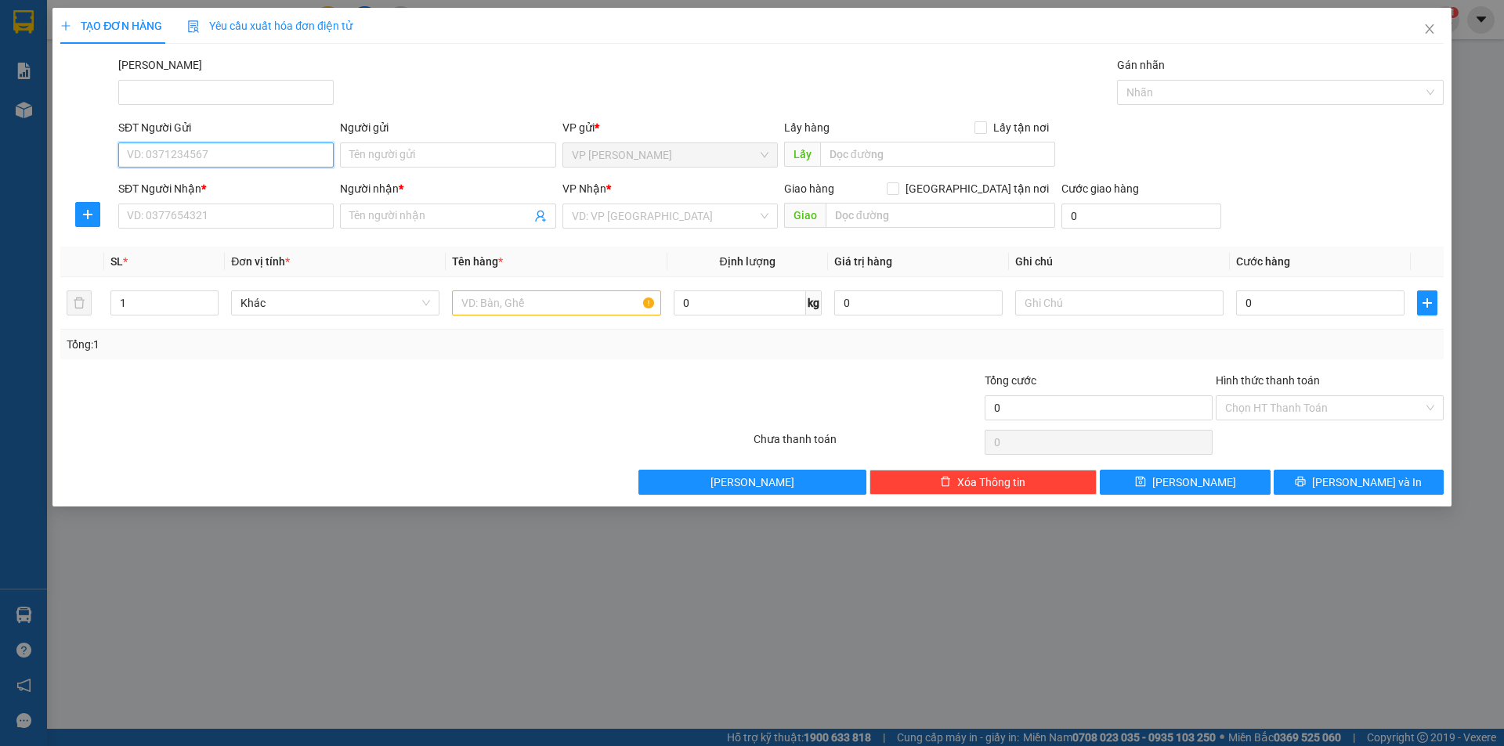
click at [192, 159] on input "SĐT Người Gửi" at bounding box center [225, 155] width 215 height 25
click at [224, 186] on div "0902748738 - HƯỜNG" at bounding box center [226, 186] width 197 height 17
type input "0902748738"
type input "HƯỜNG"
type input "0336651905"
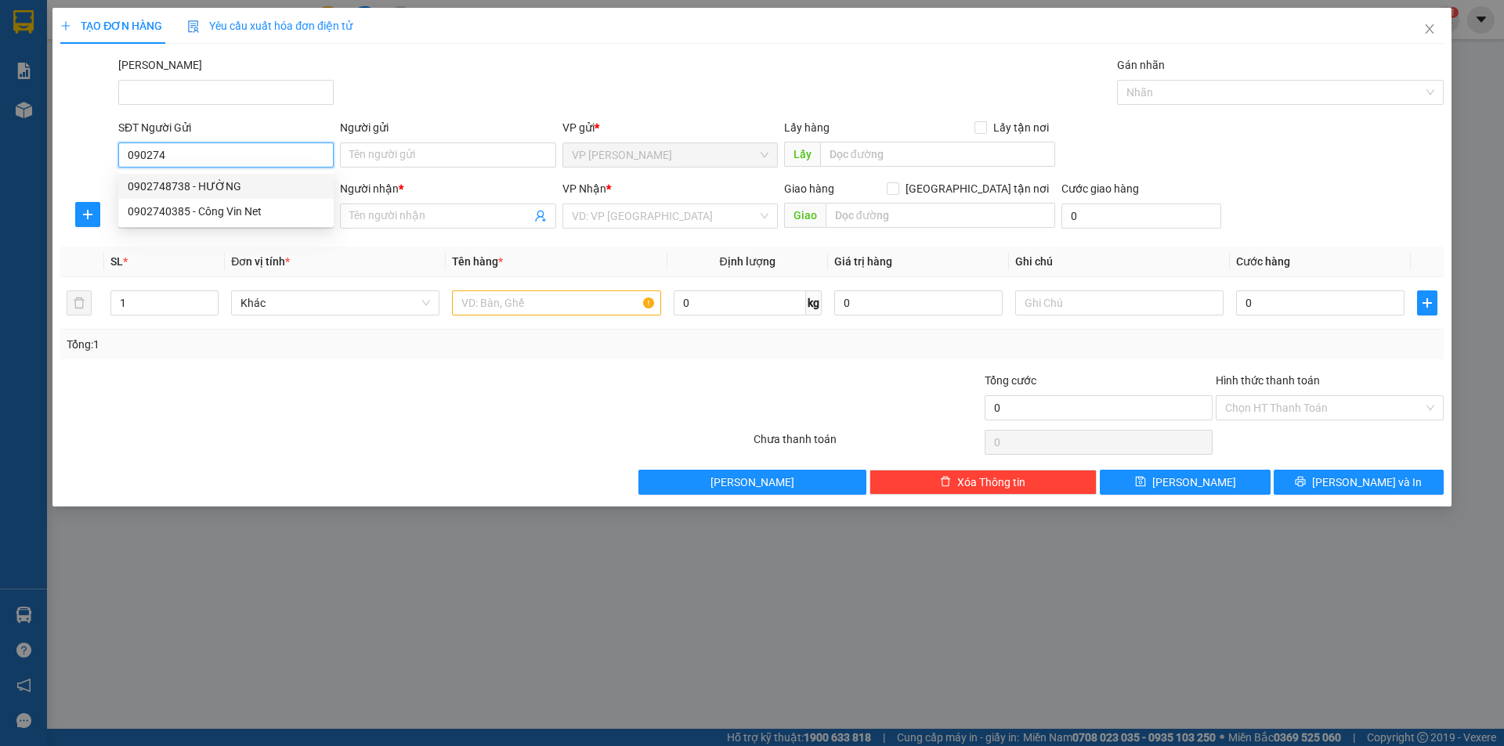
type input "MỸ LINH"
type input "30.000"
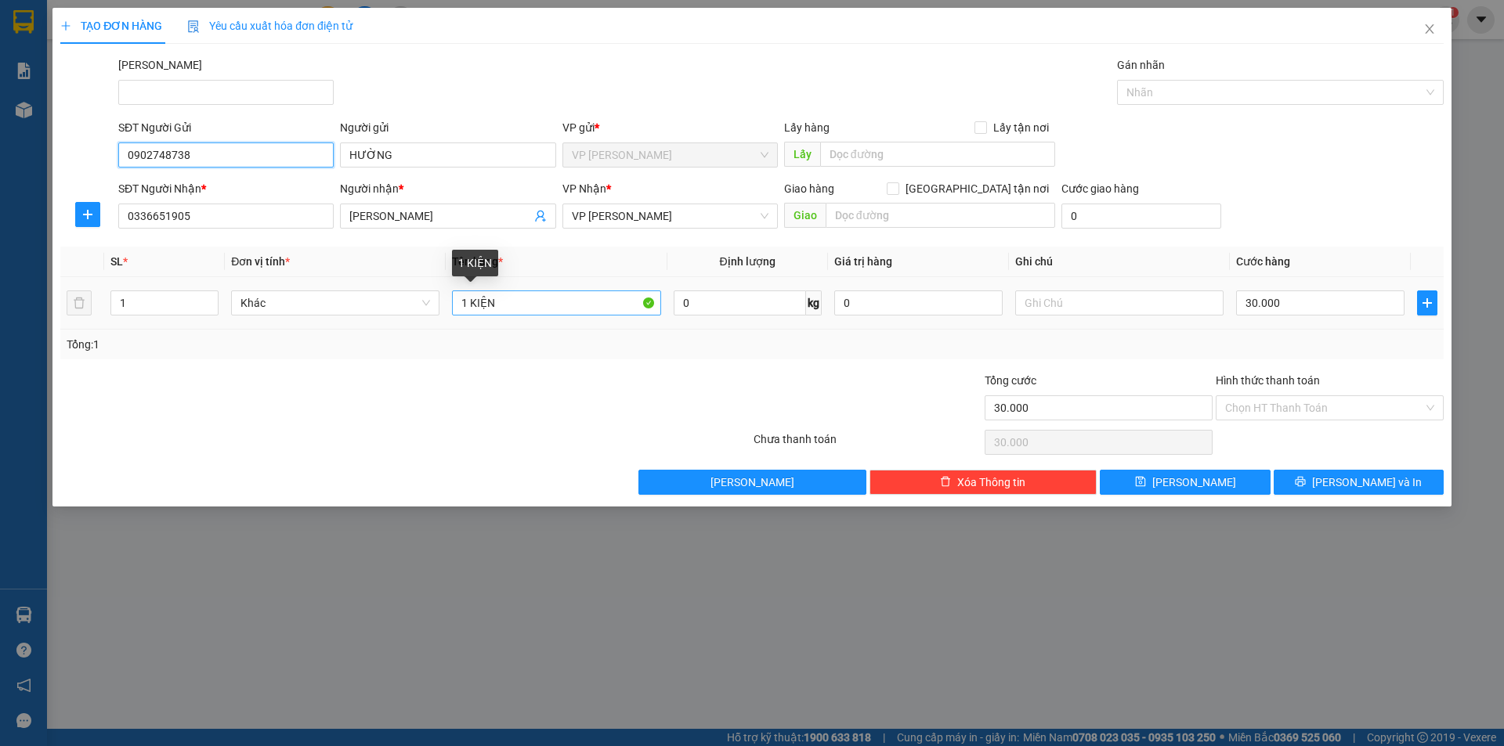
type input "0902748738"
drag, startPoint x: 512, startPoint y: 306, endPoint x: 408, endPoint y: 339, distance: 108.5
click at [408, 339] on div "SL * Đơn vị tính * Tên hàng * Định lượng Giá trị hàng Ghi chú Cước hàng 1 Khác …" at bounding box center [751, 303] width 1383 height 113
type input "k"
type input "kiên đen bk vàng quần áo"
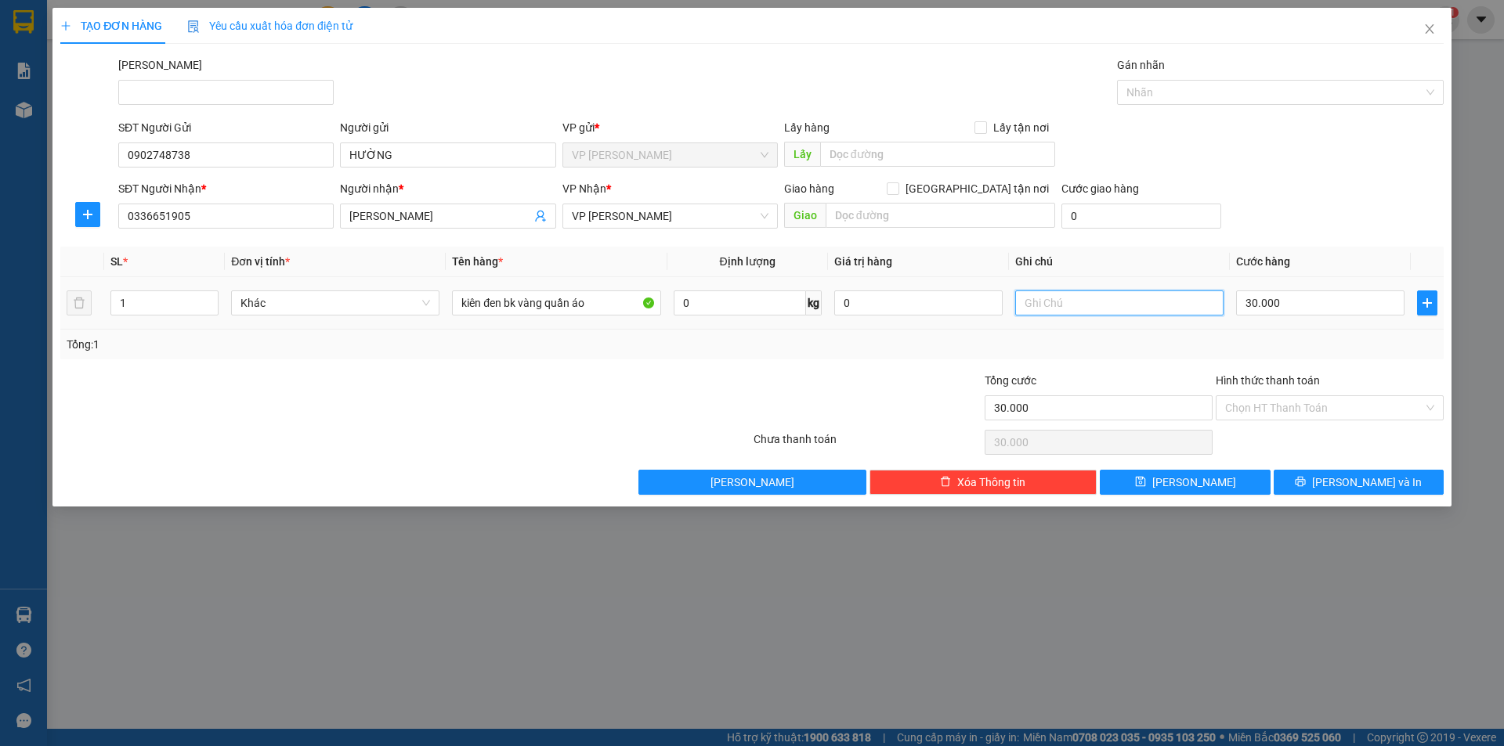
click at [1053, 313] on input "text" at bounding box center [1119, 303] width 208 height 25
type input "hàng k kiểm k đảm bảo"
click at [1287, 295] on input "30.000" at bounding box center [1320, 303] width 168 height 25
type input "4"
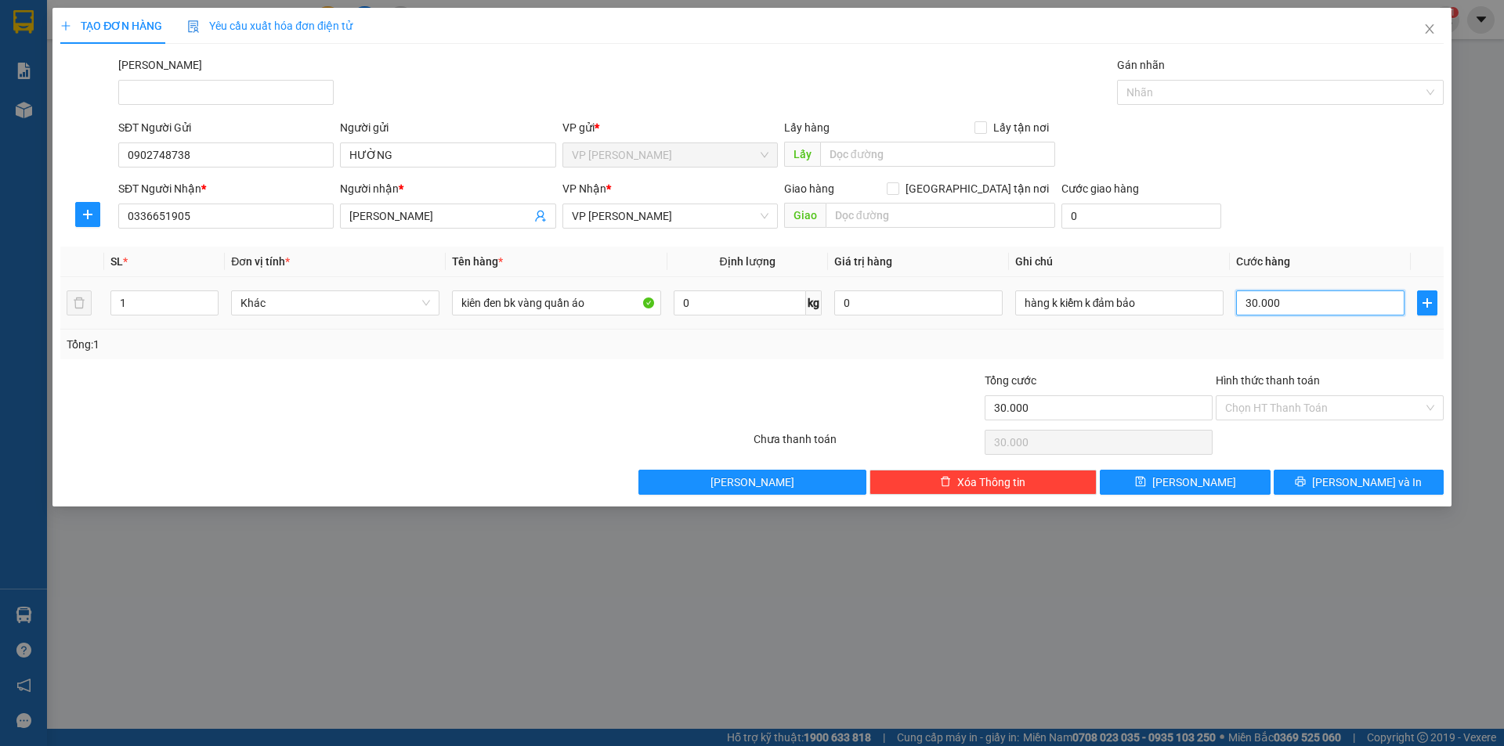
type input "4"
type input "40"
type input "40.000"
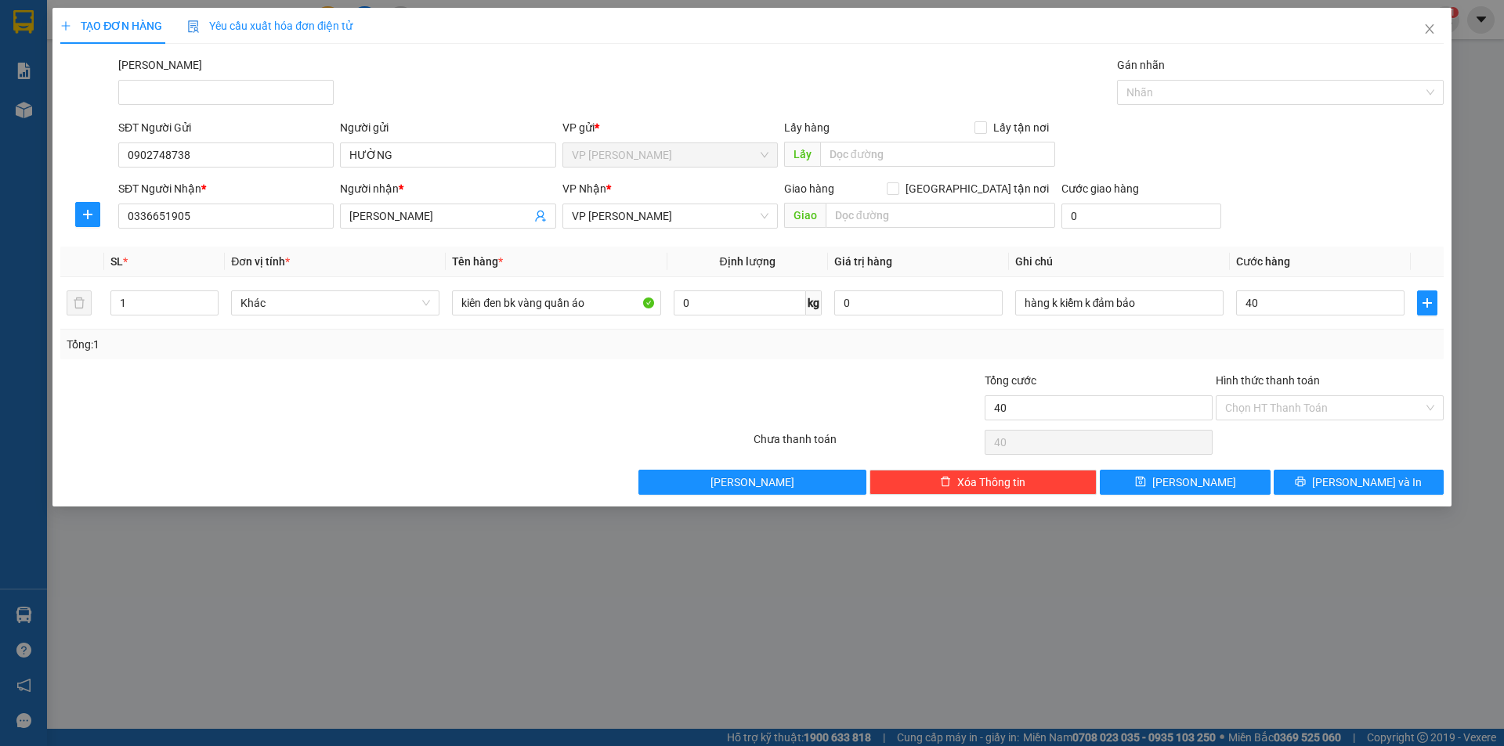
type input "40.000"
drag, startPoint x: 1294, startPoint y: 338, endPoint x: 1312, endPoint y: 378, distance: 43.1
click at [1299, 350] on div "Tổng: 1" at bounding box center [752, 344] width 1371 height 17
click at [1375, 483] on span "Lưu và In" at bounding box center [1367, 482] width 110 height 17
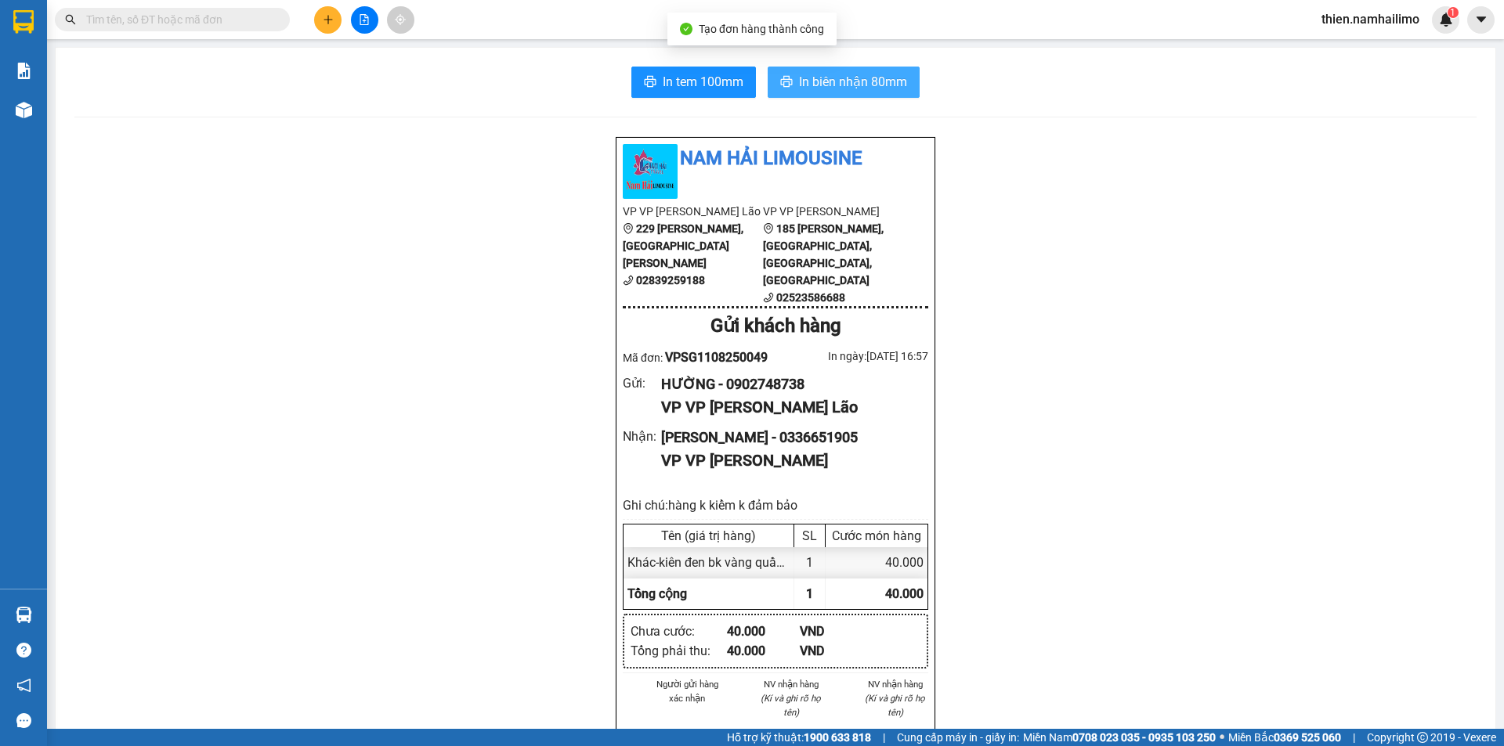
drag, startPoint x: 813, startPoint y: 91, endPoint x: 859, endPoint y: 74, distance: 48.6
click at [815, 91] on span "In biên nhận 80mm" at bounding box center [853, 82] width 108 height 20
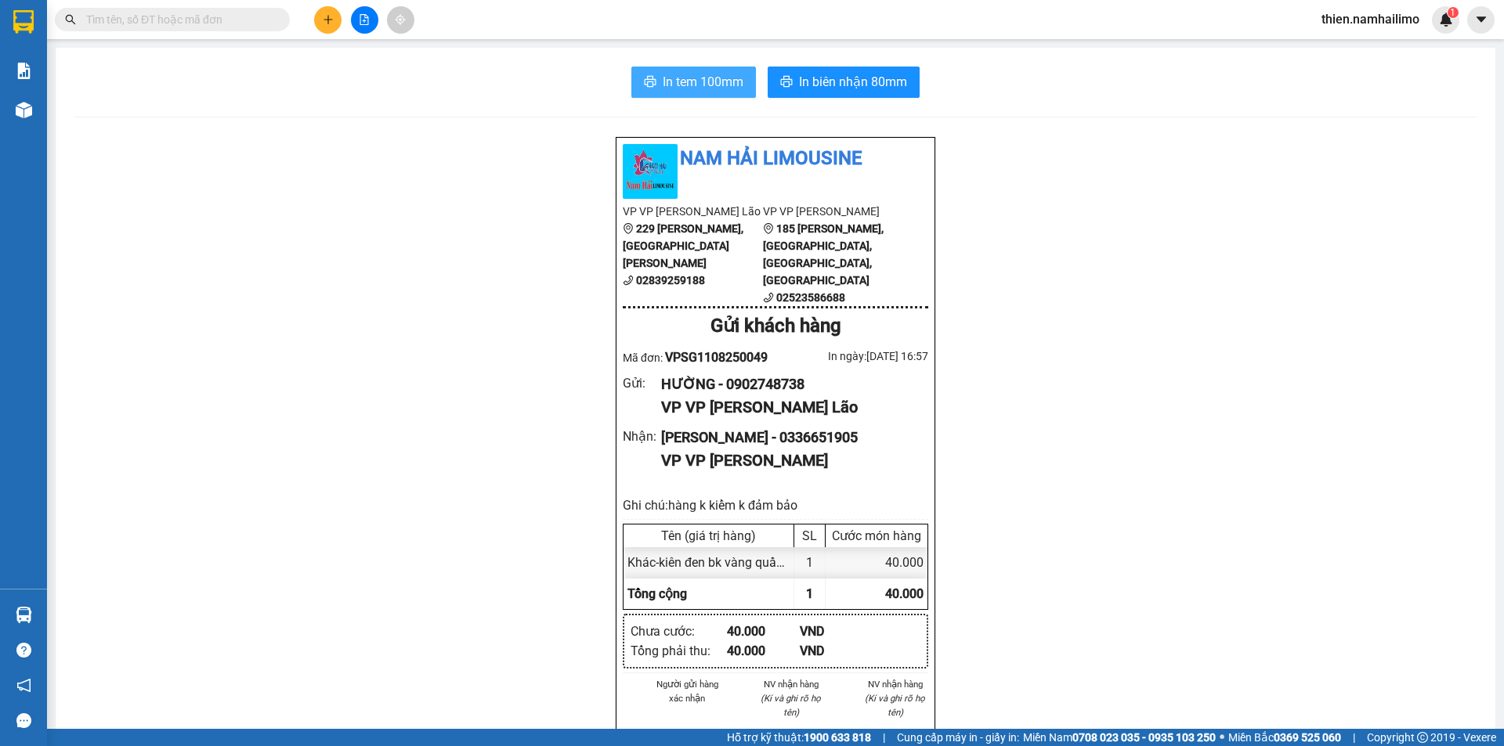
click at [663, 74] on span "In tem 100mm" at bounding box center [703, 82] width 81 height 20
drag, startPoint x: 669, startPoint y: 78, endPoint x: 858, endPoint y: 64, distance: 189.2
click at [670, 78] on span "In tem 100mm" at bounding box center [703, 82] width 81 height 20
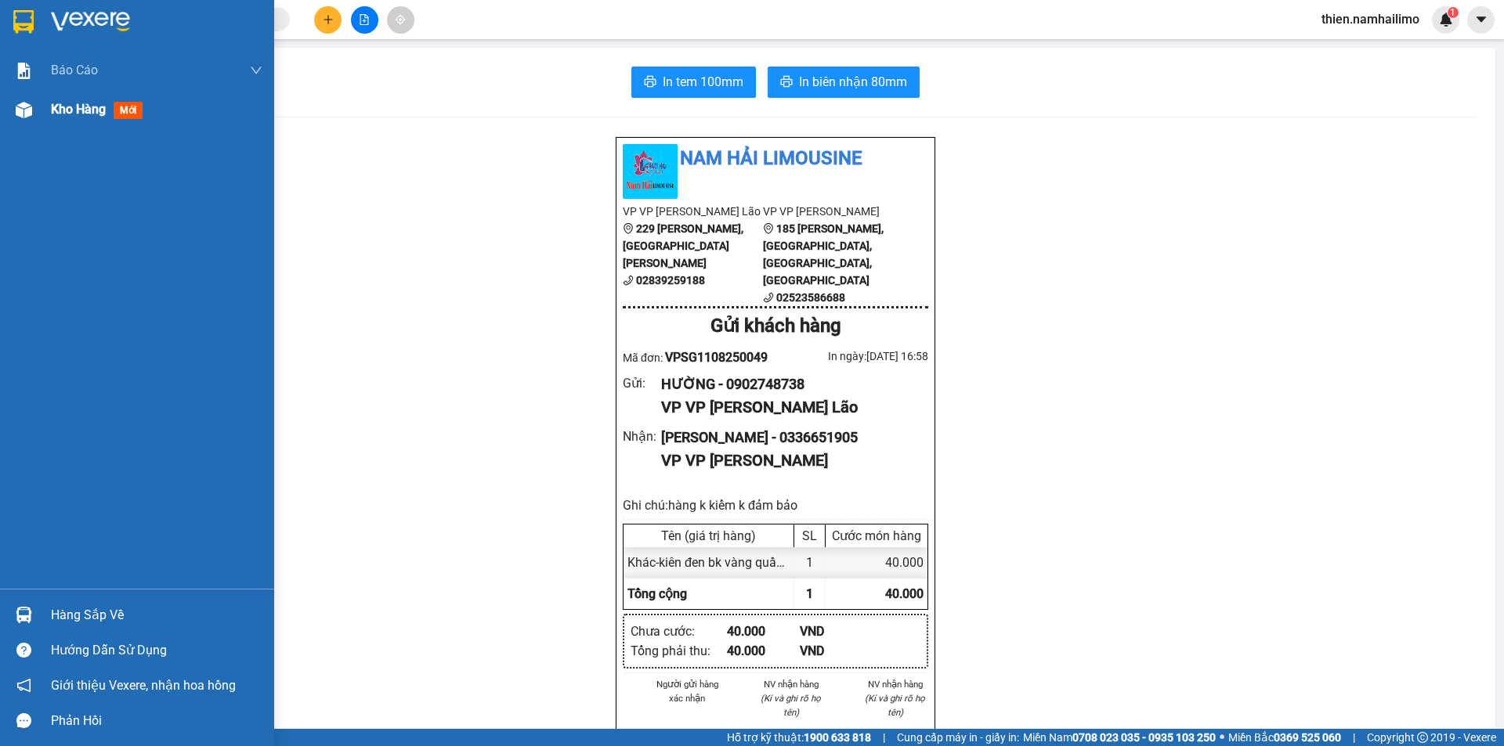
click at [56, 102] on span "Kho hàng" at bounding box center [78, 109] width 55 height 15
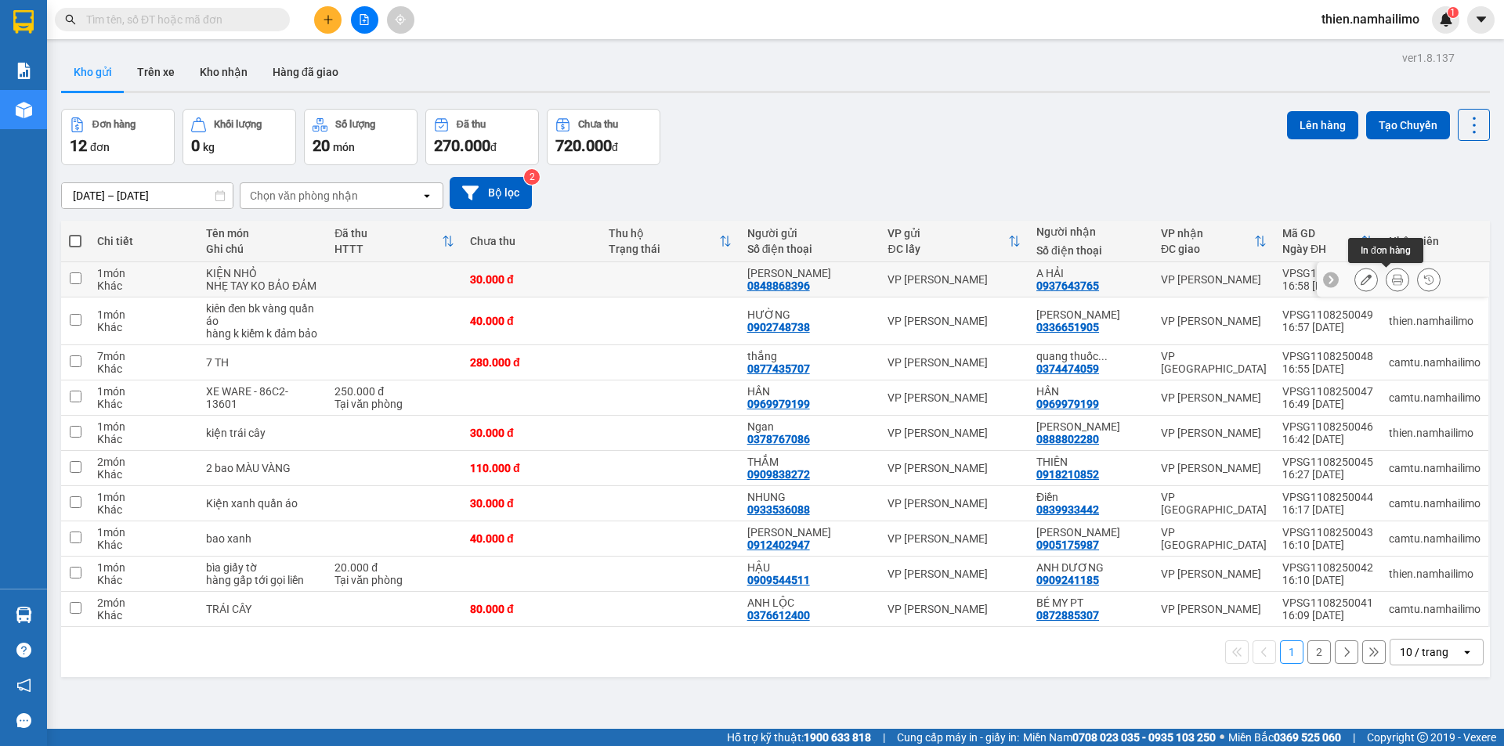
click at [1394, 278] on button at bounding box center [1397, 279] width 22 height 27
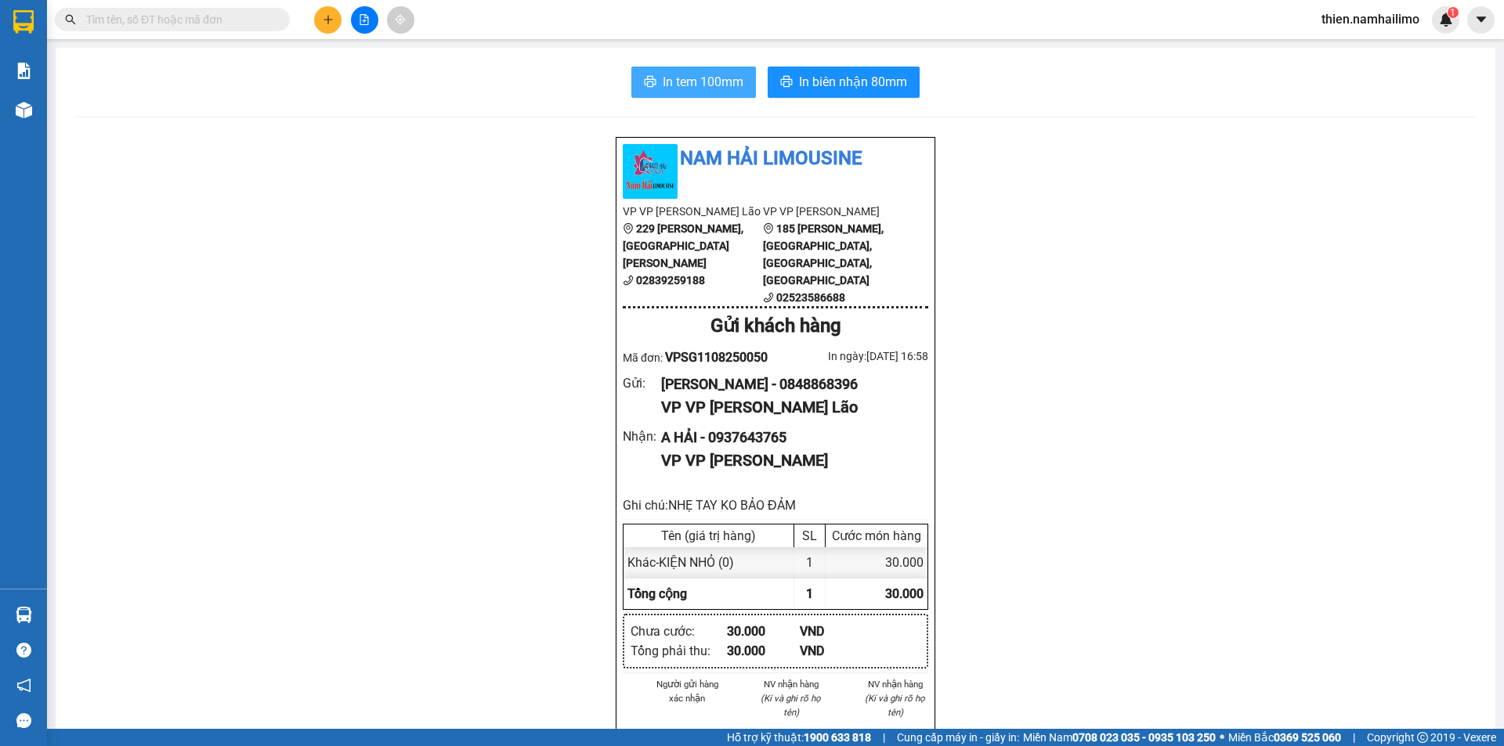
click at [663, 80] on span "In tem 100mm" at bounding box center [703, 82] width 81 height 20
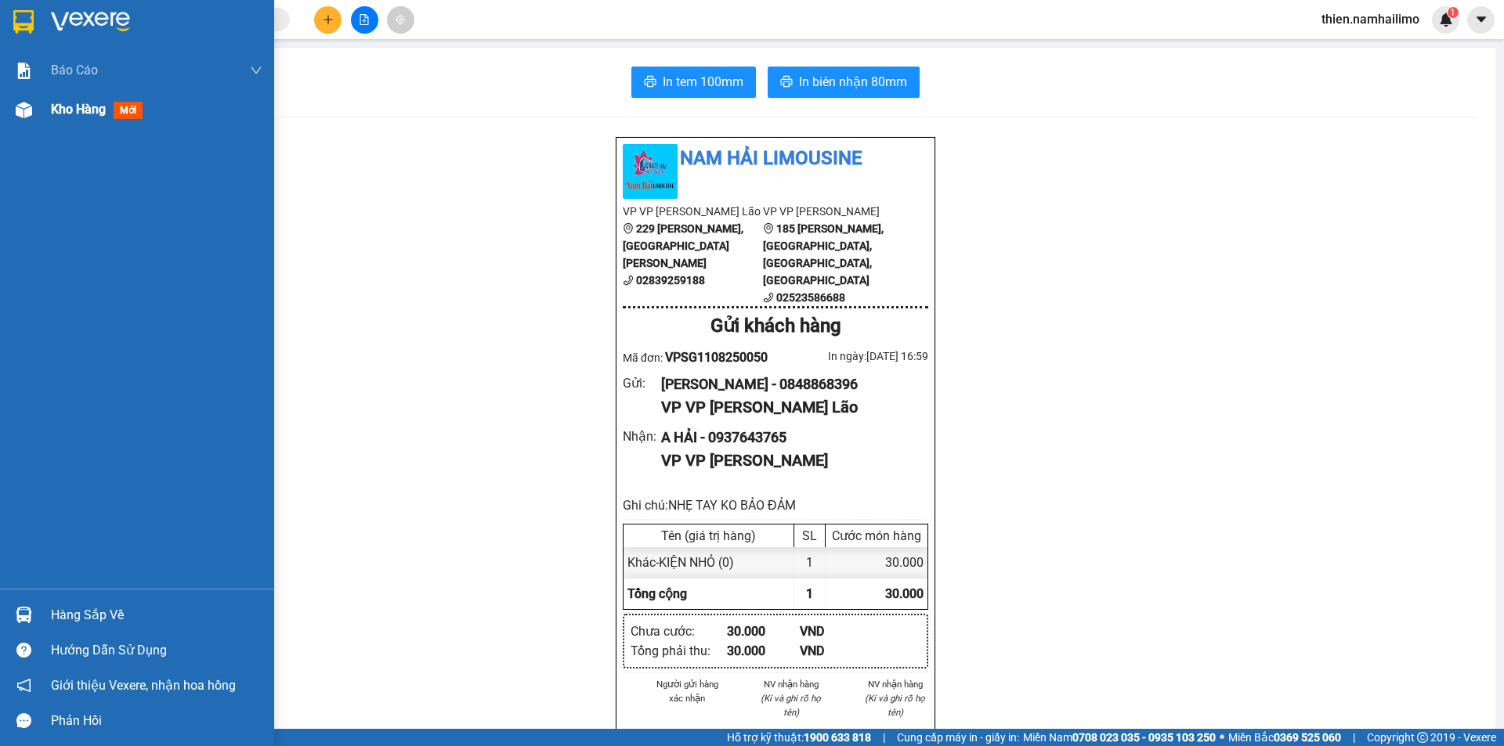
click at [84, 104] on span "Kho hàng" at bounding box center [78, 109] width 55 height 15
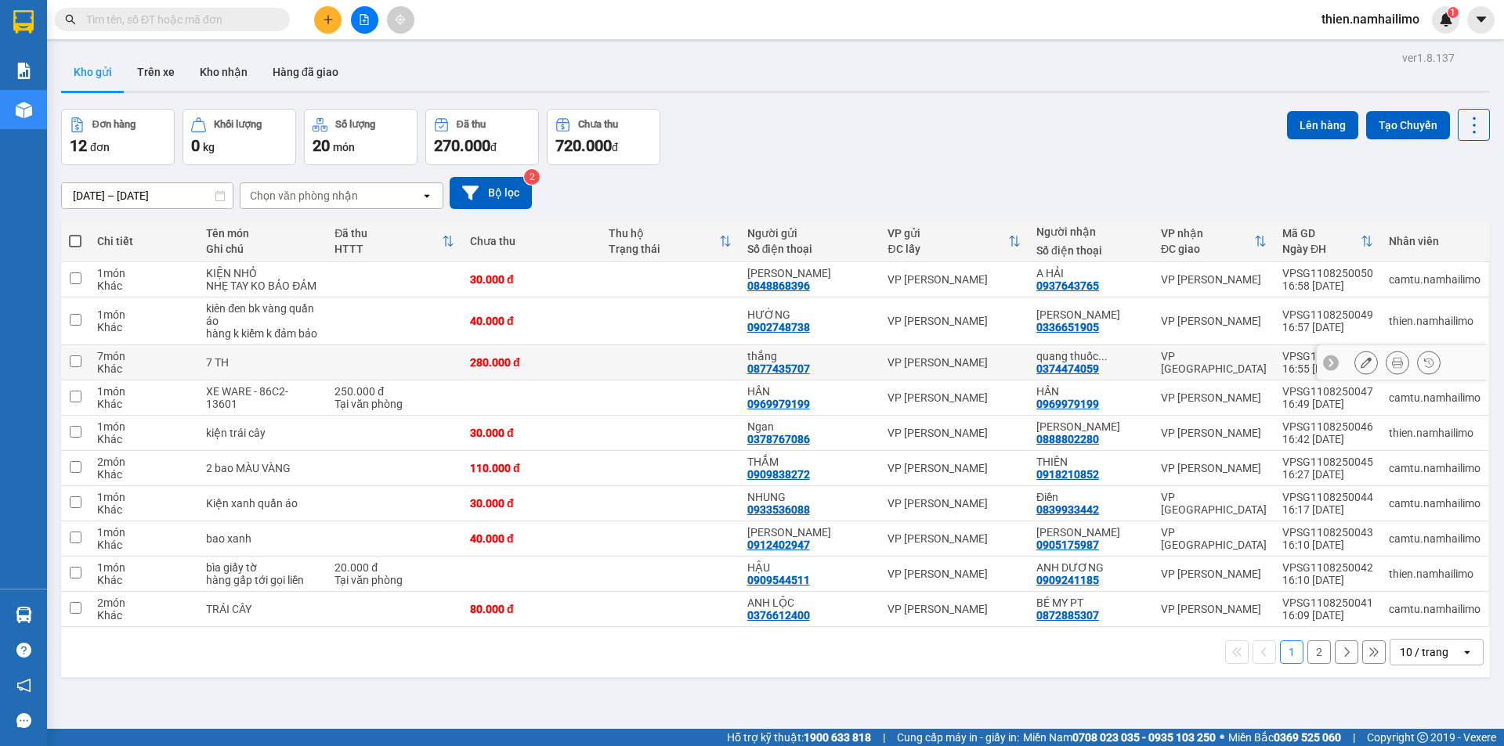
click at [1392, 368] on icon at bounding box center [1397, 362] width 11 height 11
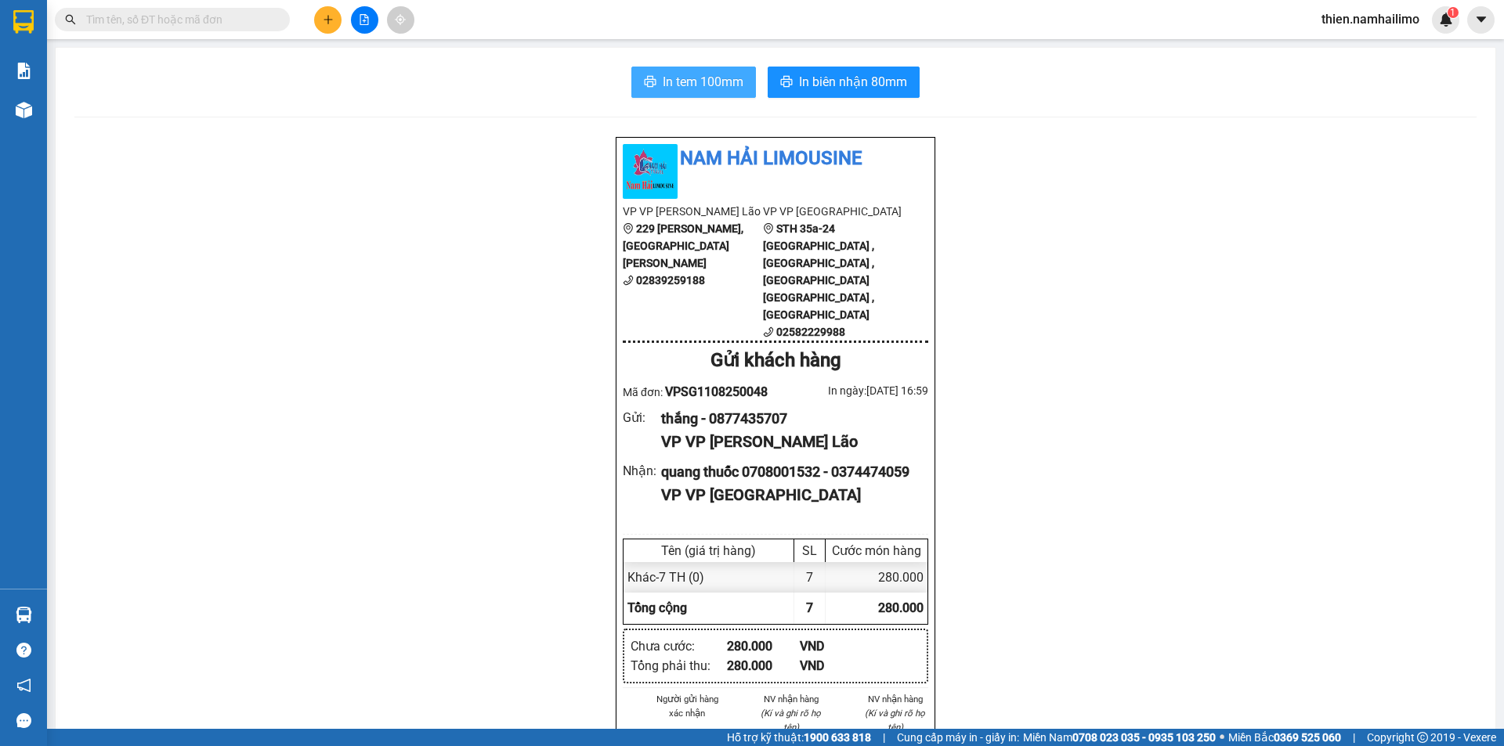
click at [697, 75] on span "In tem 100mm" at bounding box center [703, 82] width 81 height 20
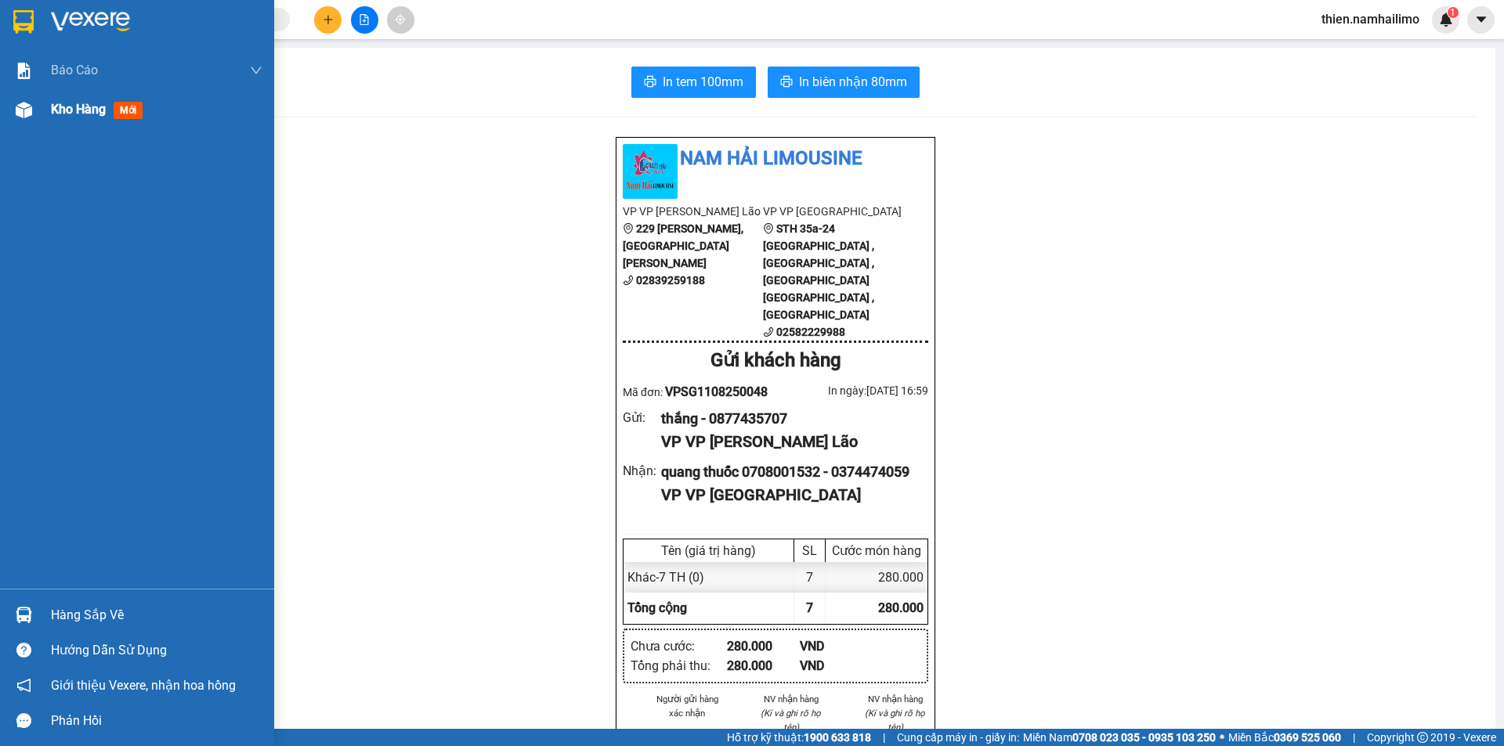
click at [63, 122] on div "Kho hàng mới" at bounding box center [156, 109] width 211 height 39
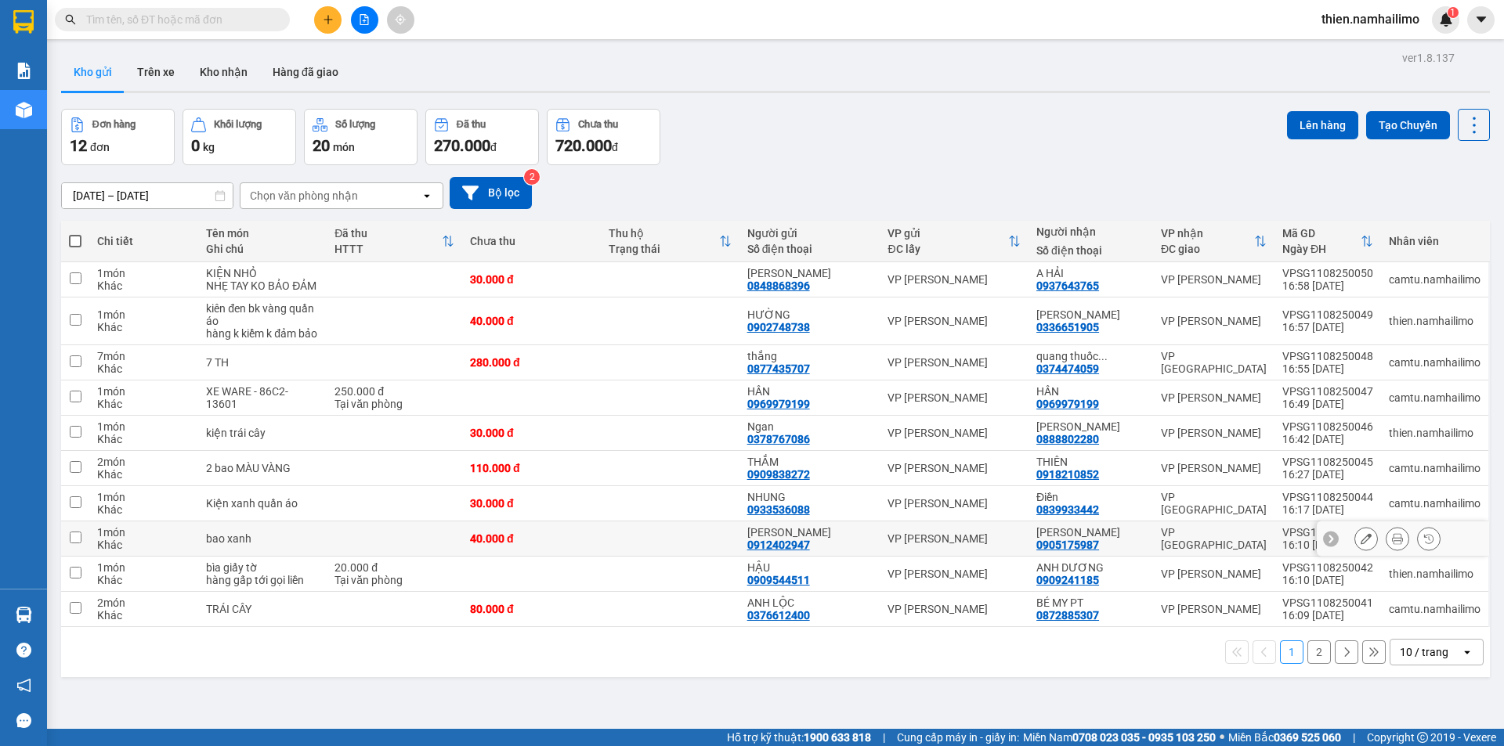
click at [1375, 540] on div at bounding box center [1397, 538] width 86 height 23
click at [1386, 540] on button at bounding box center [1397, 539] width 22 height 27
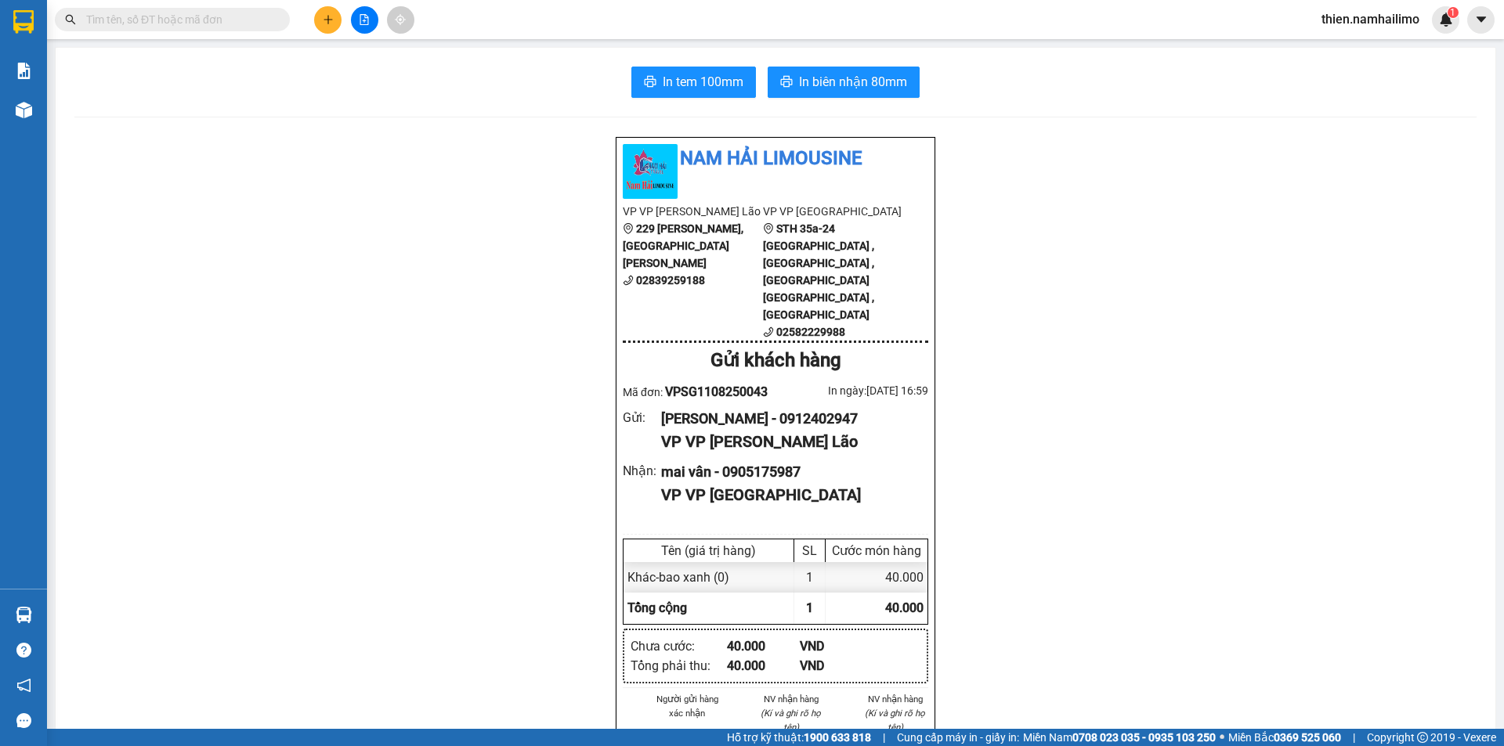
drag, startPoint x: 705, startPoint y: 52, endPoint x: 685, endPoint y: 84, distance: 37.4
click at [696, 70] on div "In tem 100mm In biên nhận 80mm Nam Hải Limousine VP VP Phạm Ngũ Lão 229 Phạm Ng…" at bounding box center [776, 746] width 1440 height 1397
click at [685, 84] on span "In tem 100mm" at bounding box center [703, 82] width 81 height 20
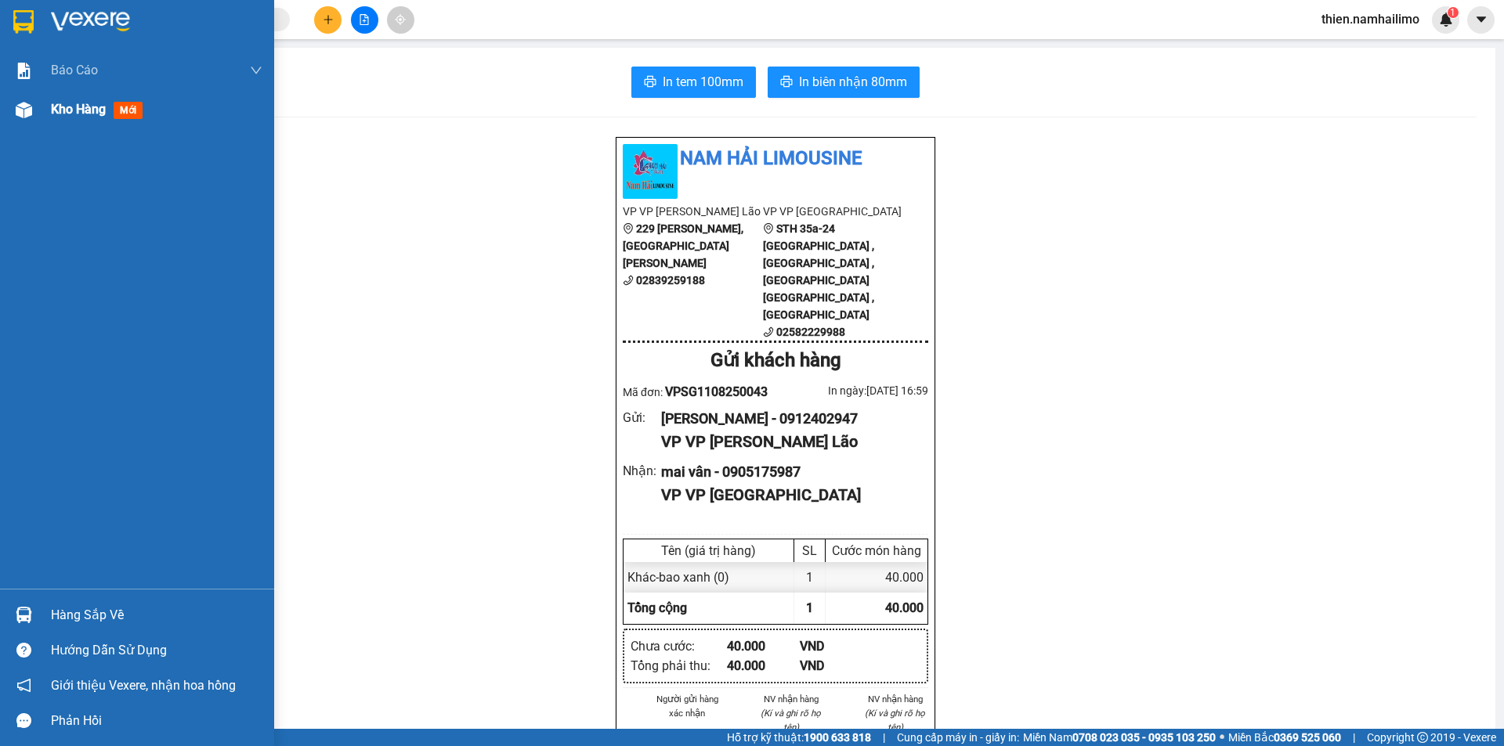
click at [40, 127] on div "Kho hàng mới" at bounding box center [137, 109] width 274 height 39
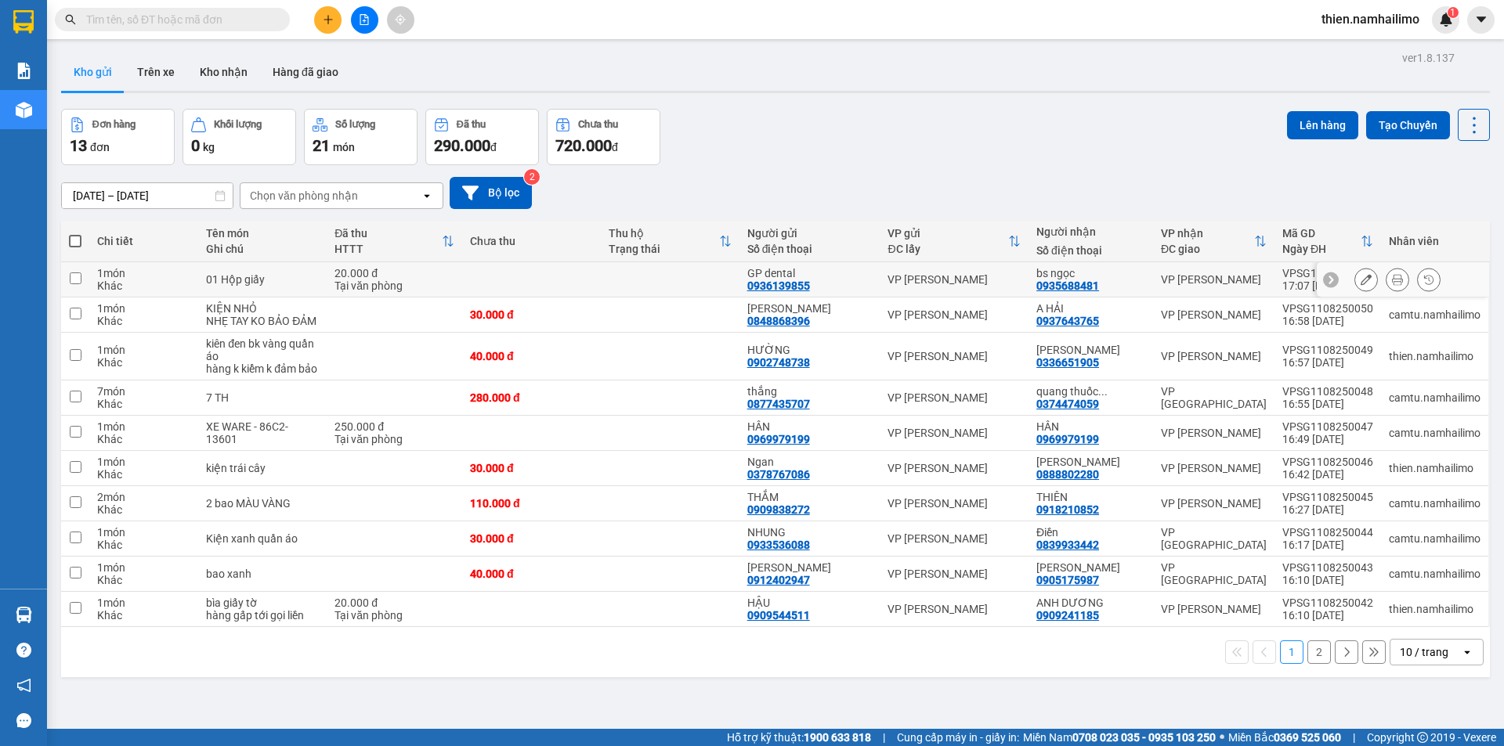
click at [1392, 276] on icon at bounding box center [1397, 279] width 11 height 11
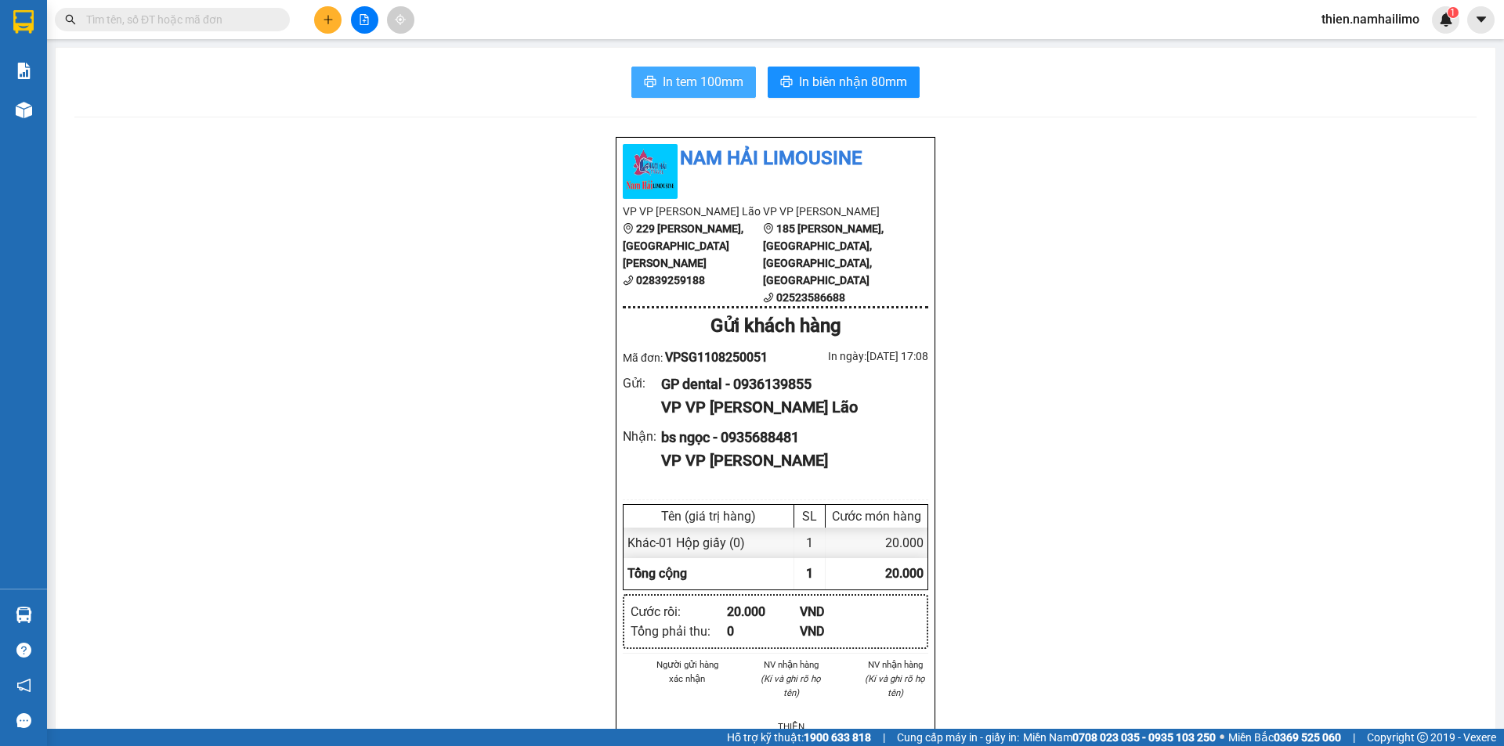
click at [653, 85] on button "In tem 100mm" at bounding box center [693, 82] width 125 height 31
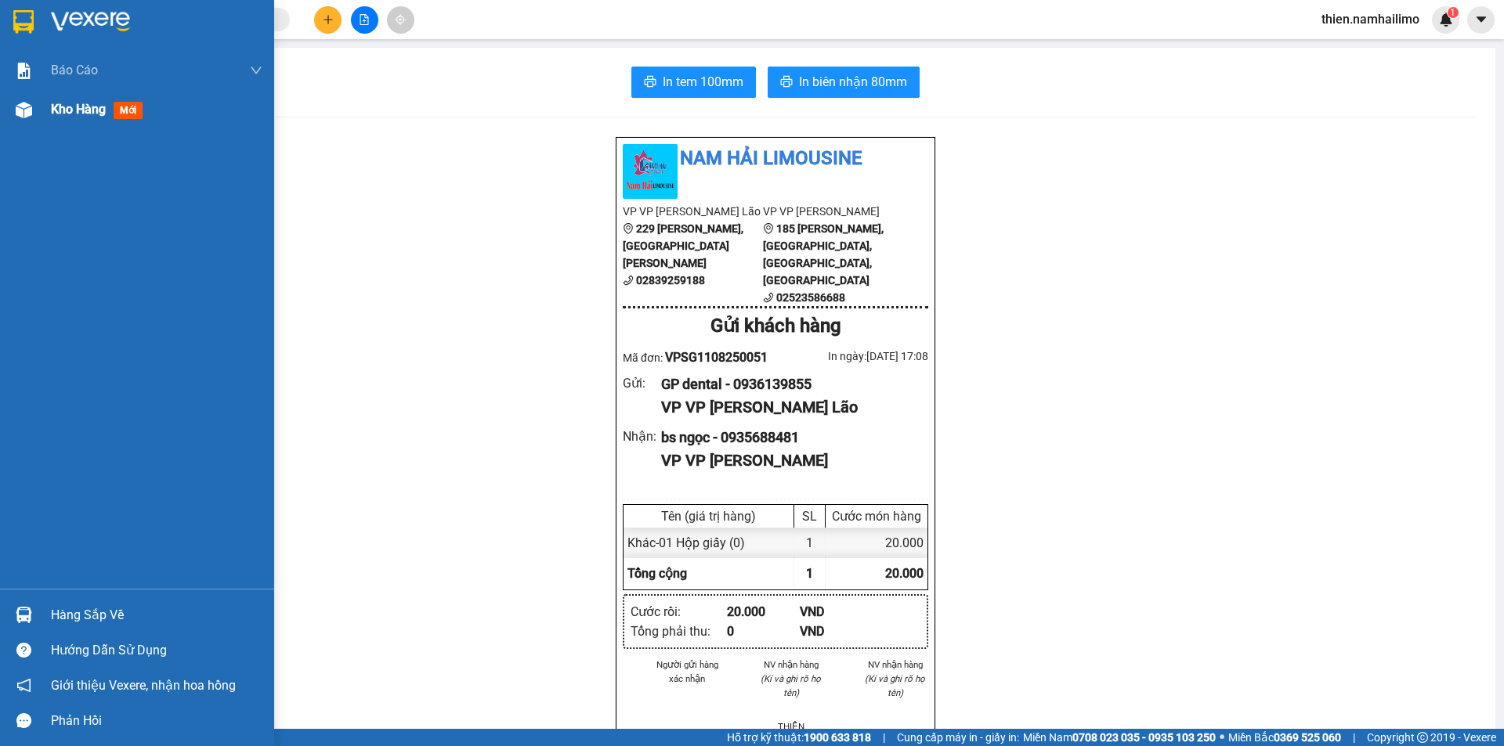
drag, startPoint x: 60, startPoint y: 165, endPoint x: 72, endPoint y: 105, distance: 61.6
click at [60, 152] on div "Báo cáo Báo cáo dòng tiền (trạm) Doanh số tạo đơn theo VP gửi (trạm) Kho hàng m…" at bounding box center [137, 320] width 274 height 538
click at [72, 105] on span "Kho hàng" at bounding box center [78, 109] width 55 height 15
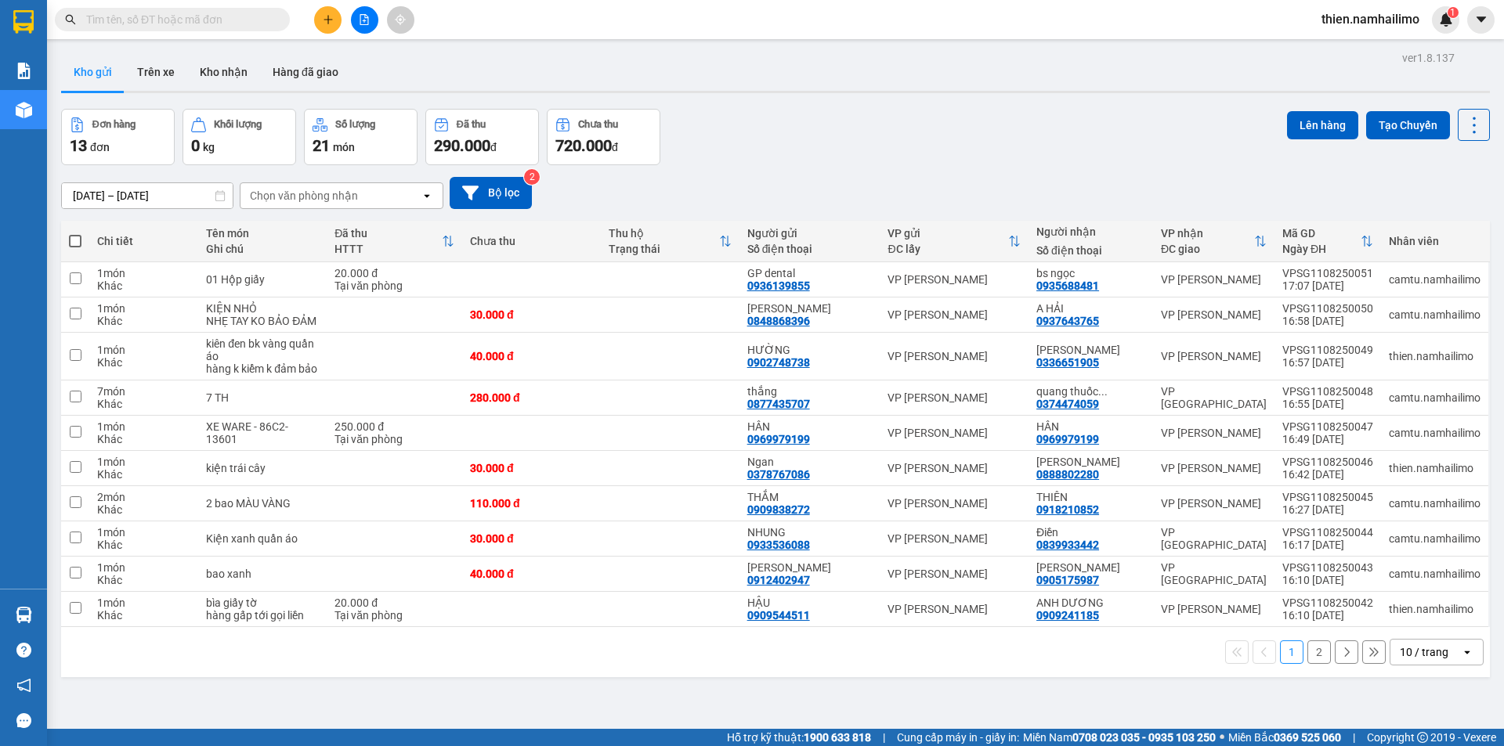
click at [768, 183] on div "09/08/2025 – 11/08/2025 Press the down arrow key to interact with the calendar …" at bounding box center [775, 193] width 1429 height 32
click at [475, 68] on div "Kho gửi Trên xe Kho nhận Hàng đã giao" at bounding box center [775, 74] width 1429 height 42
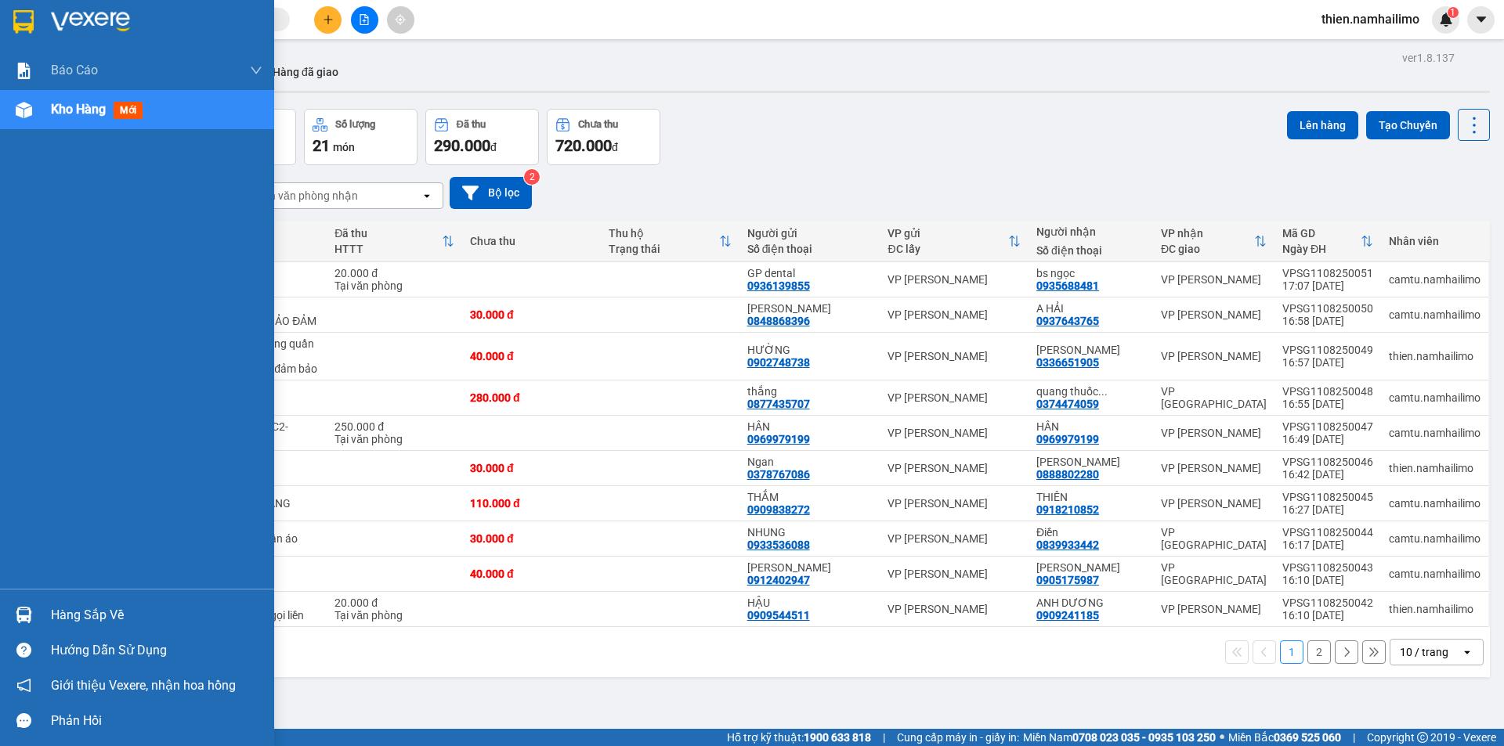
click at [36, 631] on div "Hàng sắp về" at bounding box center [137, 615] width 274 height 35
click at [36, 631] on div "Báo cáo Báo cáo dòng tiền (trạm) Doanh số tạo đơn theo VP gửi (trạm) Kho hàng m…" at bounding box center [137, 373] width 274 height 746
click at [36, 631] on div "Hàng sắp về" at bounding box center [137, 615] width 274 height 35
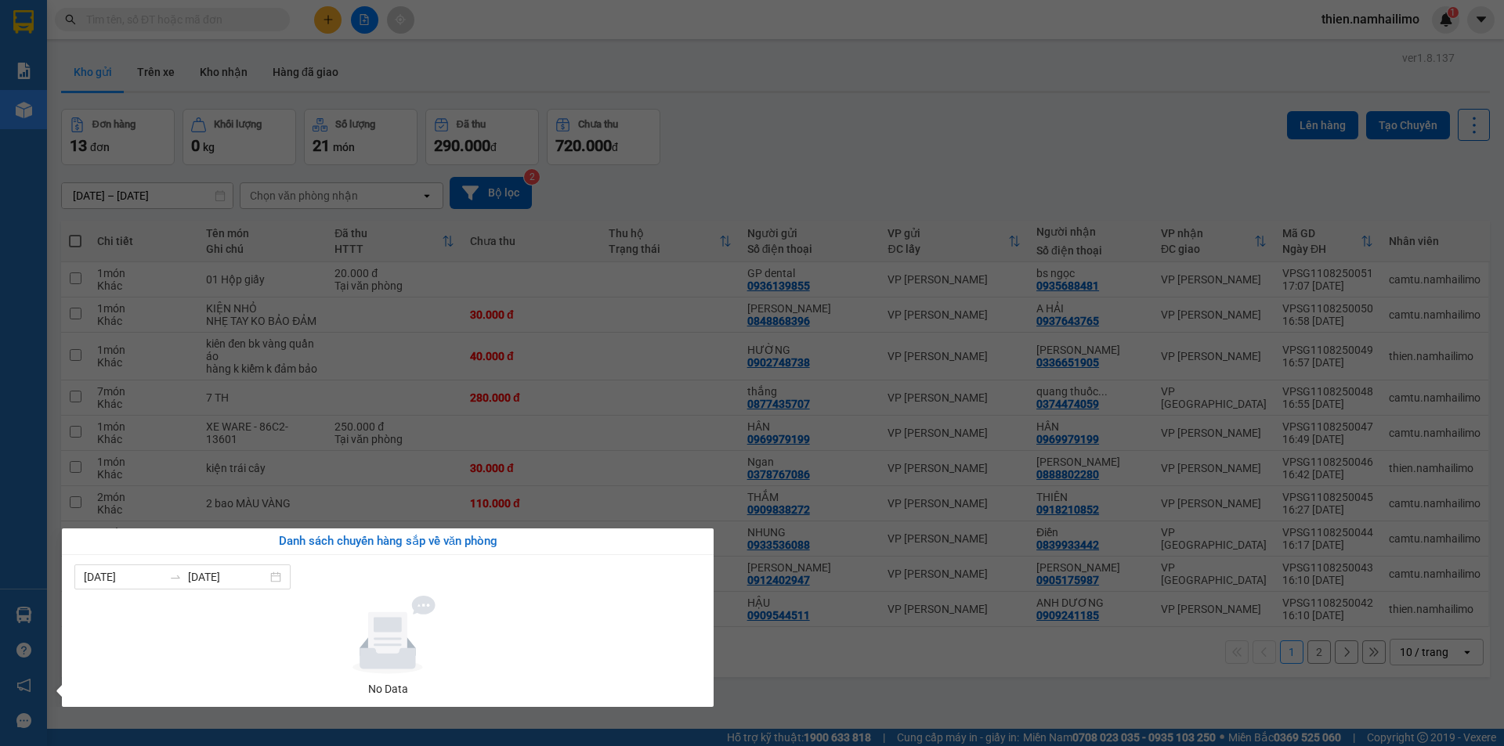
click at [795, 662] on section "Kết quả tìm kiếm ( 0 ) Bộ lọc No Data thien.namhailimo 1 Báo cáo Báo cáo dòng t…" at bounding box center [752, 373] width 1504 height 746
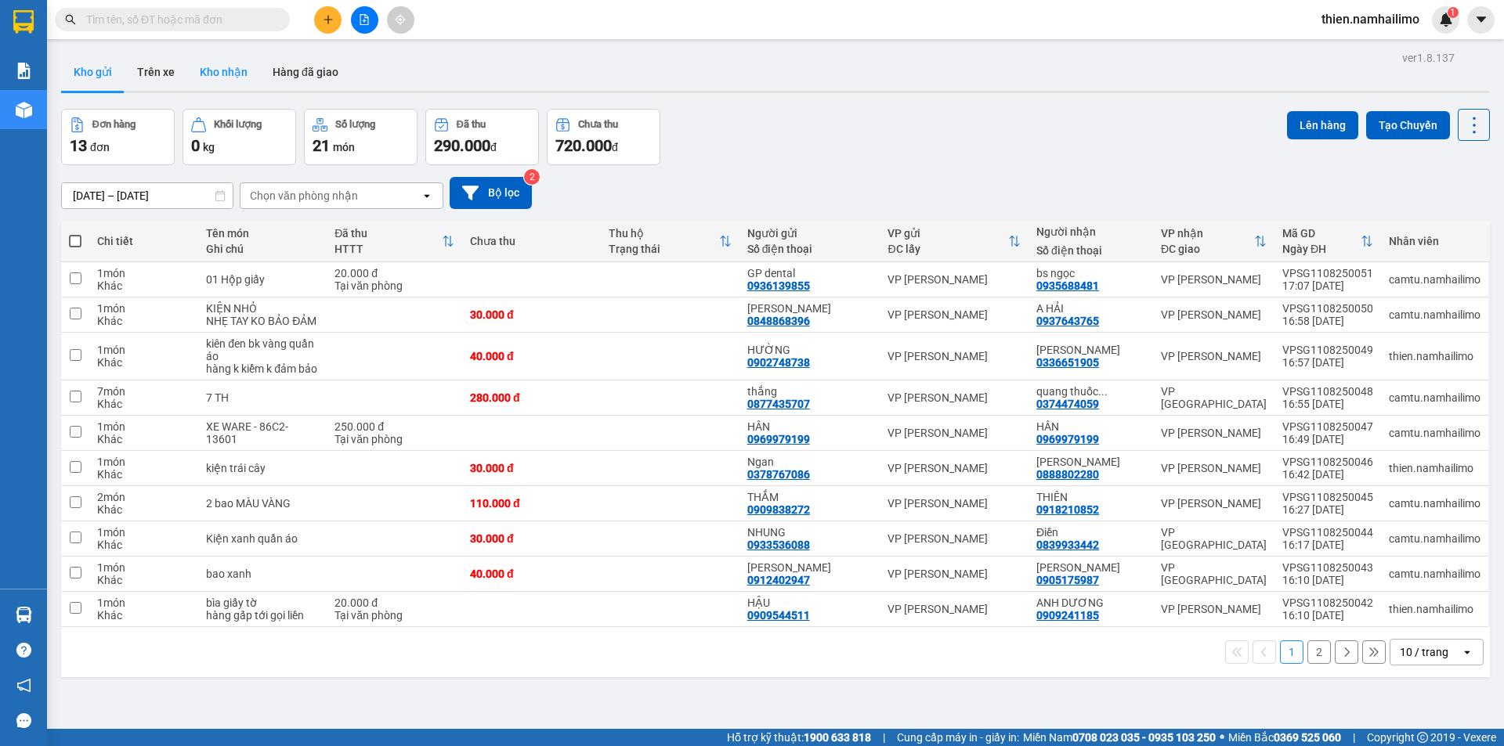
click at [233, 85] on button "Kho nhận" at bounding box center [223, 72] width 73 height 38
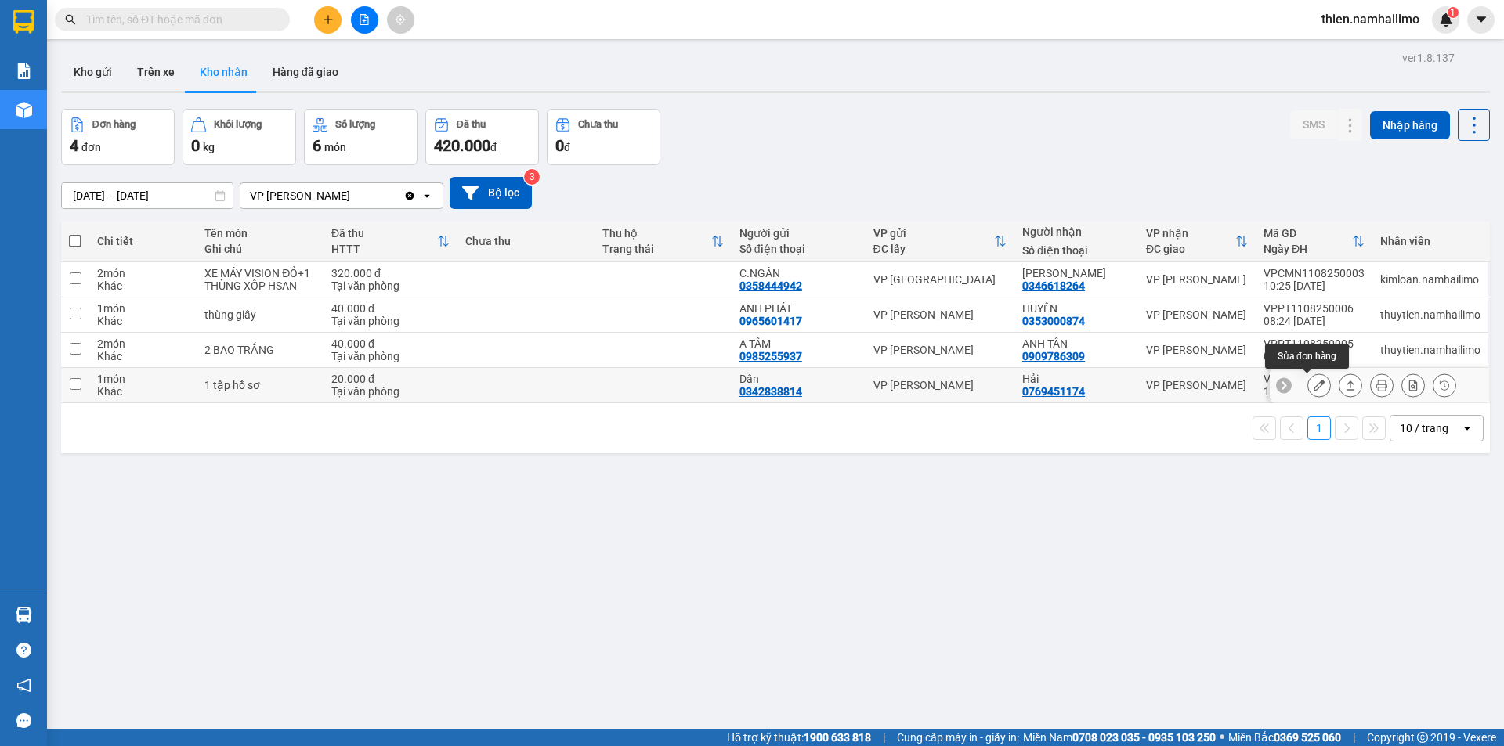
click at [1313, 386] on button at bounding box center [1319, 385] width 22 height 27
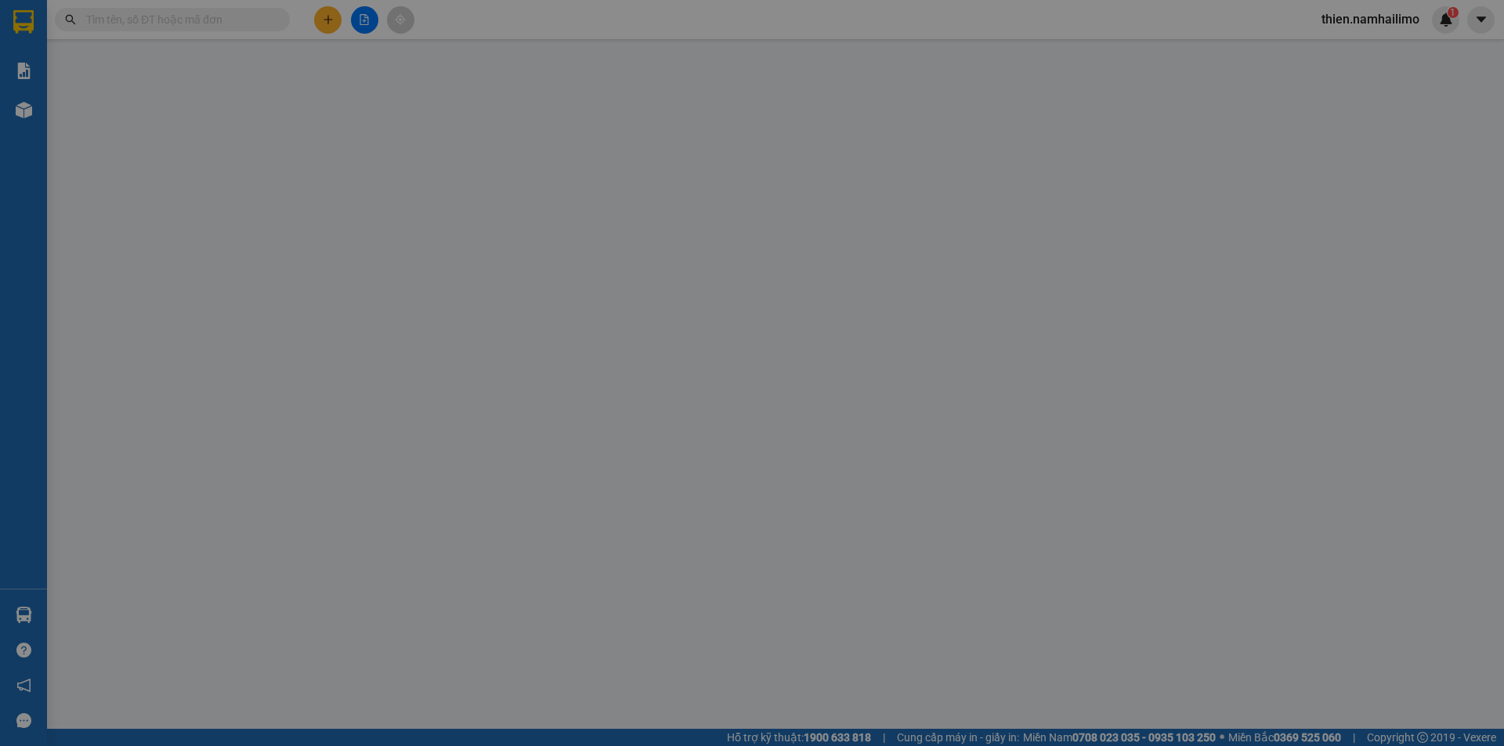
type input "0342838814"
type input "Dân"
type input "0769451174"
type input "Hải"
type input "20.000"
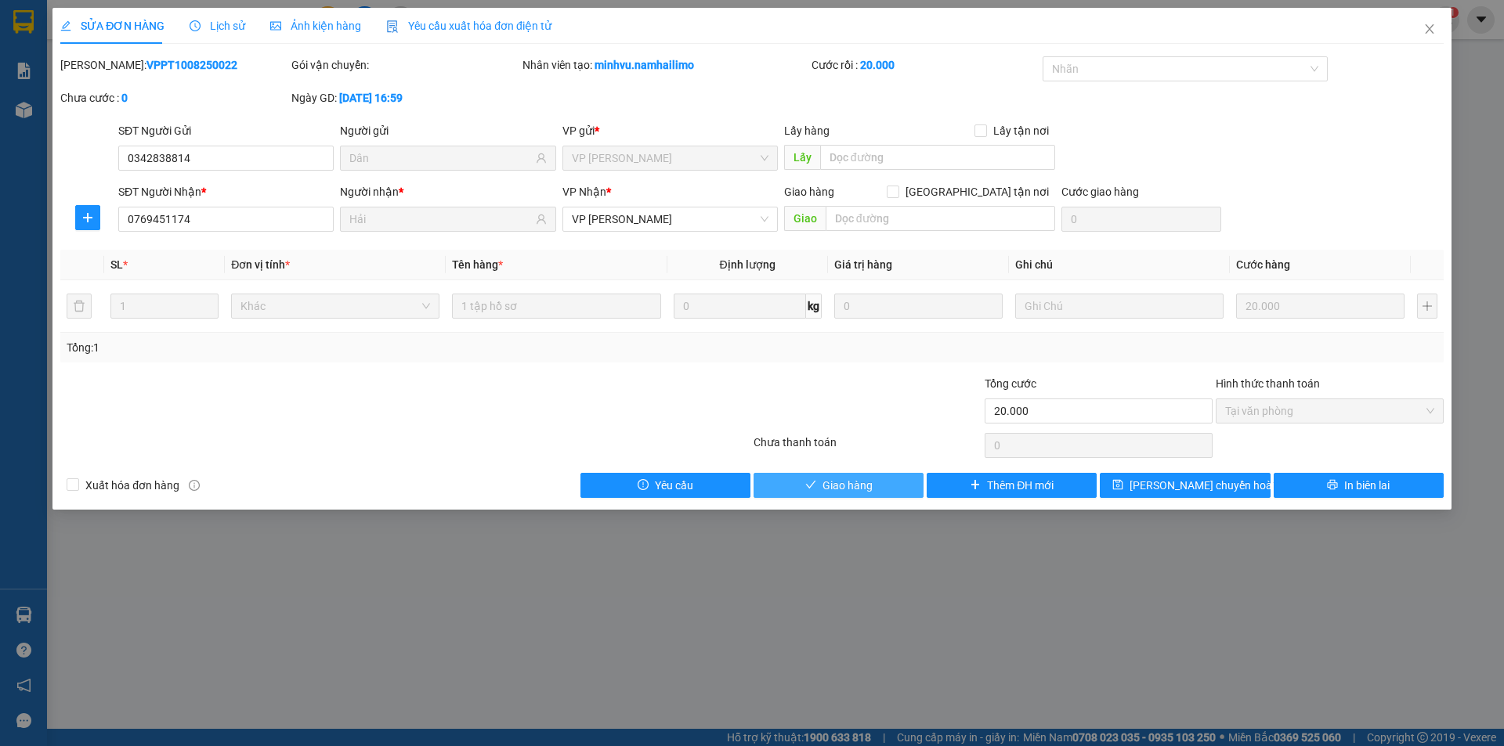
click at [823, 482] on span "Giao hàng" at bounding box center [847, 485] width 50 height 17
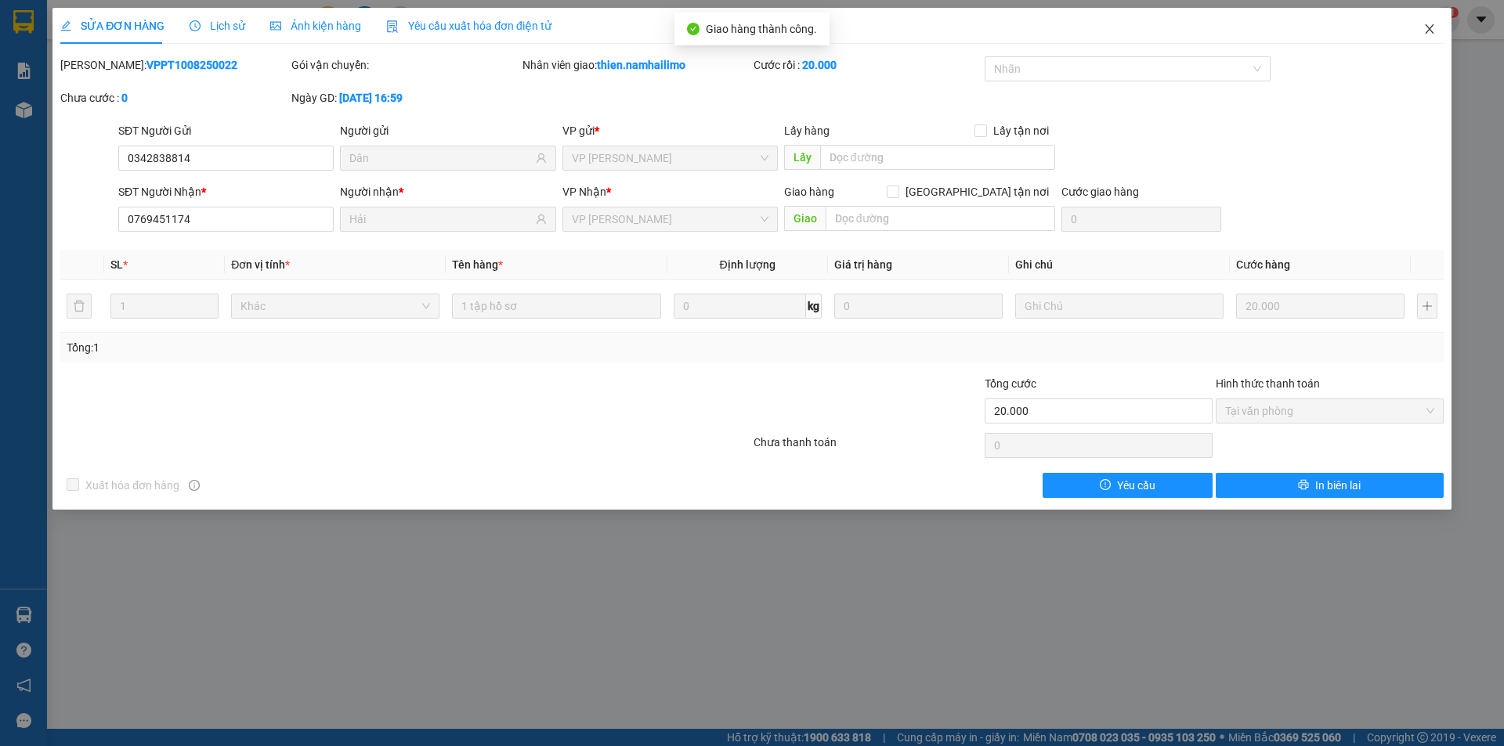
click at [1426, 35] on icon "close" at bounding box center [1429, 29] width 13 height 13
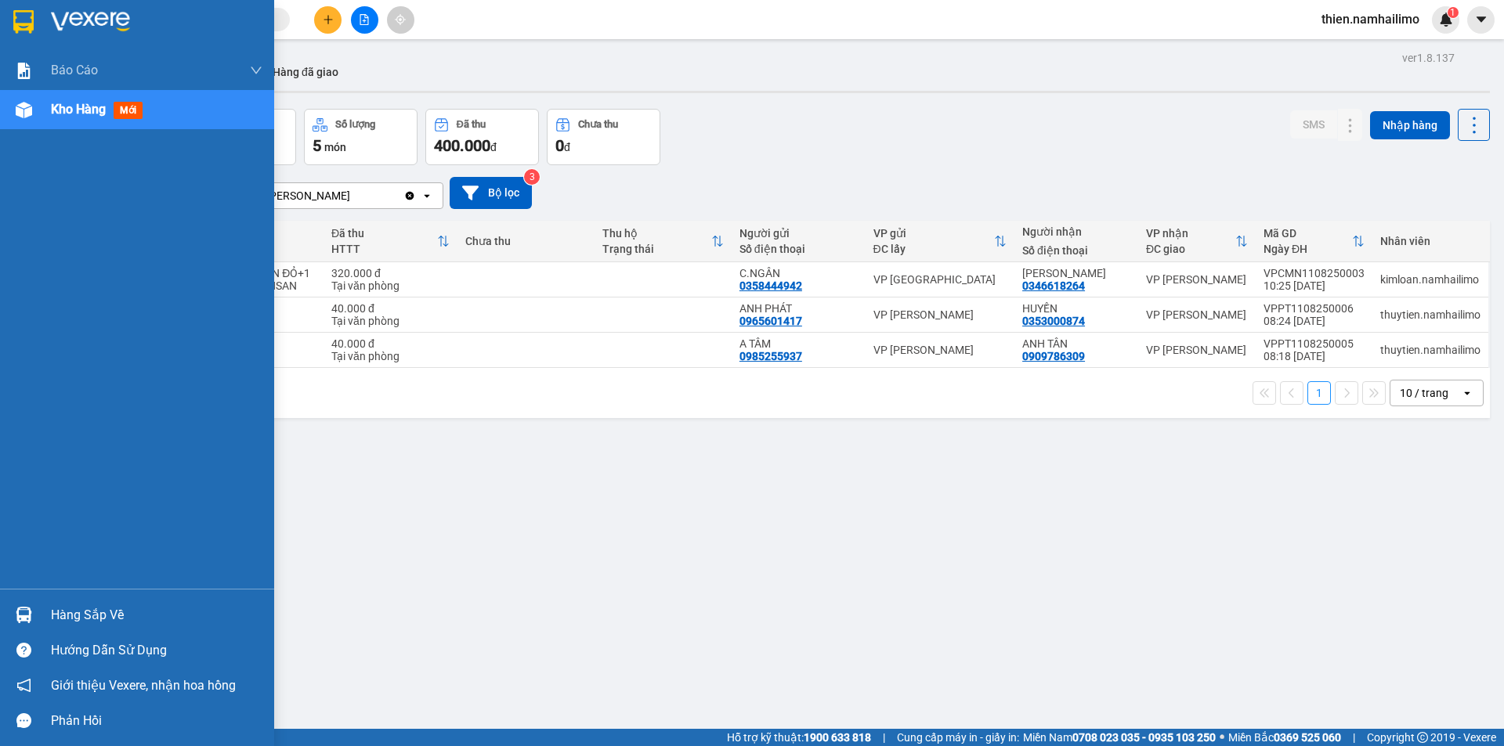
click at [34, 629] on div "Hàng sắp về" at bounding box center [137, 615] width 274 height 35
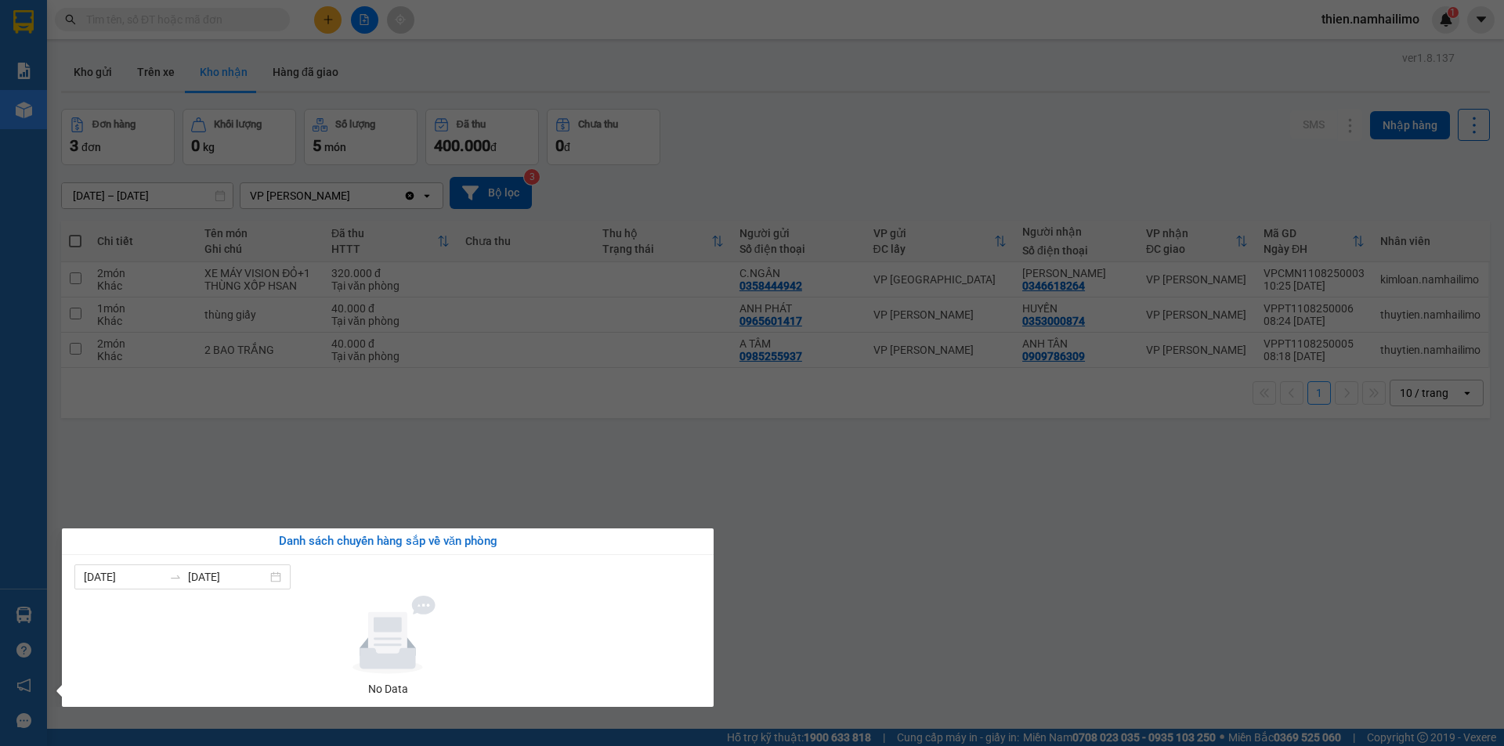
click at [431, 455] on section "Kết quả tìm kiếm ( 0 ) Bộ lọc No Data thien.namhailimo 1 Báo cáo Báo cáo dòng t…" at bounding box center [752, 373] width 1504 height 746
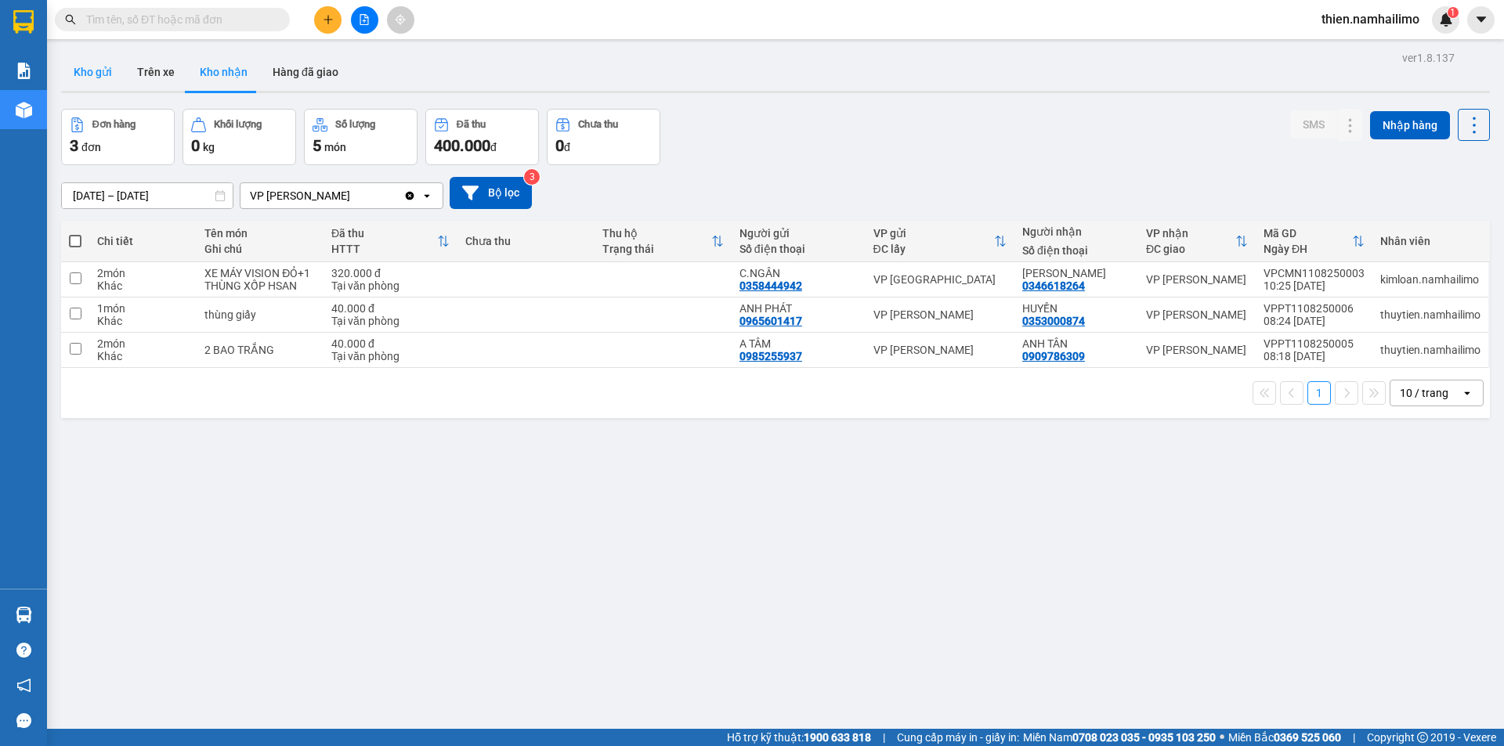
click at [99, 70] on button "Kho gửi" at bounding box center [92, 72] width 63 height 38
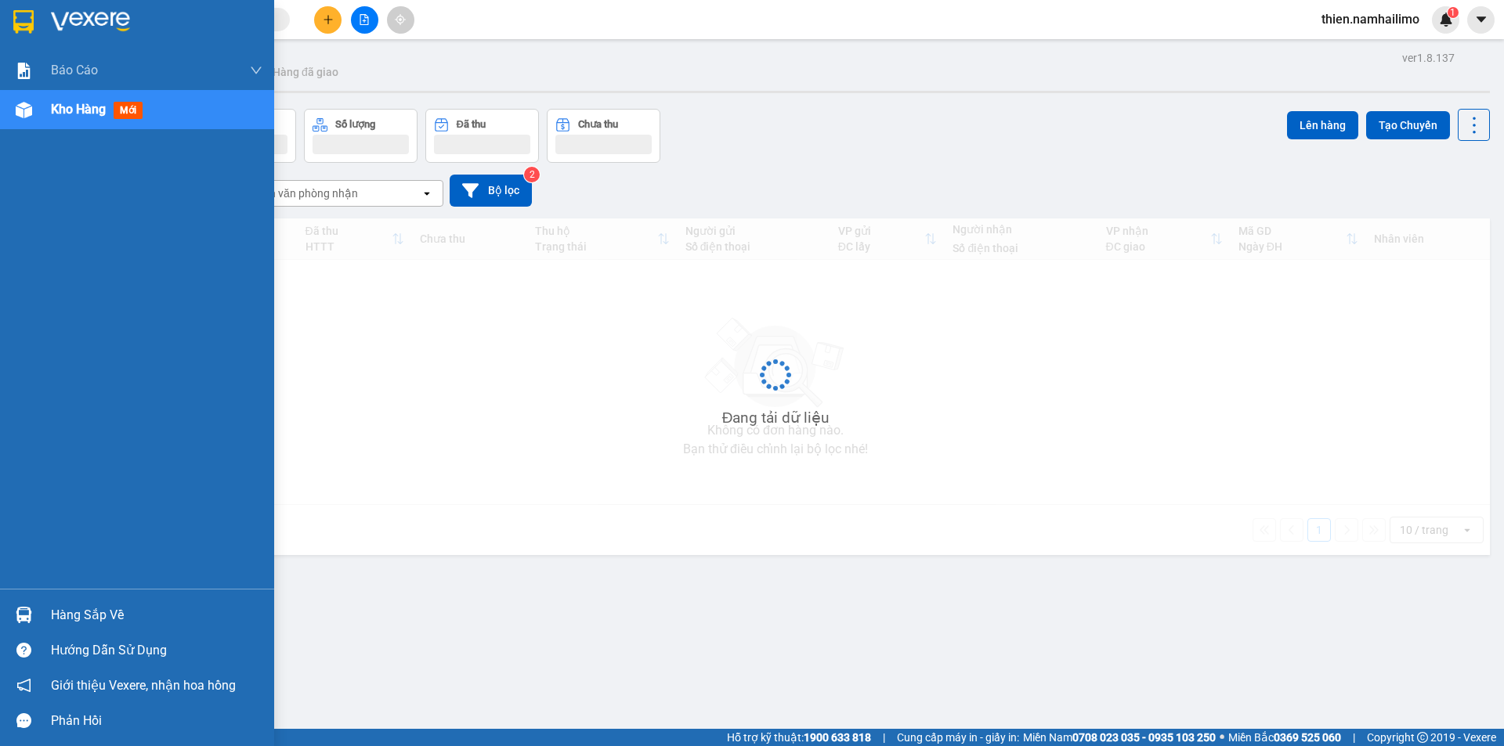
click at [36, 616] on div at bounding box center [23, 615] width 27 height 27
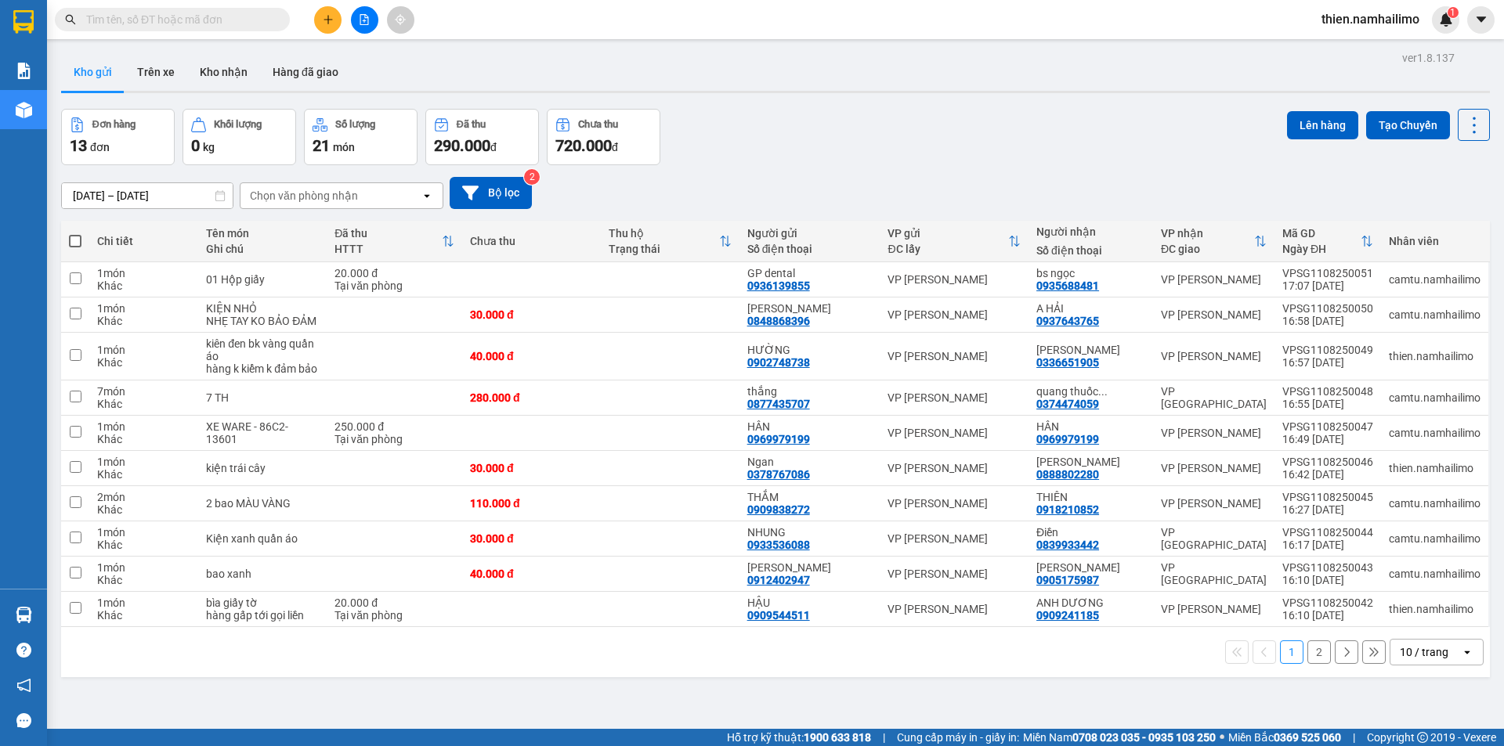
click at [999, 126] on section "Kết quả tìm kiếm ( 0 ) Bộ lọc No Data thien.namhailimo 1 Báo cáo Báo cáo dòng t…" at bounding box center [752, 373] width 1504 height 746
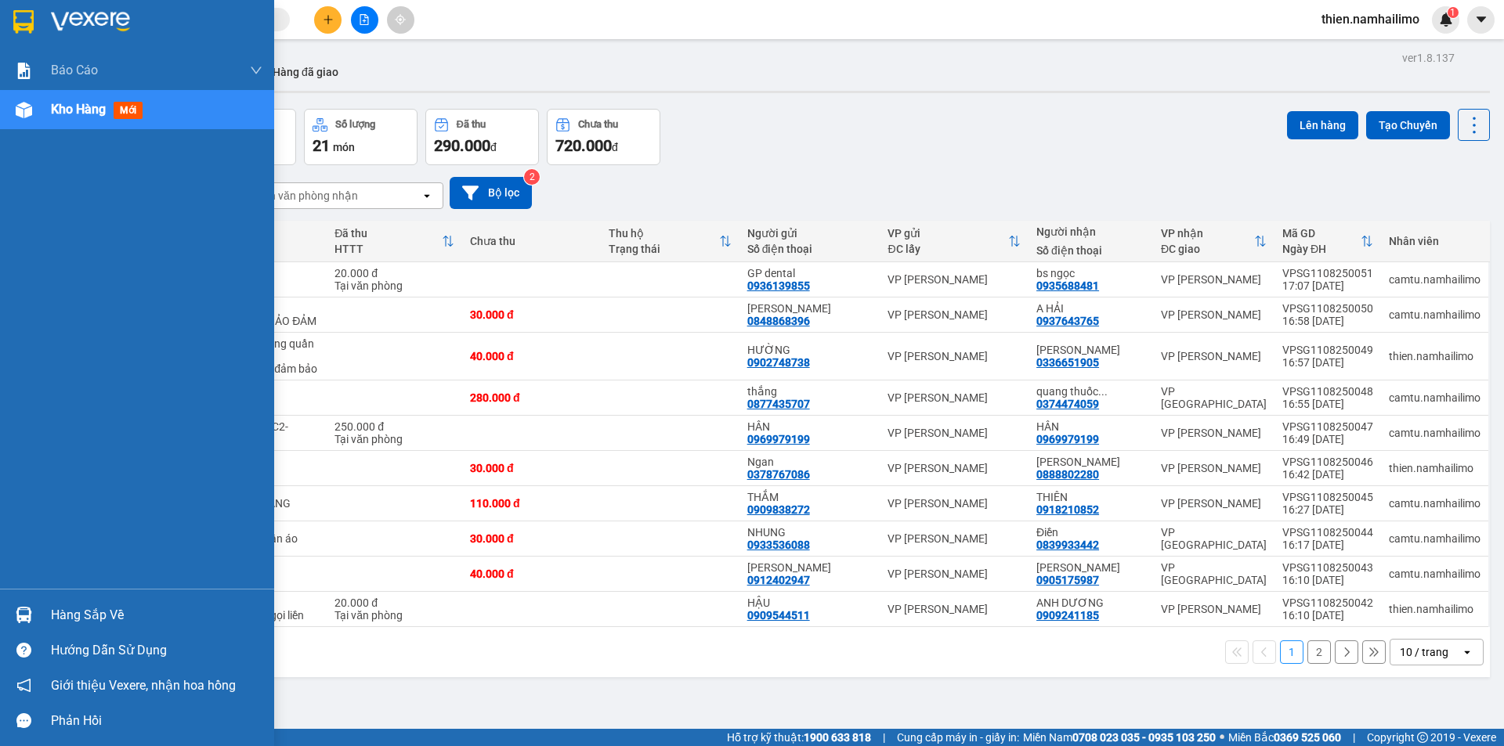
click at [32, 600] on div "Hàng sắp về" at bounding box center [137, 615] width 274 height 35
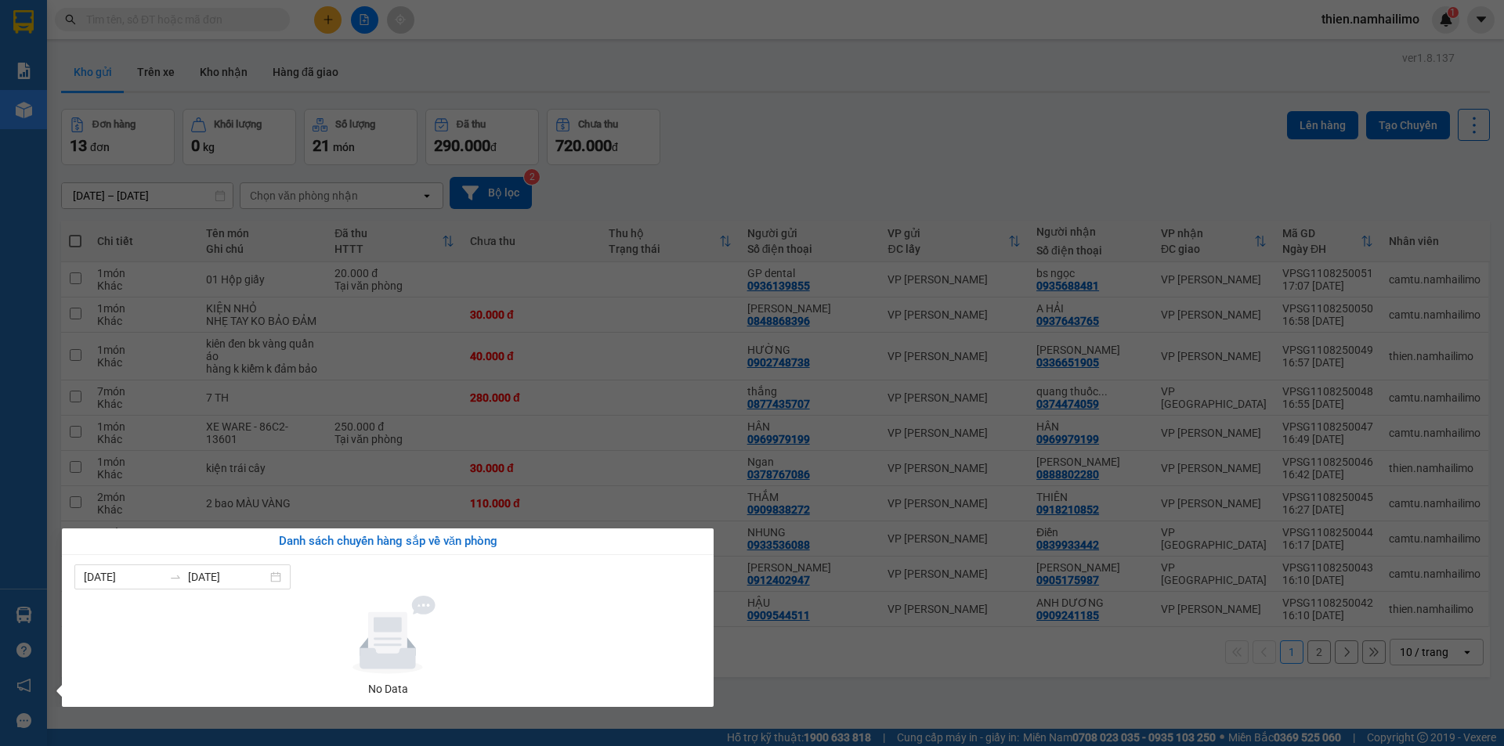
click at [850, 124] on section "Kết quả tìm kiếm ( 0 ) Bộ lọc No Data thien.namhailimo 1 Báo cáo Báo cáo dòng t…" at bounding box center [752, 373] width 1504 height 746
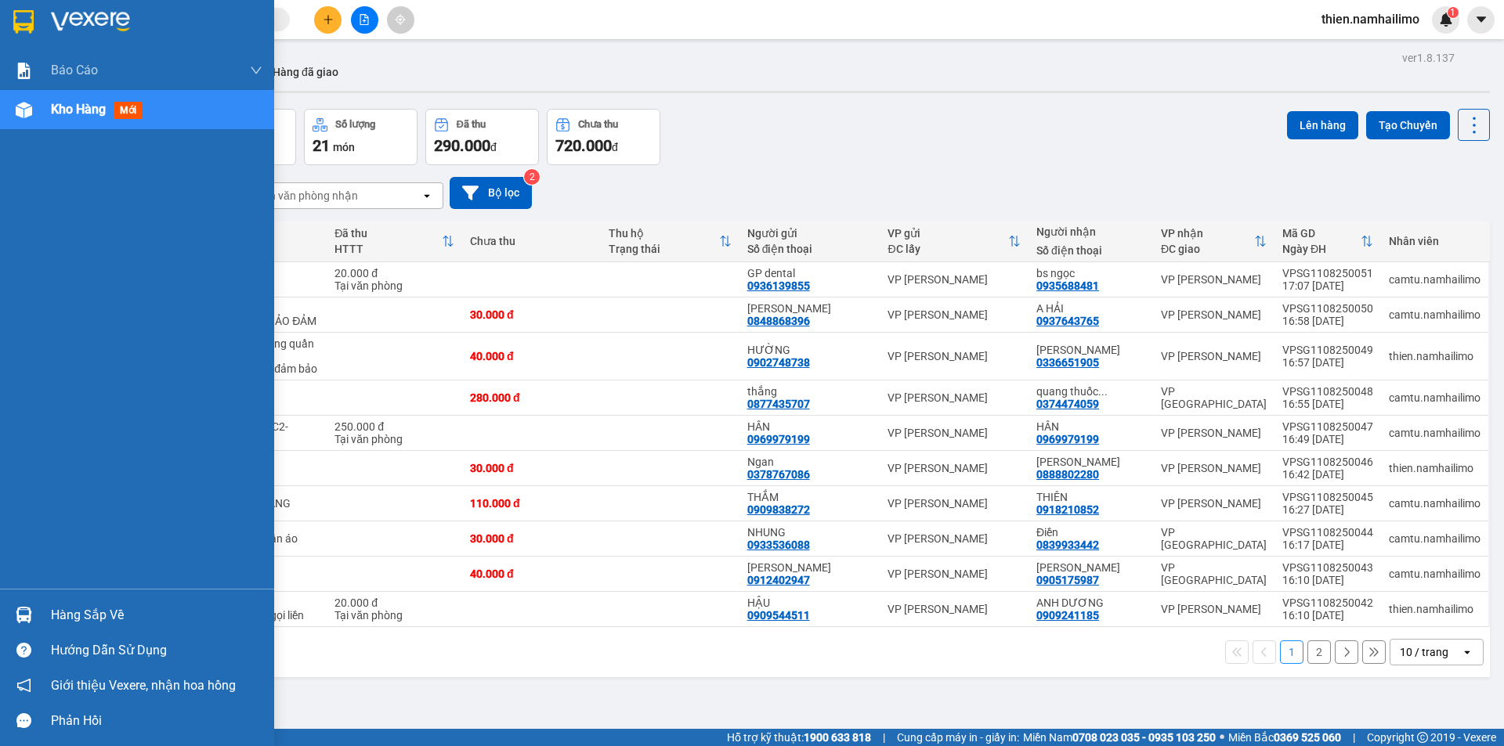
click at [55, 615] on div "Hàng sắp về" at bounding box center [156, 615] width 211 height 23
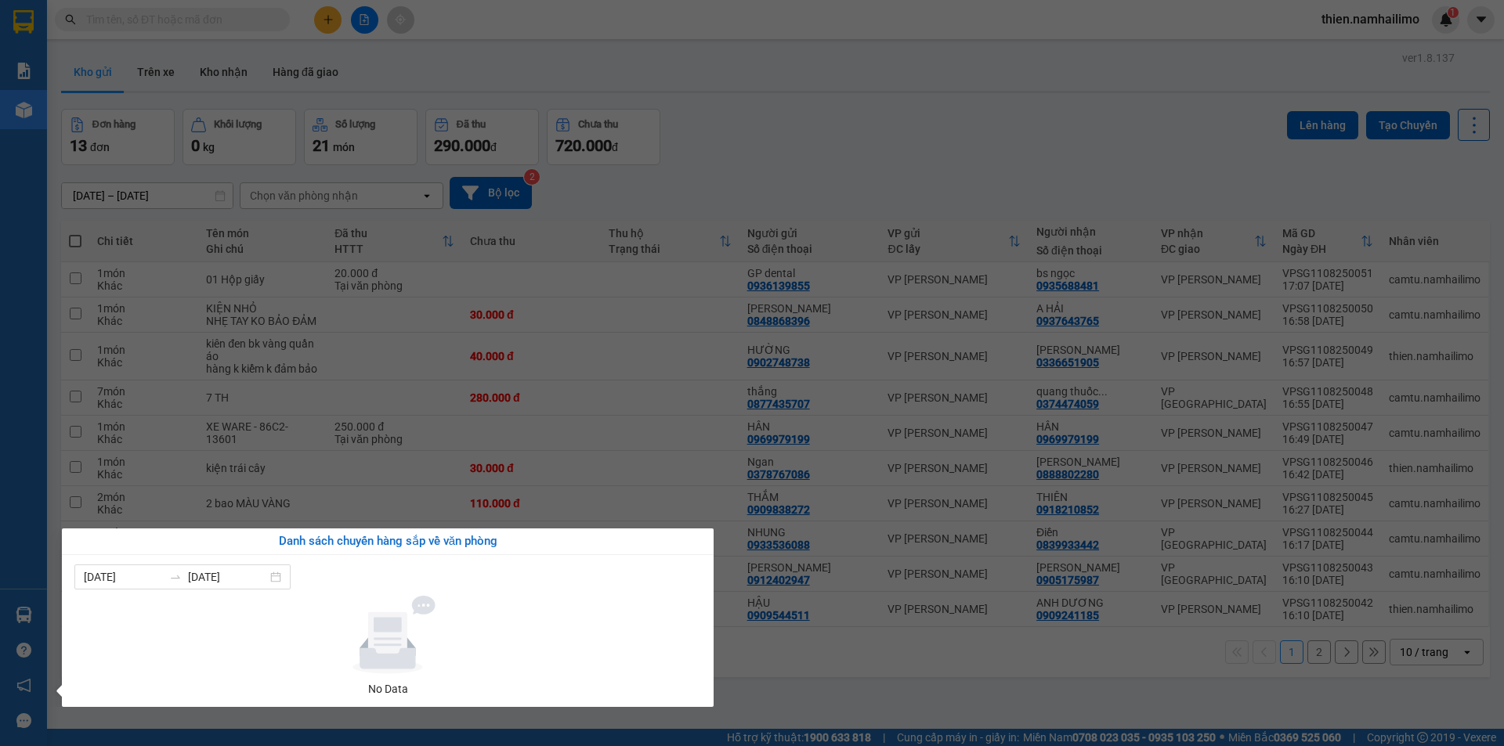
click at [840, 154] on section "Kết quả tìm kiếm ( 0 ) Bộ lọc No Data thien.namhailimo 1 Báo cáo Báo cáo dòng t…" at bounding box center [752, 373] width 1504 height 746
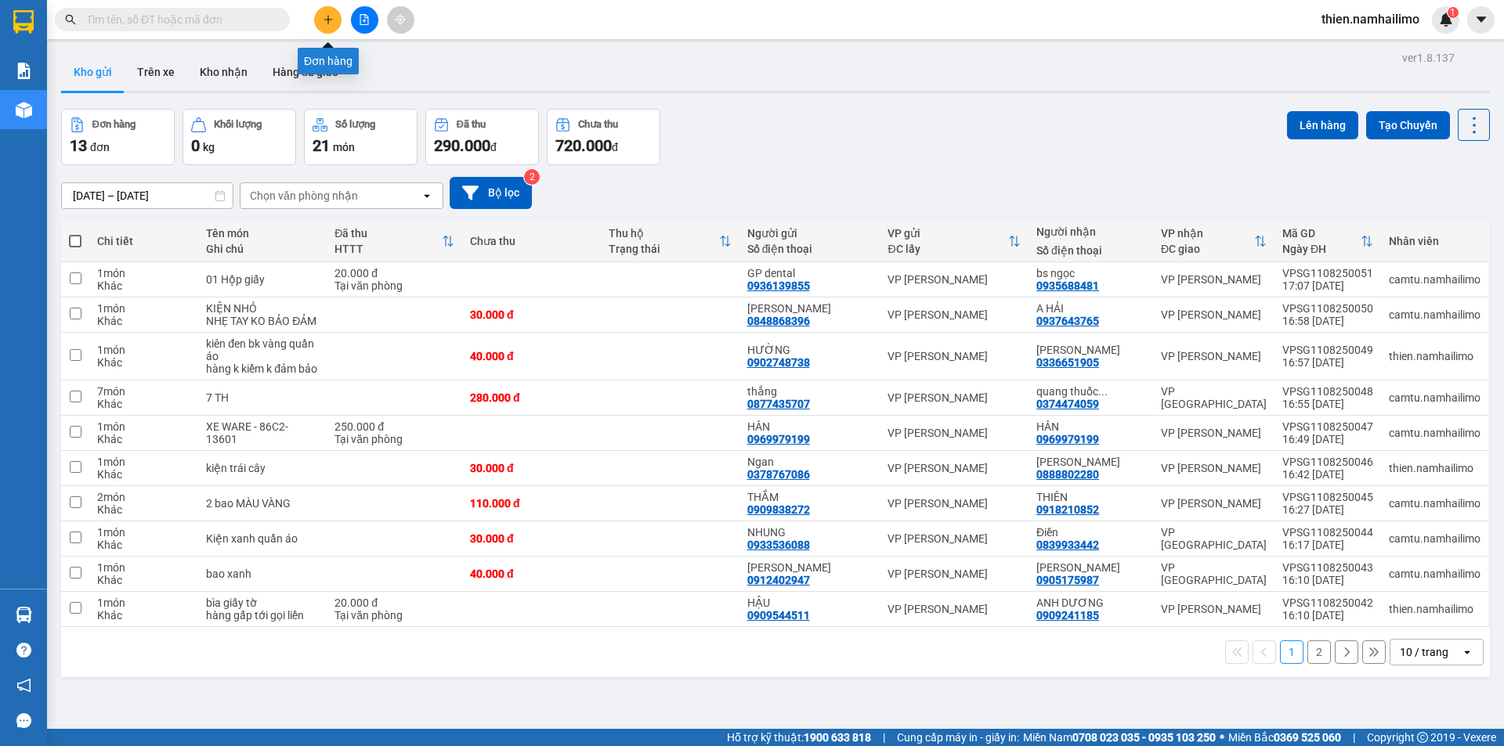
click at [326, 18] on icon "plus" at bounding box center [328, 19] width 11 height 11
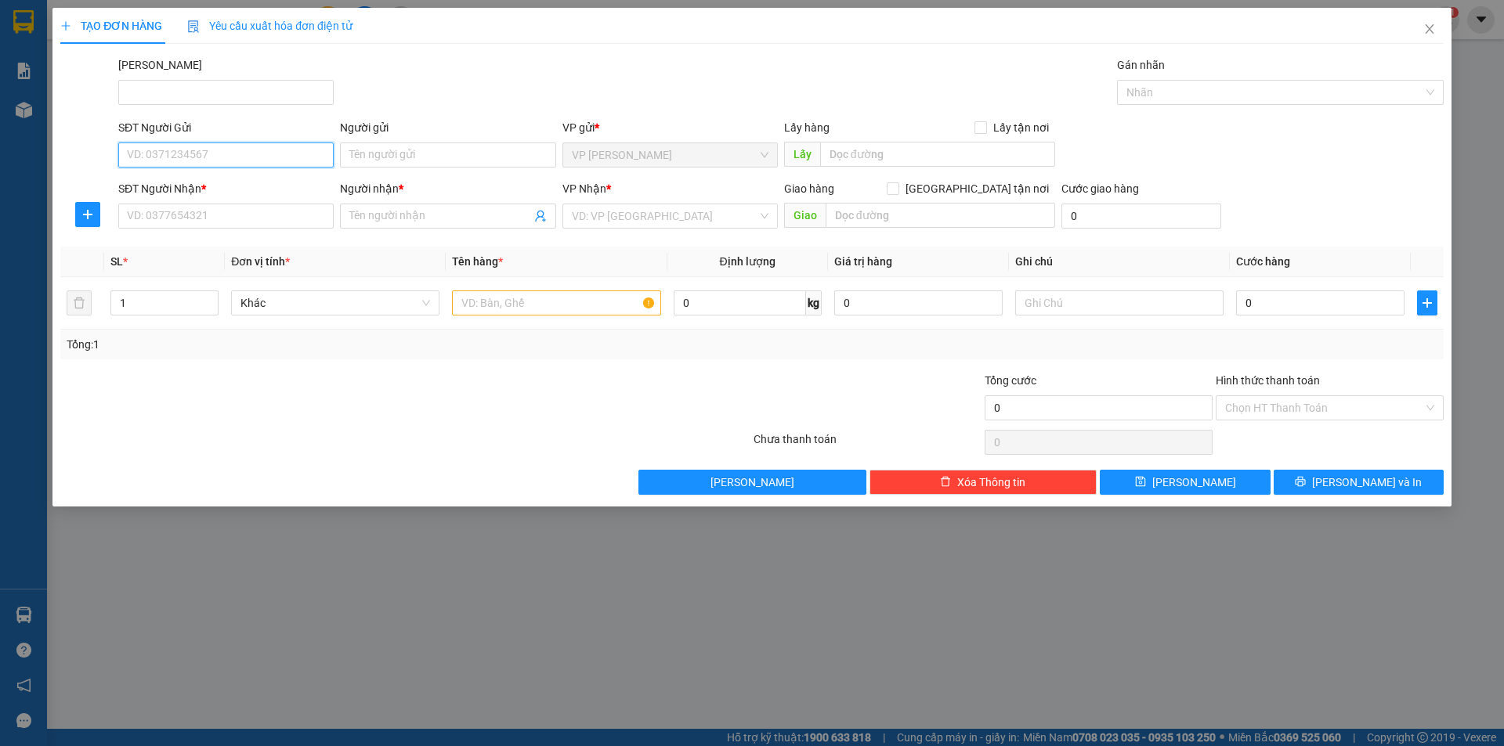
click at [209, 165] on input "SĐT Người Gửi" at bounding box center [225, 155] width 215 height 25
type input "0905561984"
click at [408, 142] on div "Người gửi" at bounding box center [447, 130] width 215 height 23
click at [413, 147] on input "Người gửi" at bounding box center [447, 155] width 215 height 25
type input "Hà"
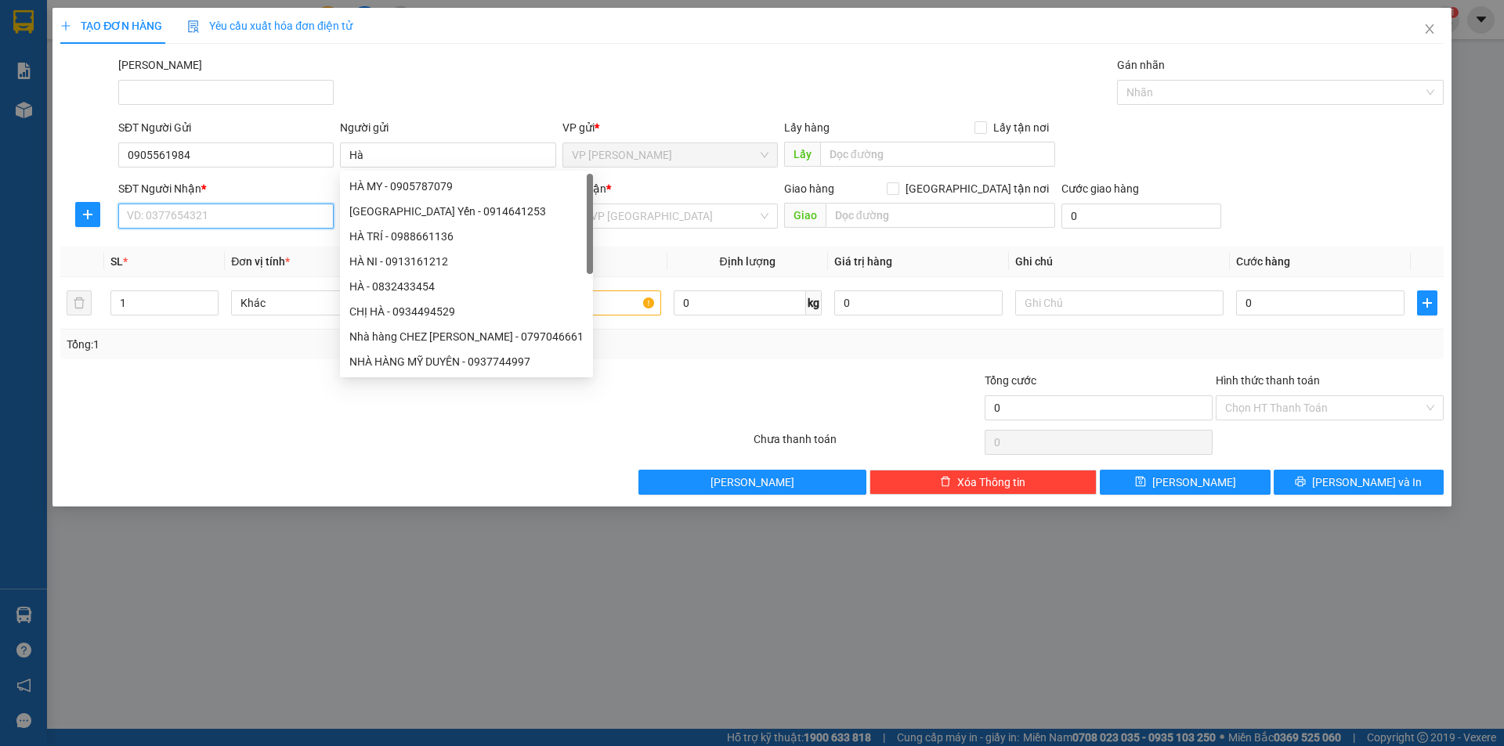
click at [254, 215] on input "SĐT Người Nhận *" at bounding box center [225, 216] width 215 height 25
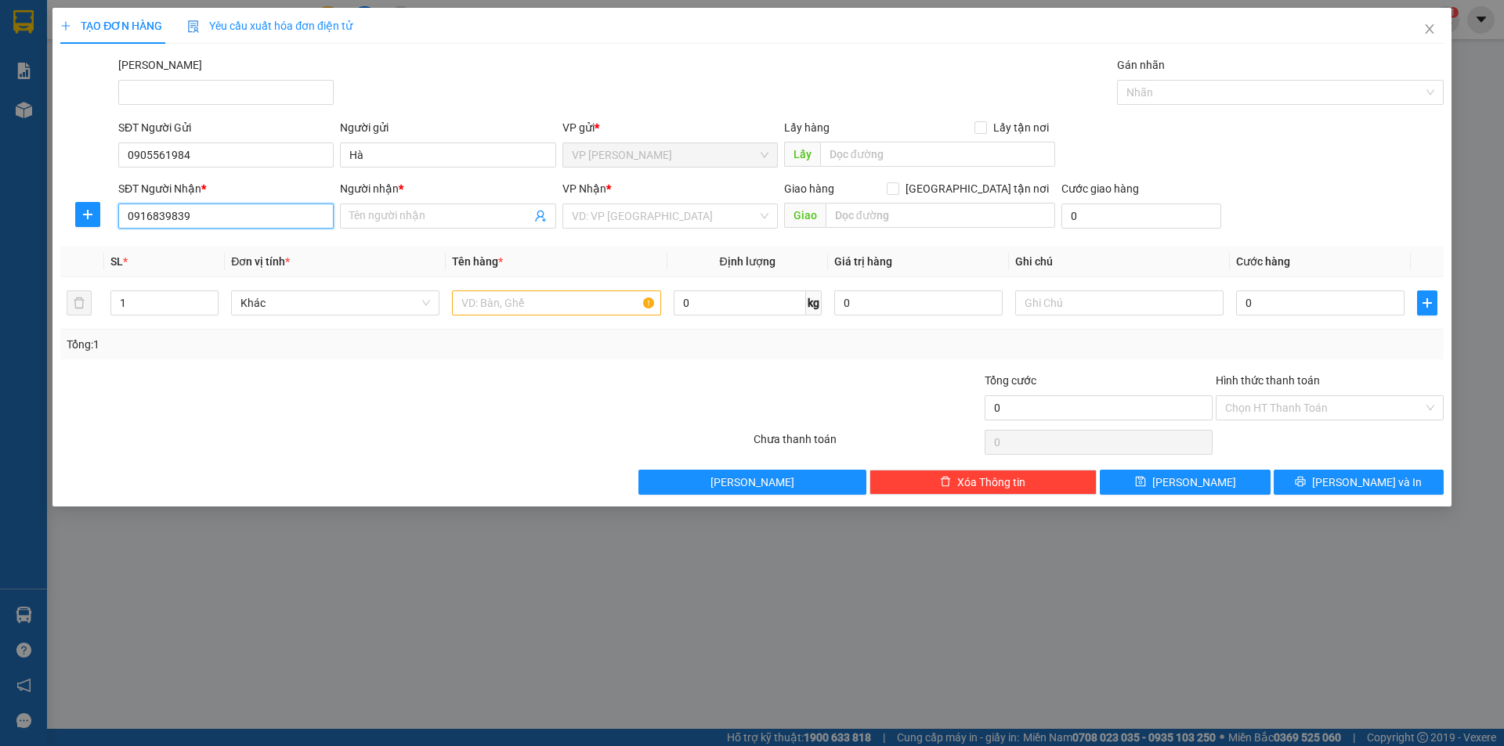
type input "0916839839"
drag, startPoint x: 197, startPoint y: 203, endPoint x: 138, endPoint y: 235, distance: 67.0
click at [123, 242] on div "Transit Pickup Surcharge Ids Transit Deliver Surcharge Ids Transit Deliver Surc…" at bounding box center [751, 275] width 1383 height 439
click at [518, 229] on div "Người nhận * Tên người nhận" at bounding box center [447, 207] width 215 height 55
click at [490, 213] on input "Người nhận *" at bounding box center [439, 216] width 181 height 17
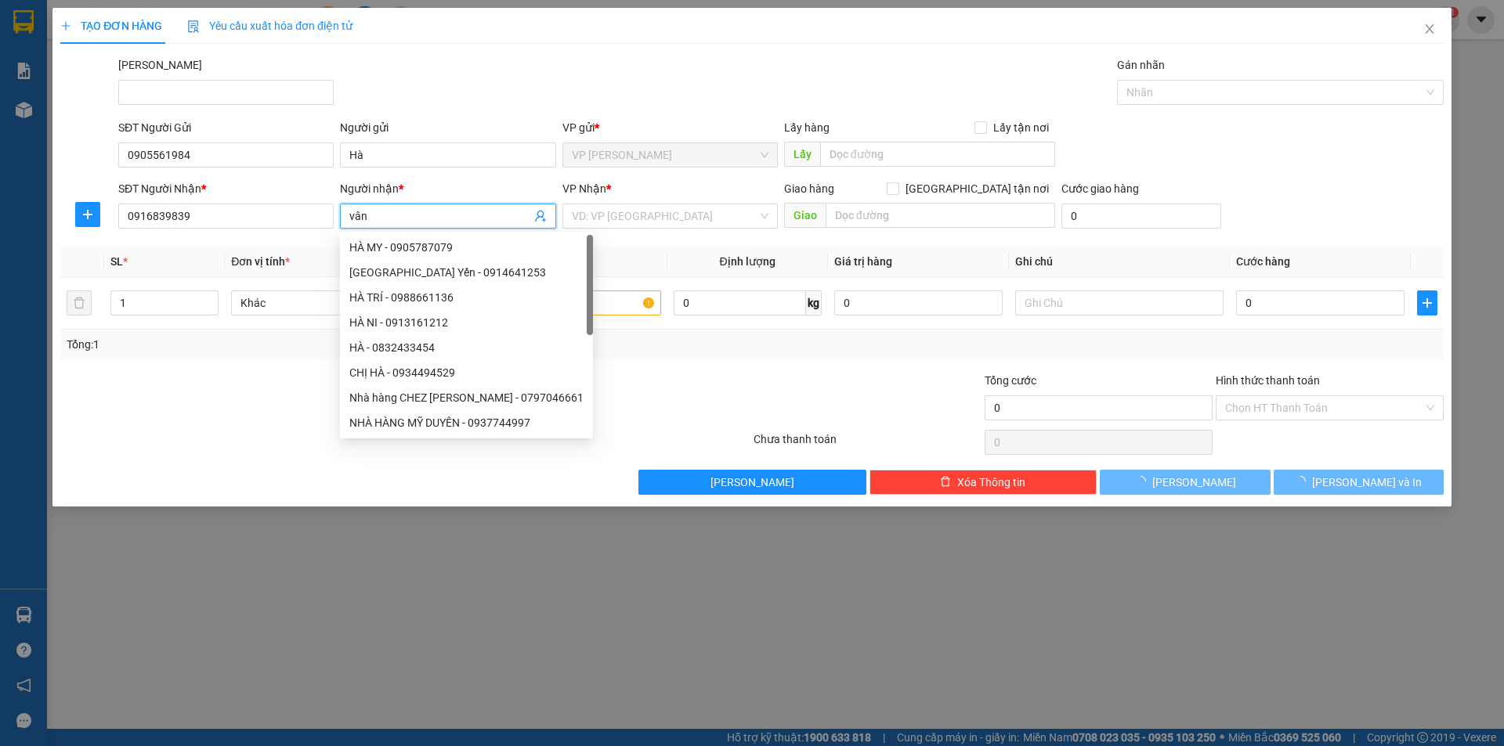
type input "vân"
click at [699, 199] on div "VP Nhận *" at bounding box center [669, 191] width 215 height 23
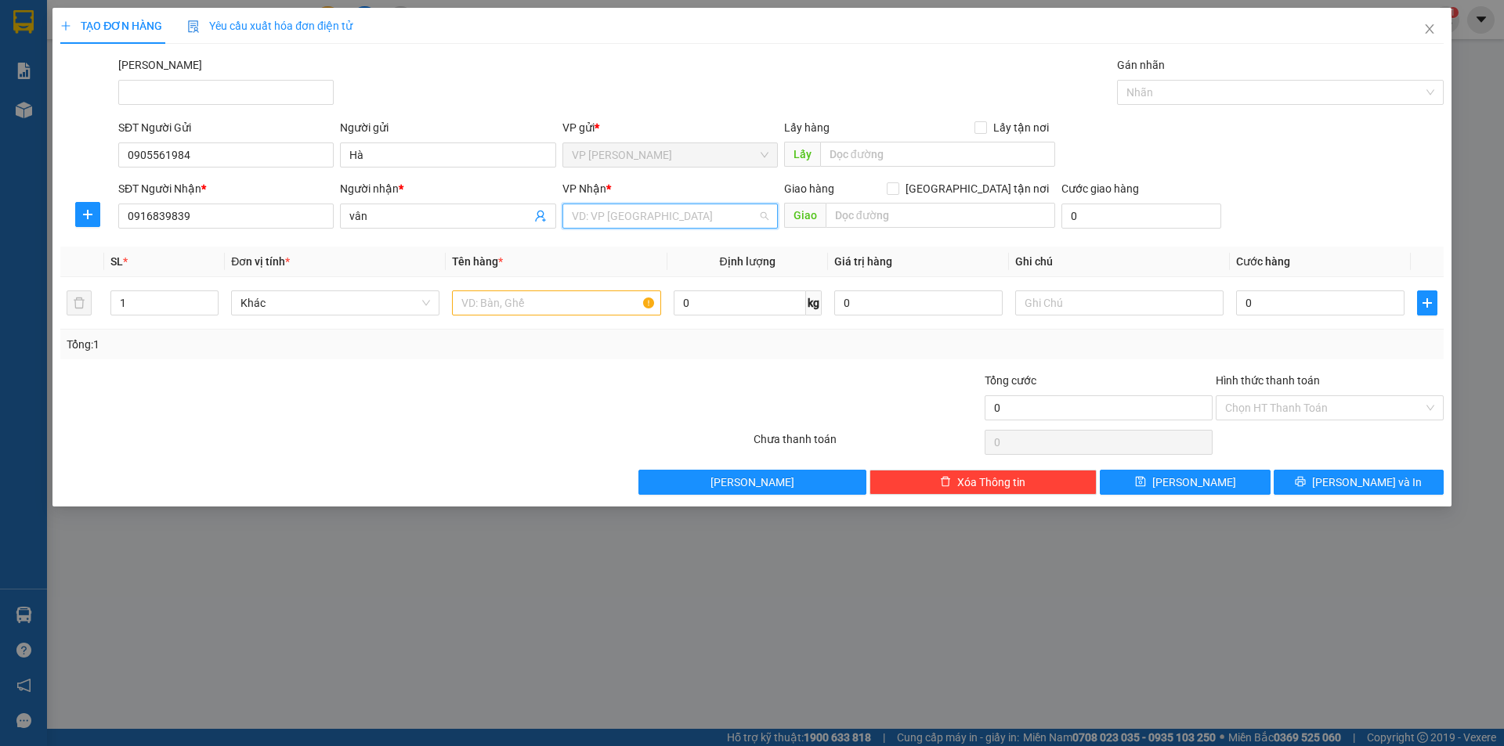
click at [692, 215] on input "search" at bounding box center [665, 215] width 186 height 23
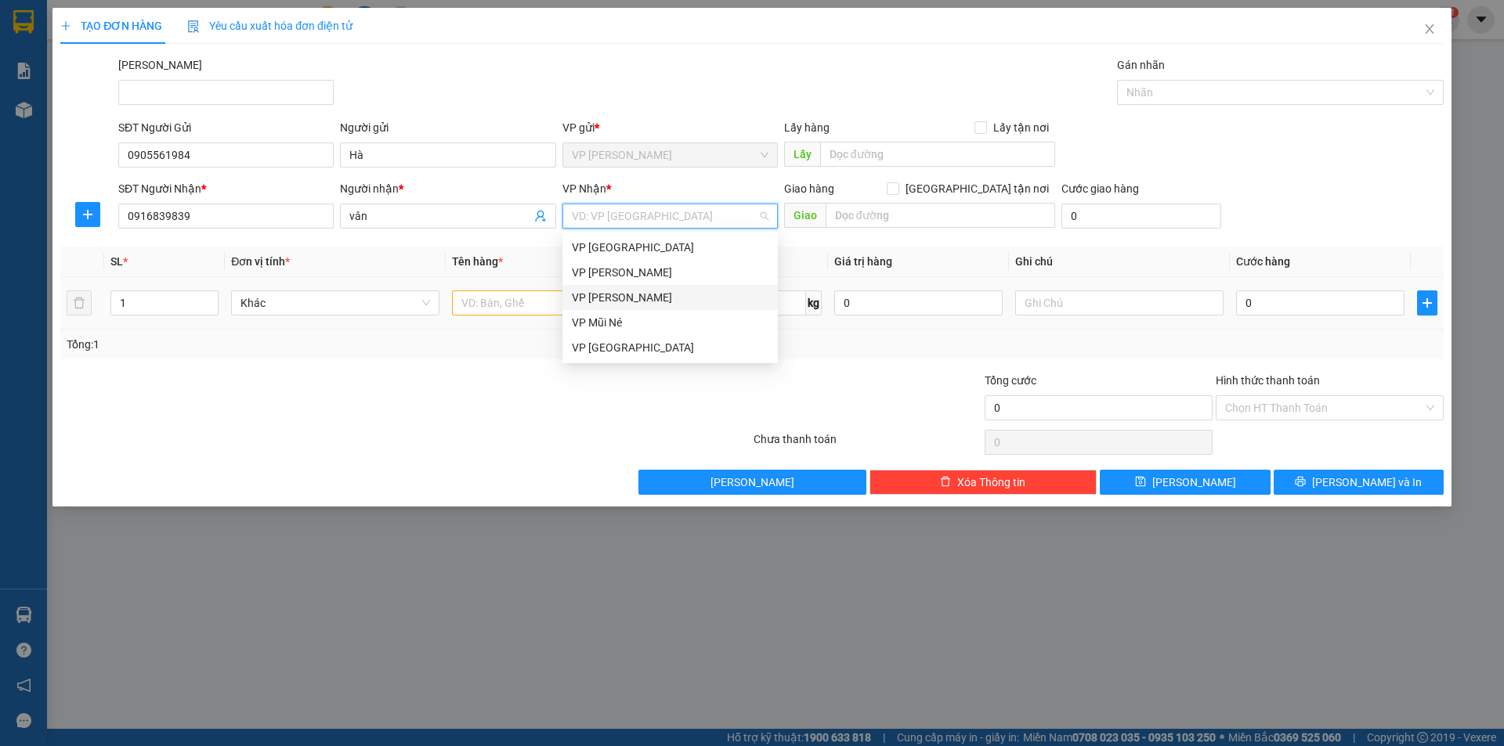
click at [656, 294] on div "VP [PERSON_NAME]" at bounding box center [670, 297] width 197 height 17
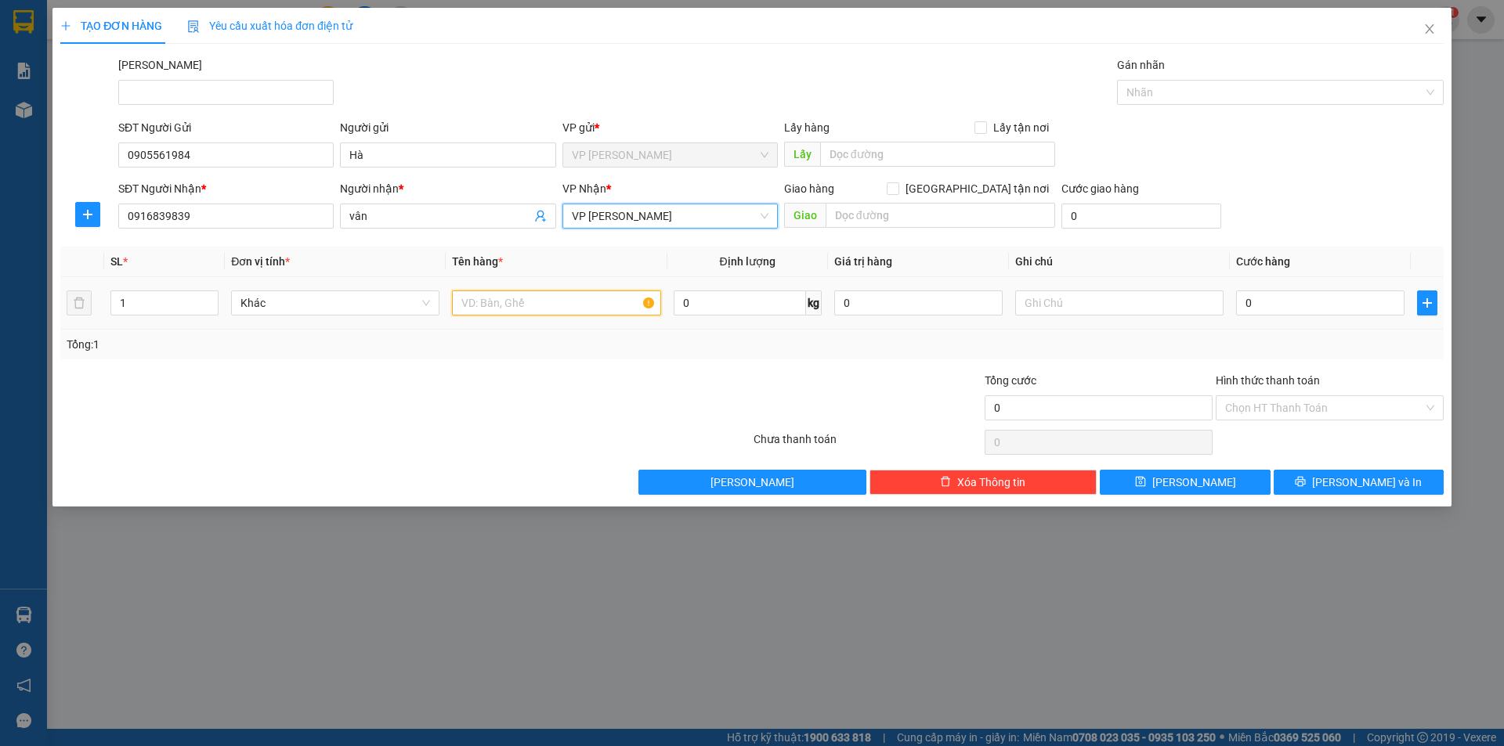
click at [540, 305] on input "text" at bounding box center [556, 303] width 208 height 25
type input "phong bì giấy tờ"
click at [1288, 303] on input "0" at bounding box center [1320, 303] width 168 height 25
type input "2"
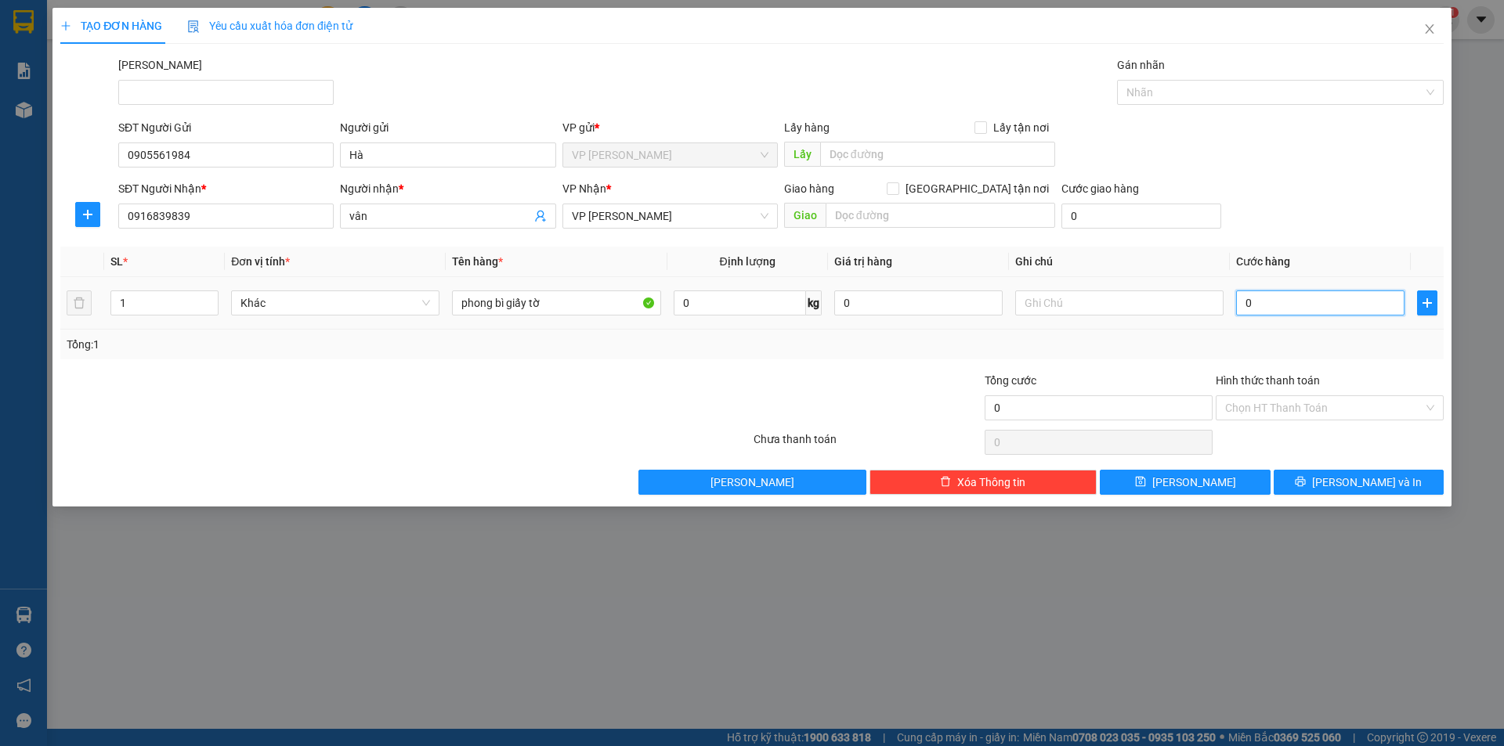
type input "2"
type input "20"
type input "20.000"
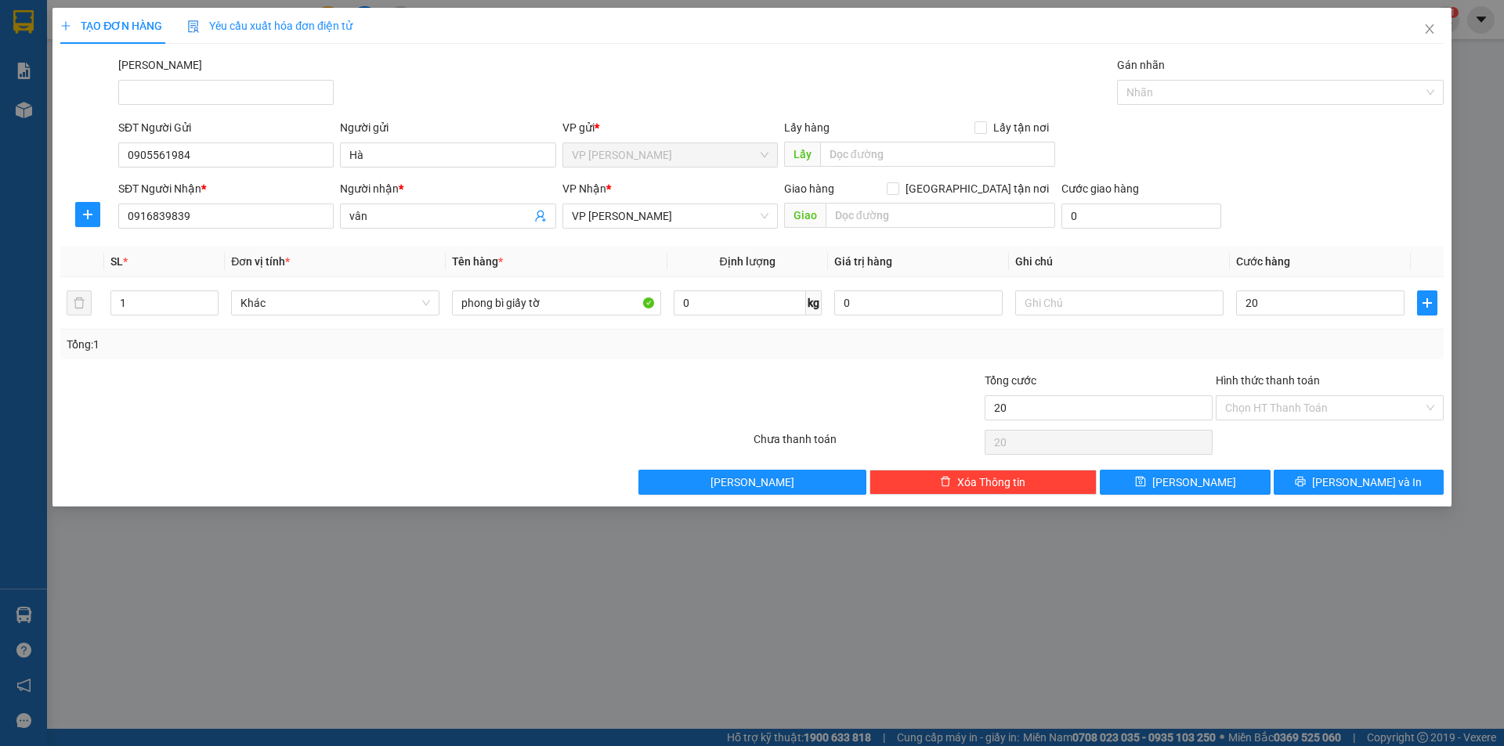
type input "20.000"
click at [1263, 348] on div "Tổng: 1" at bounding box center [752, 344] width 1371 height 17
click at [1328, 472] on button "Lưu và In" at bounding box center [1359, 482] width 170 height 25
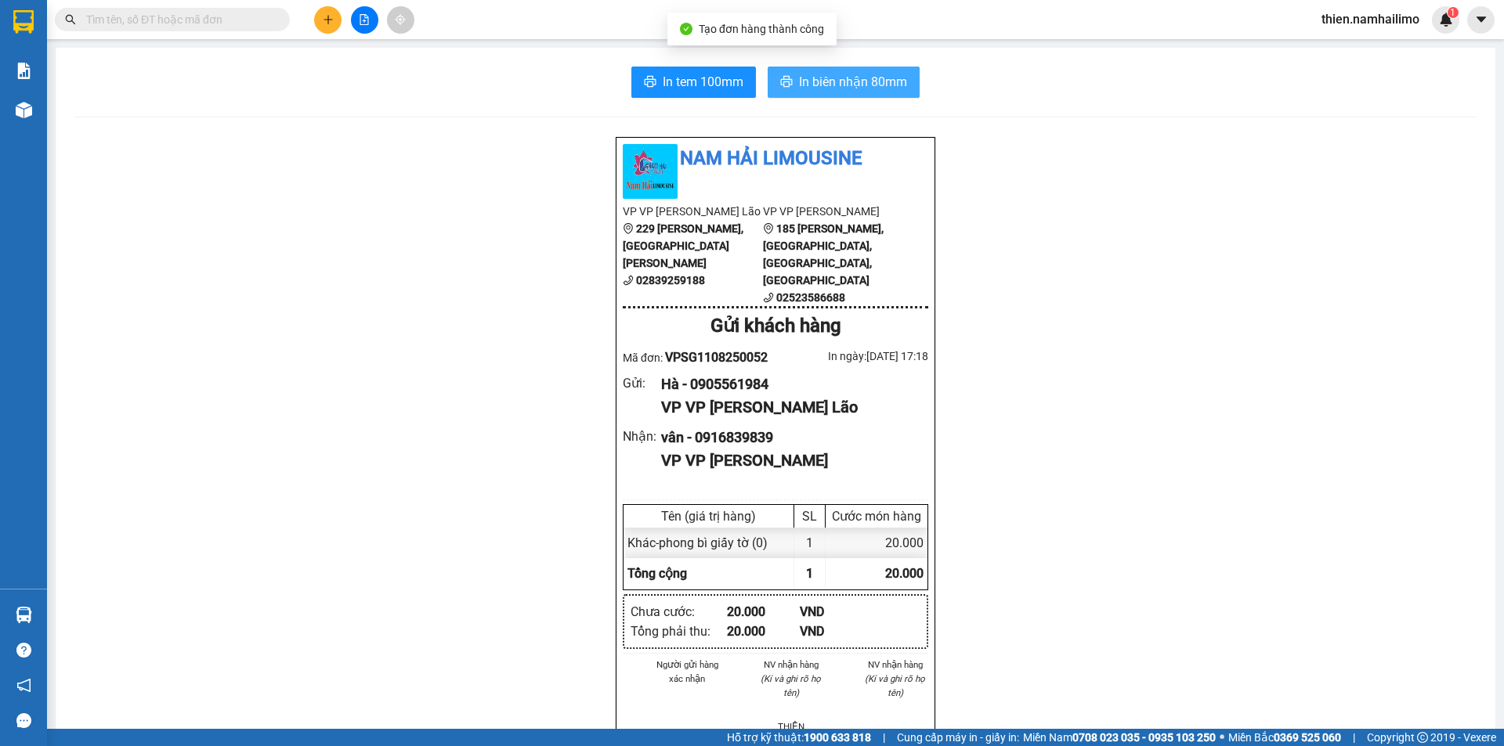
click at [880, 79] on span "In biên nhận 80mm" at bounding box center [853, 82] width 108 height 20
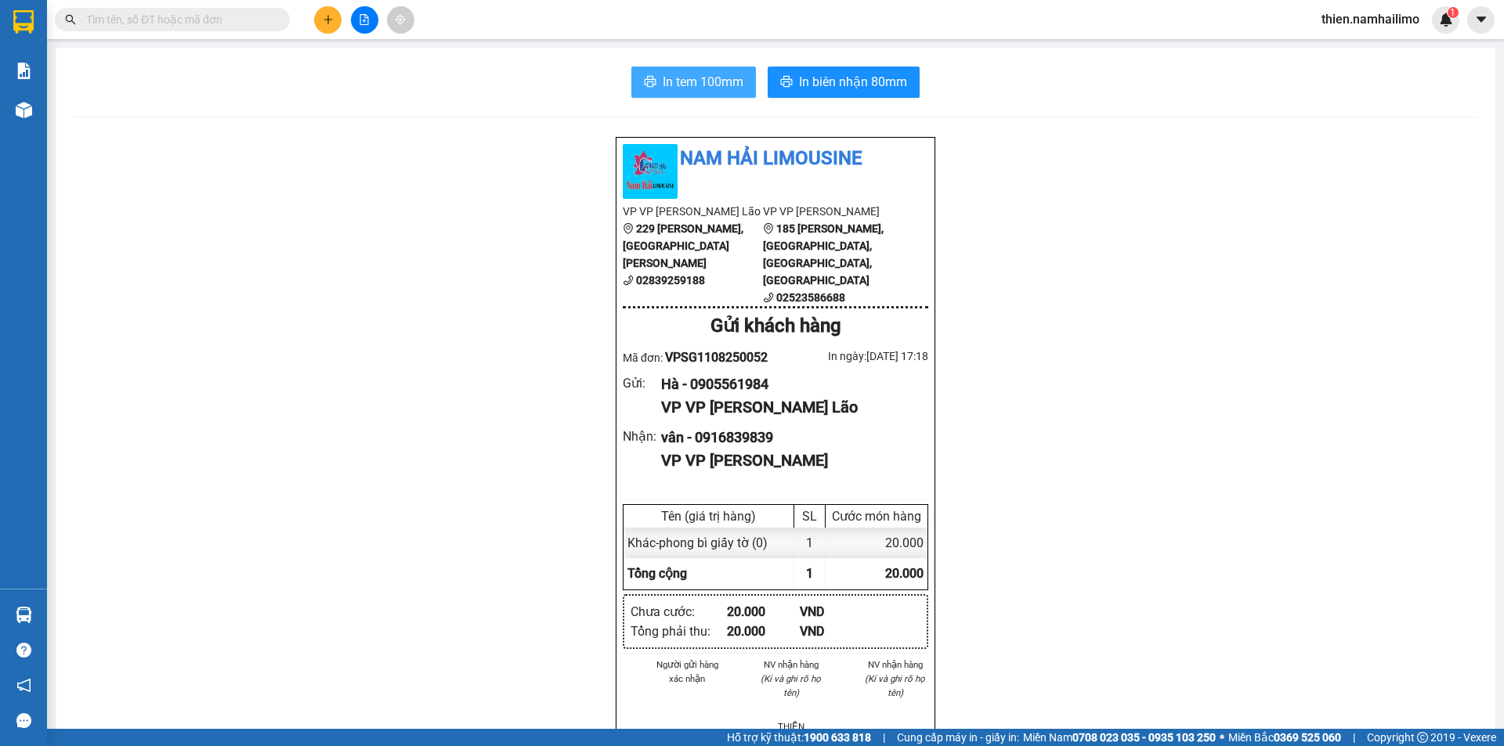
click at [674, 83] on span "In tem 100mm" at bounding box center [703, 82] width 81 height 20
